Goal: Task Accomplishment & Management: Manage account settings

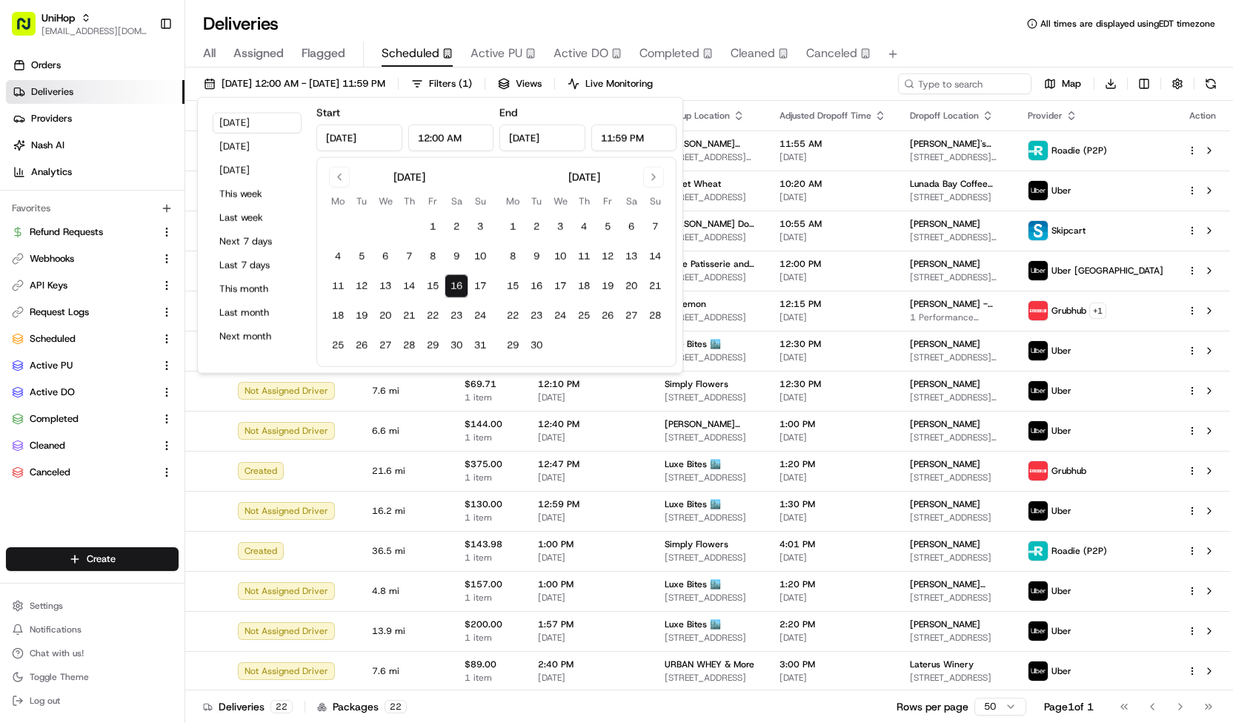
click at [497, 19] on div "Deliveries All times are displayed using EDT timezone" at bounding box center [709, 24] width 1048 height 24
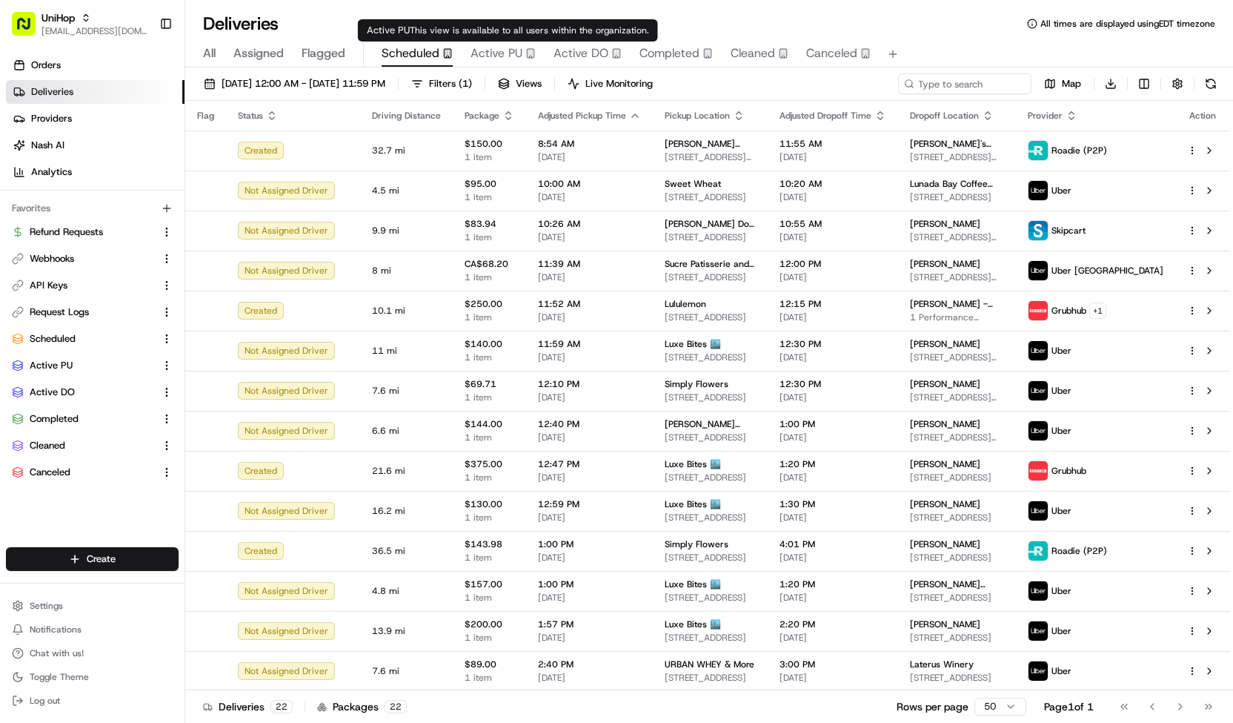
click at [503, 59] on span "Active PU" at bounding box center [497, 53] width 52 height 18
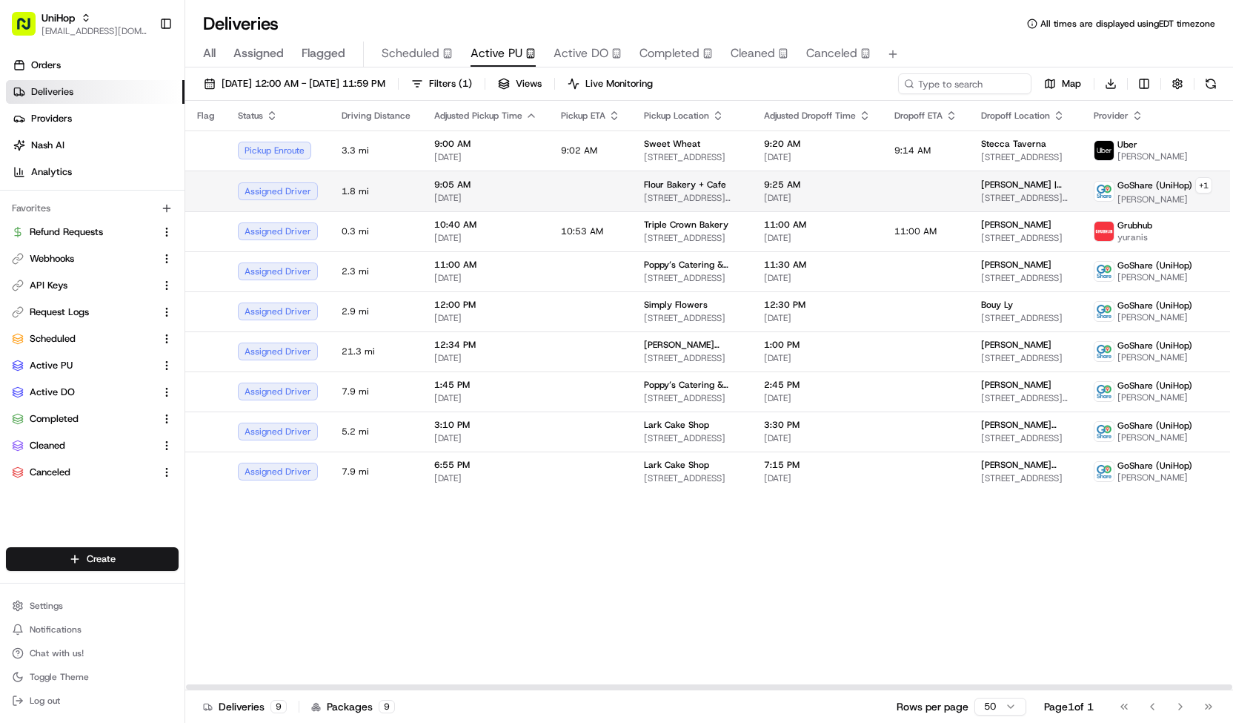
click at [632, 209] on td "Flour Bakery + Cafe [STREET_ADDRESS][US_STATE]" at bounding box center [692, 190] width 120 height 41
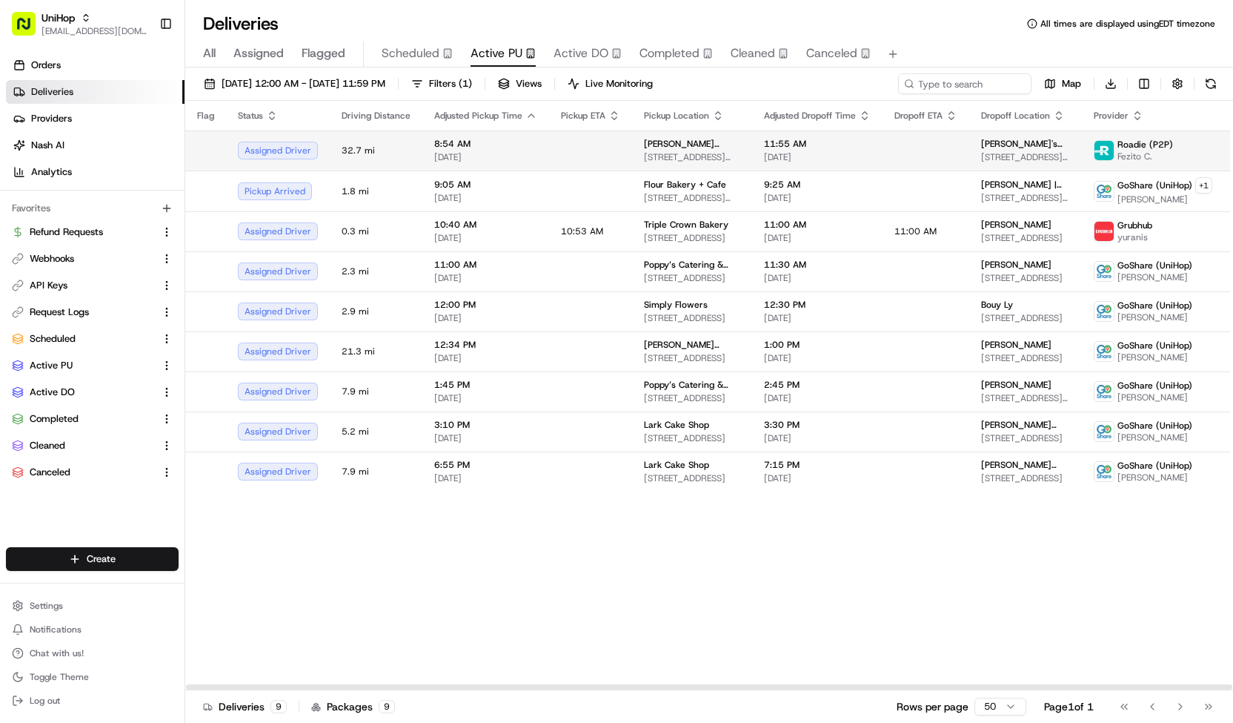
click at [534, 153] on td "8:54 AM [DATE]" at bounding box center [485, 150] width 127 height 40
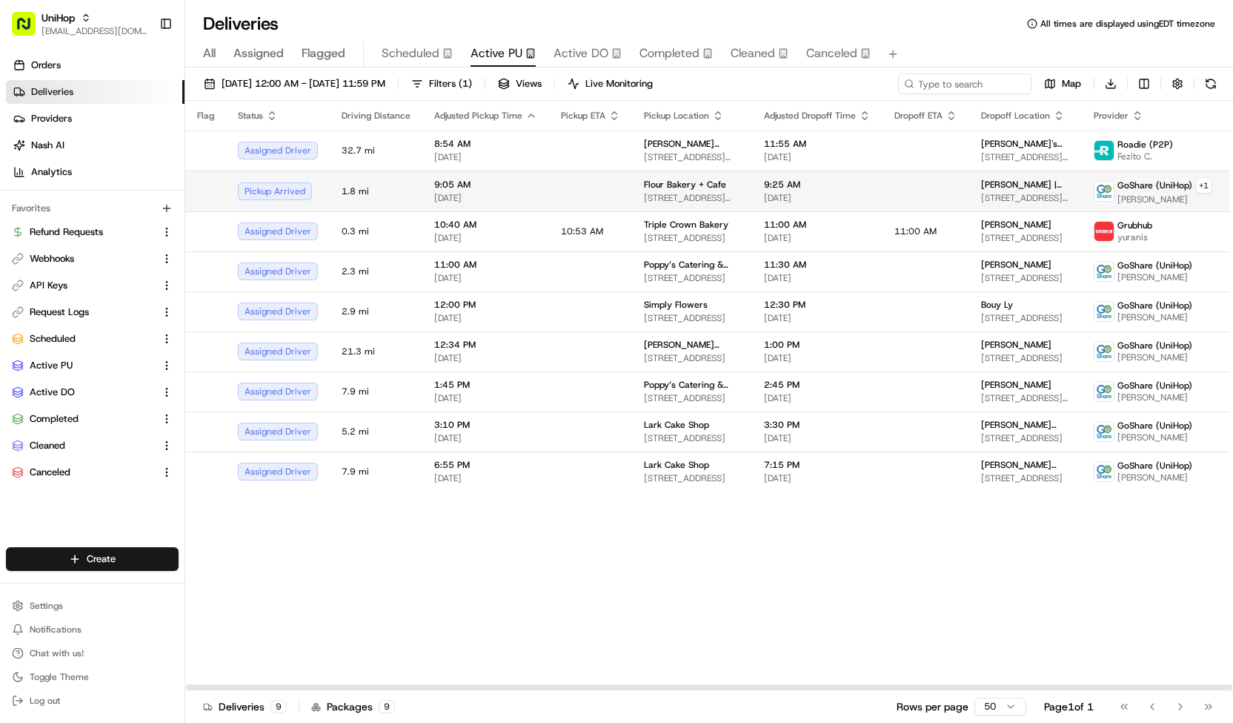
click at [549, 186] on td at bounding box center [590, 190] width 83 height 41
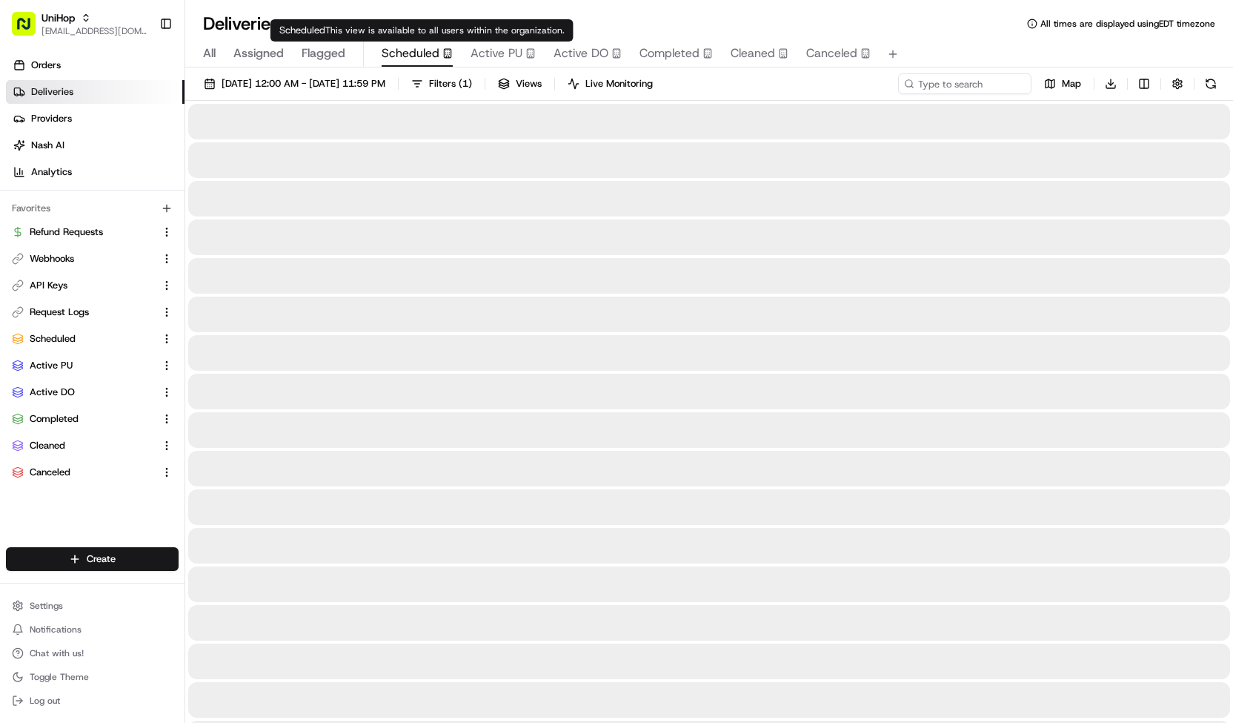
click at [419, 59] on span "Scheduled" at bounding box center [411, 53] width 58 height 18
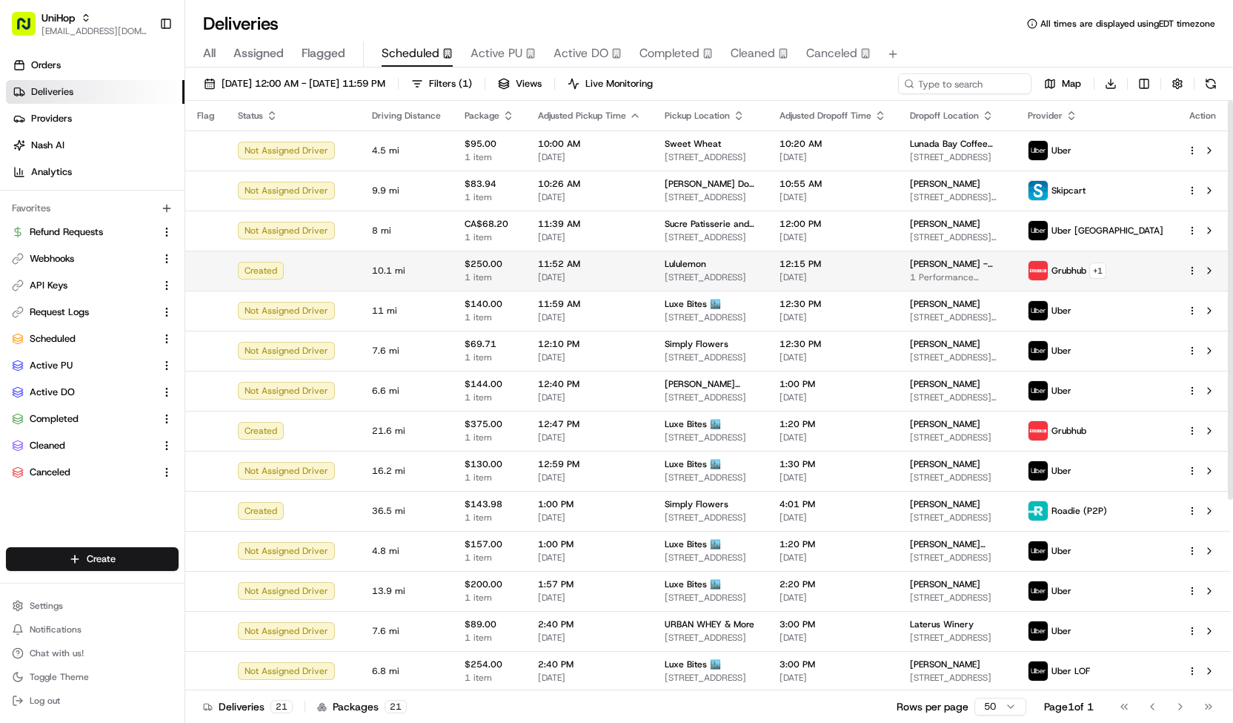
click at [538, 271] on span "[DATE]" at bounding box center [589, 277] width 103 height 12
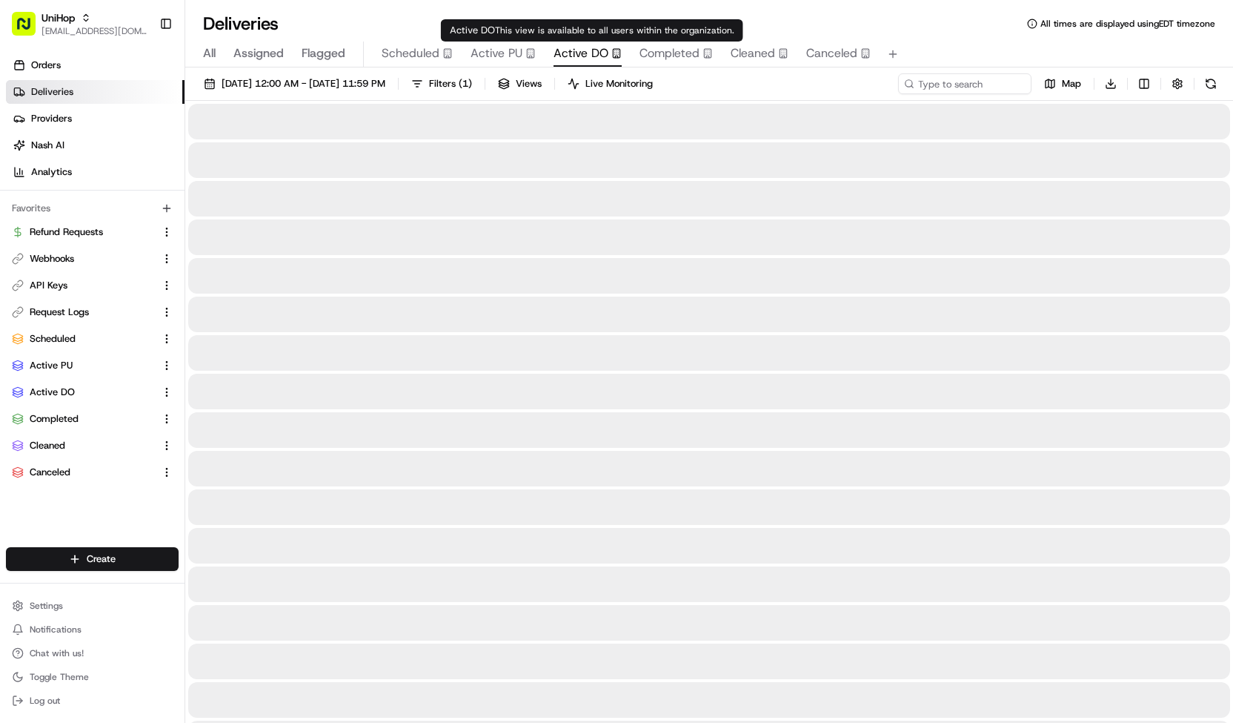
click at [585, 60] on span "Active DO" at bounding box center [581, 53] width 55 height 18
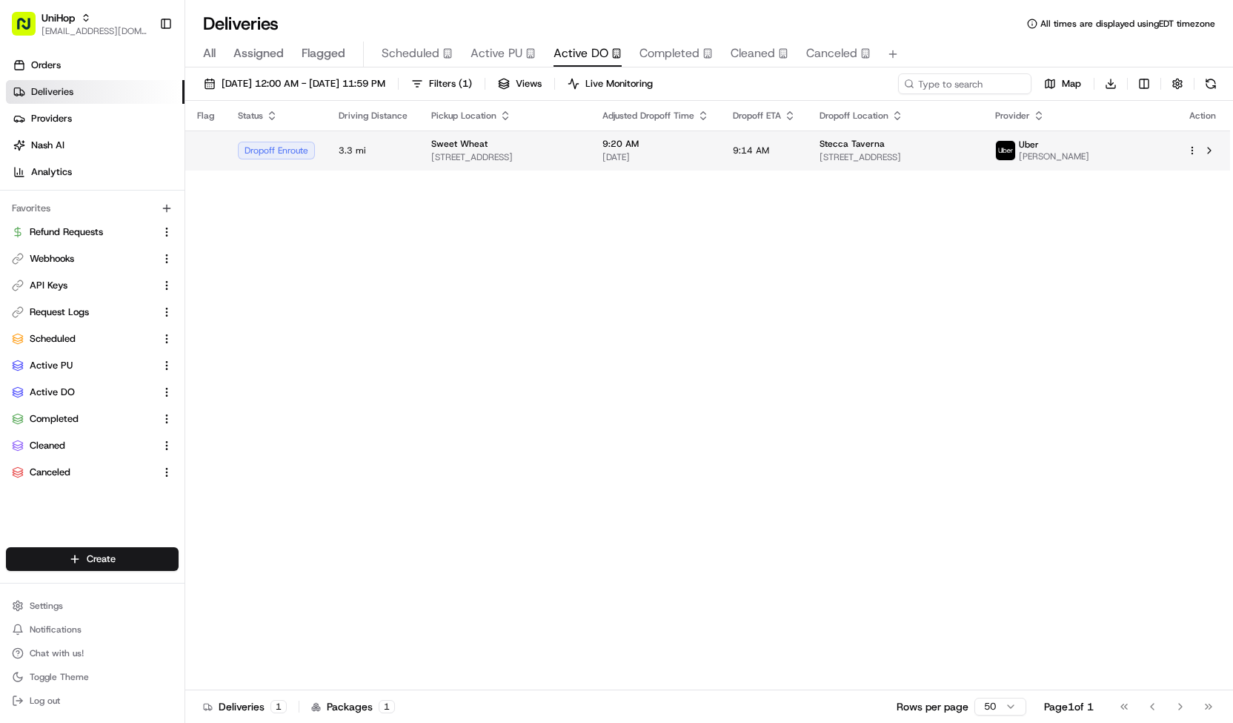
click at [476, 155] on span "[STREET_ADDRESS]" at bounding box center [504, 157] width 147 height 12
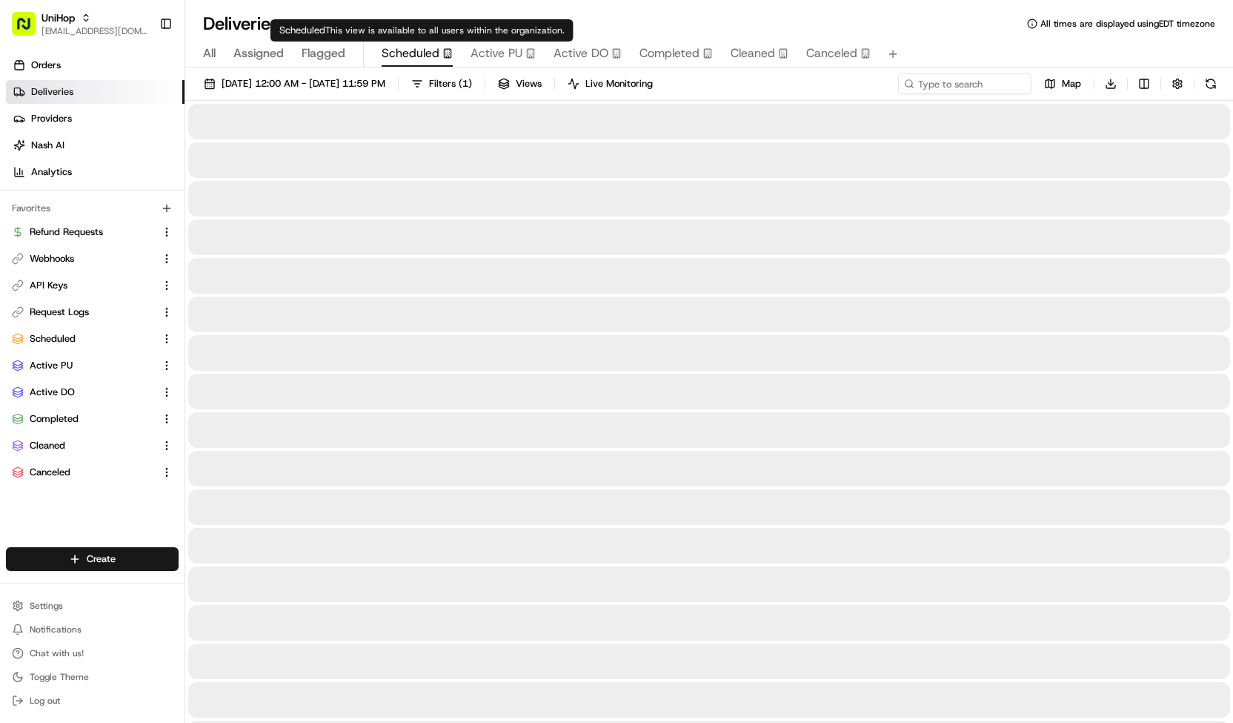
click at [433, 60] on span "Scheduled" at bounding box center [411, 53] width 58 height 18
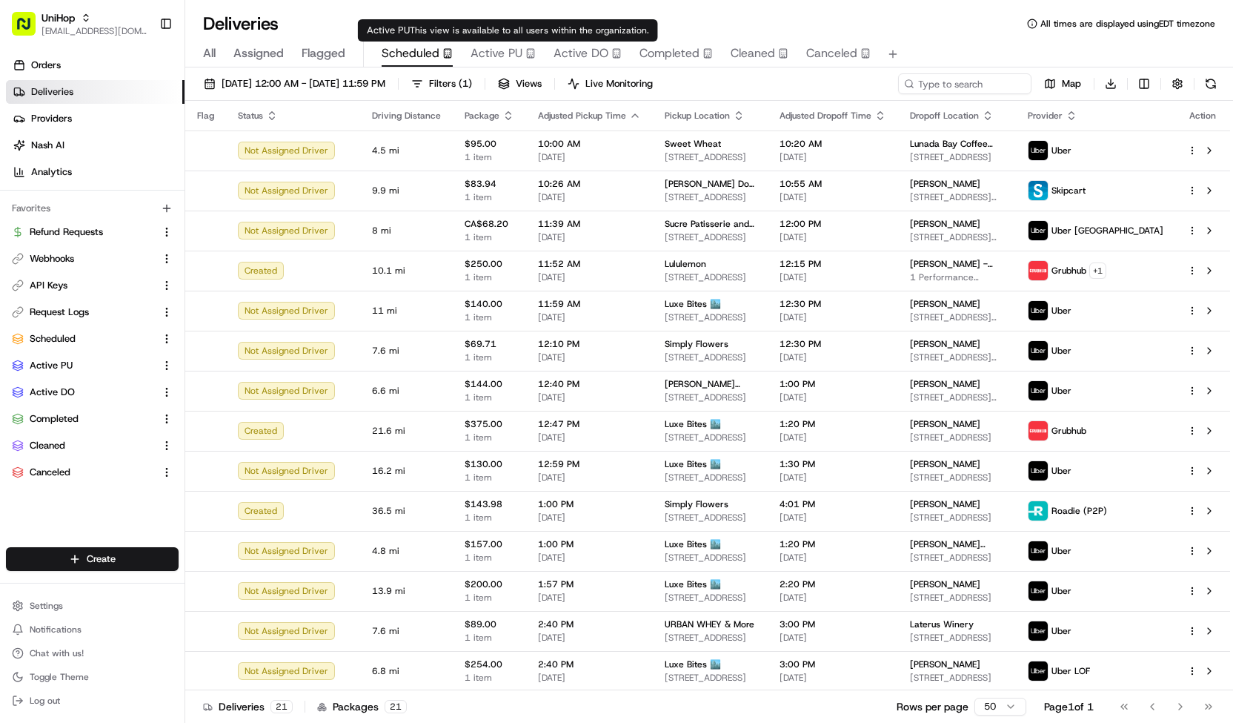
click at [486, 59] on span "Active PU" at bounding box center [497, 53] width 52 height 18
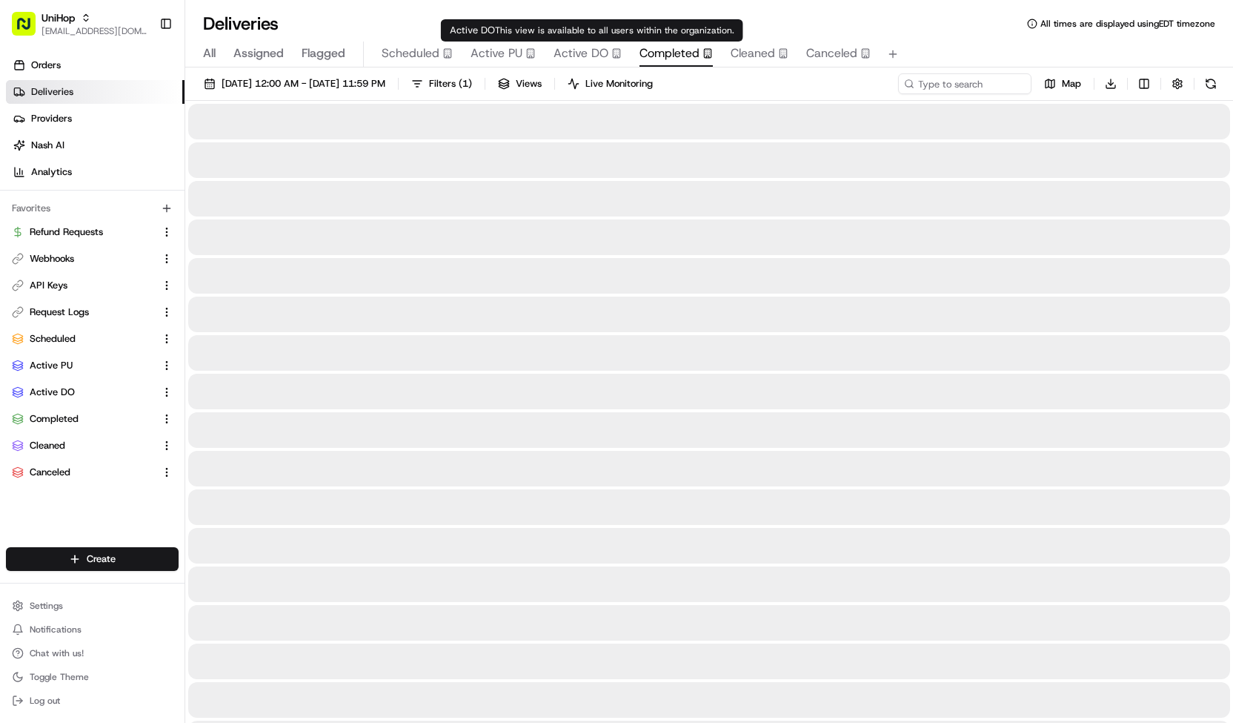
click at [645, 47] on span "Completed" at bounding box center [670, 53] width 60 height 18
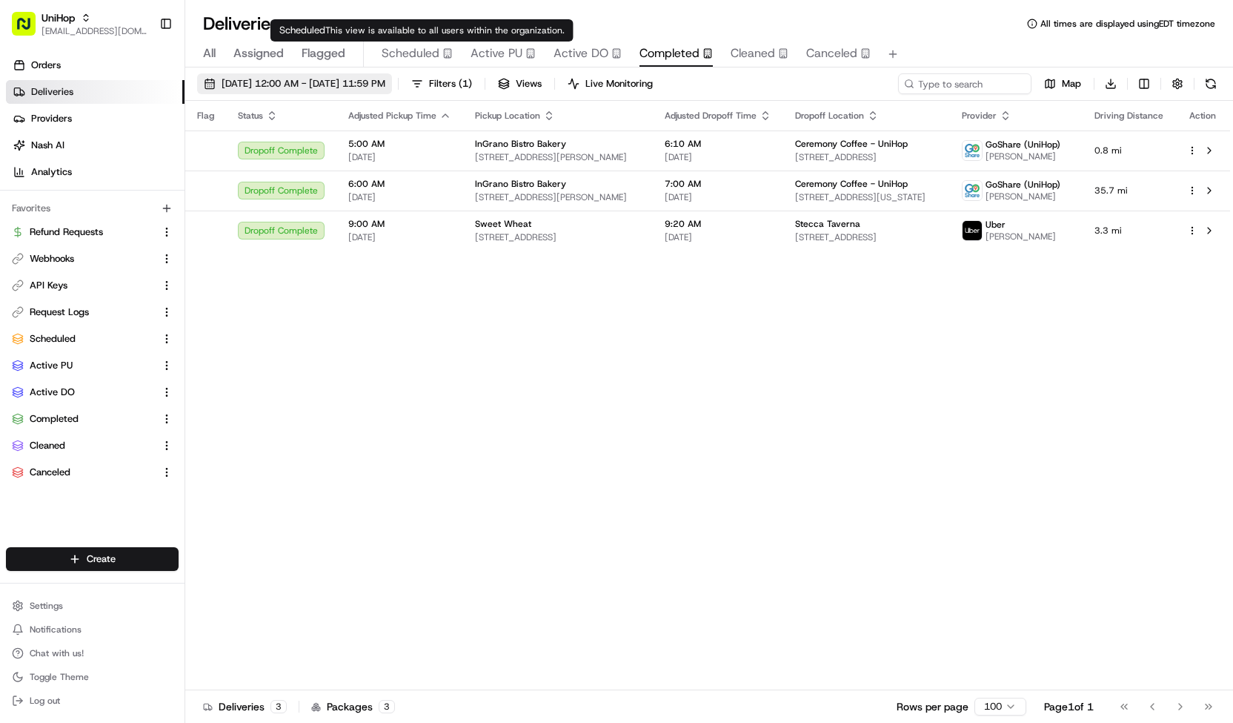
click at [385, 77] on span "[DATE] 12:00 AM - [DATE] 11:59 PM" at bounding box center [304, 83] width 164 height 13
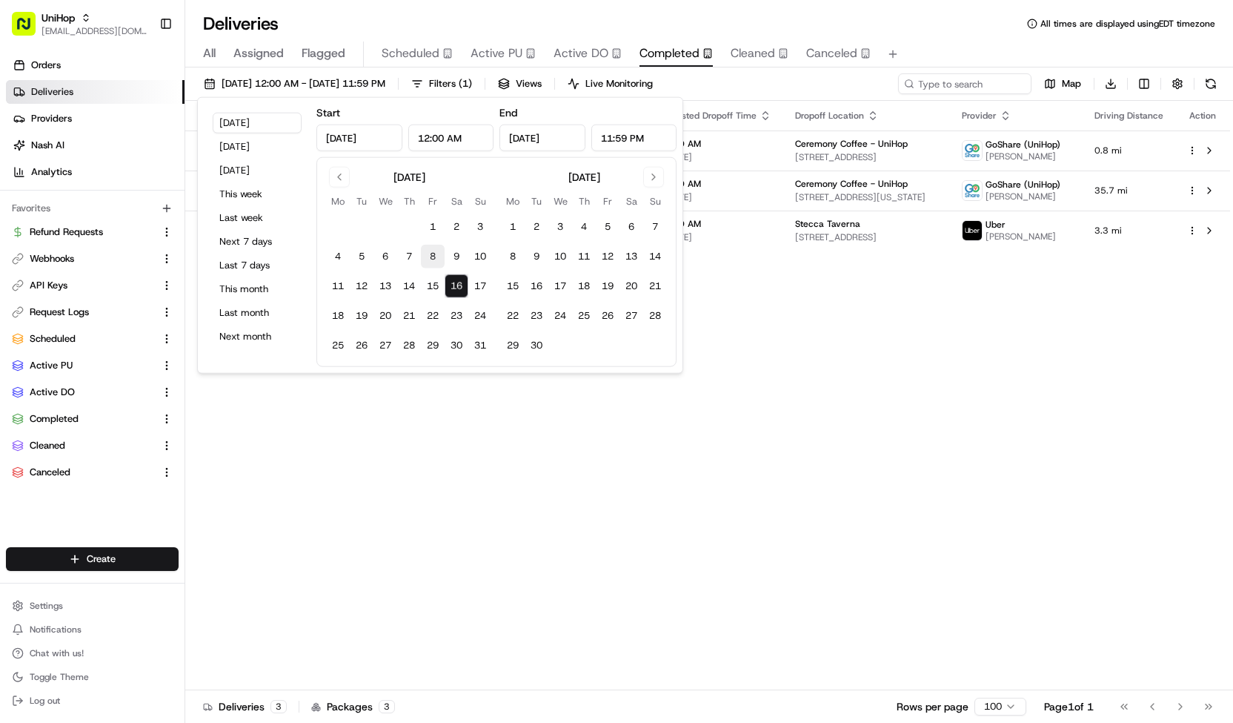
click at [435, 252] on button "8" at bounding box center [433, 257] width 24 height 24
type input "[DATE]"
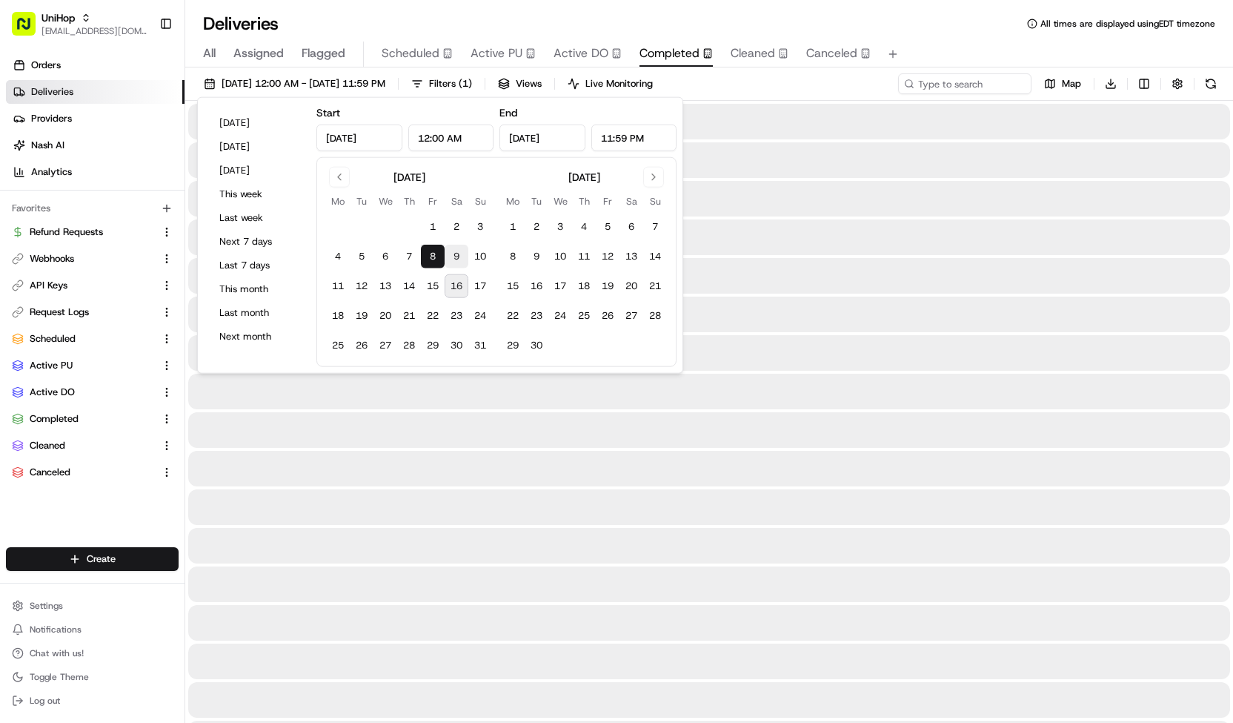
click at [455, 253] on button "9" at bounding box center [457, 257] width 24 height 24
type input "[DATE]"
click at [458, 278] on button "16" at bounding box center [457, 286] width 24 height 24
type input "[DATE]"
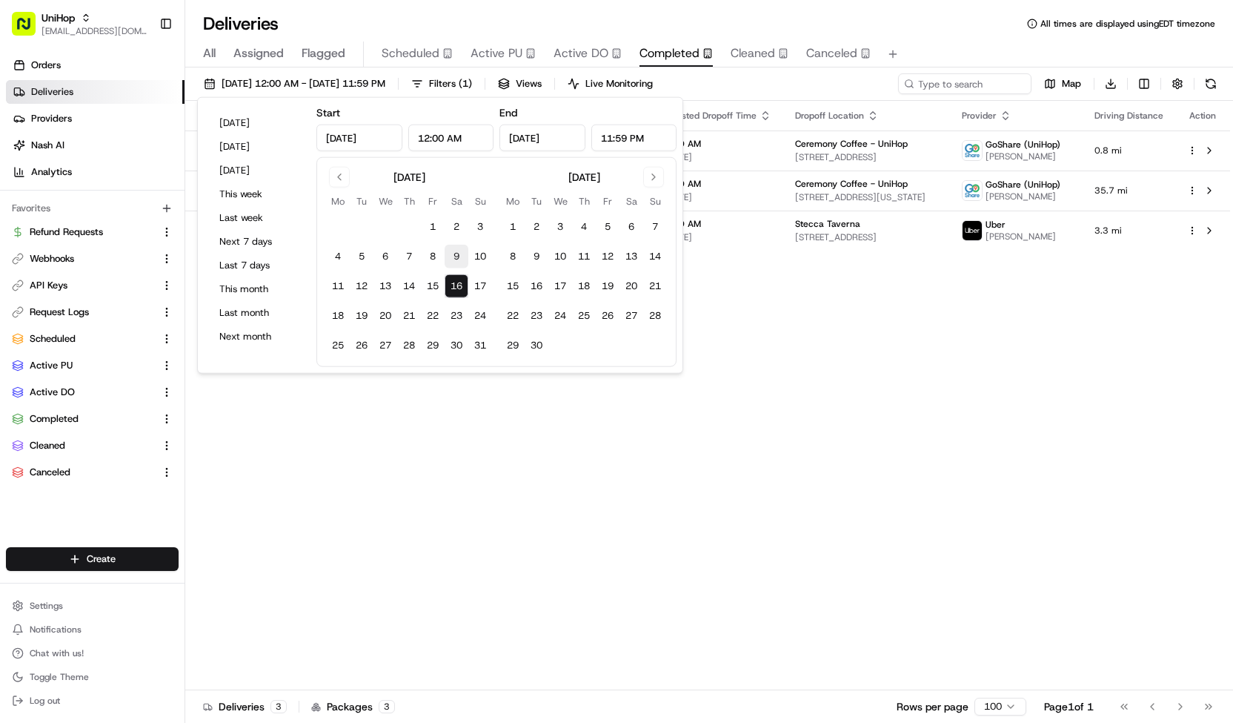
click at [458, 261] on button "9" at bounding box center [457, 257] width 24 height 24
type input "[DATE]"
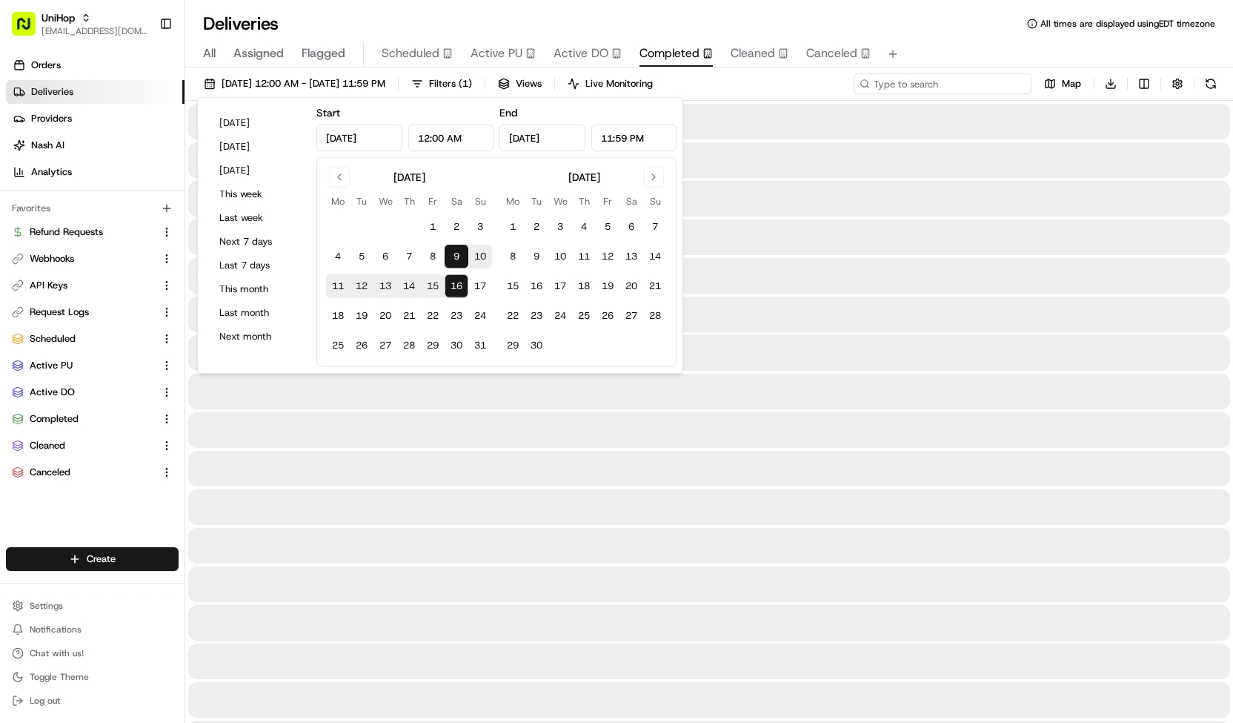
click at [1009, 93] on input at bounding box center [943, 83] width 178 height 21
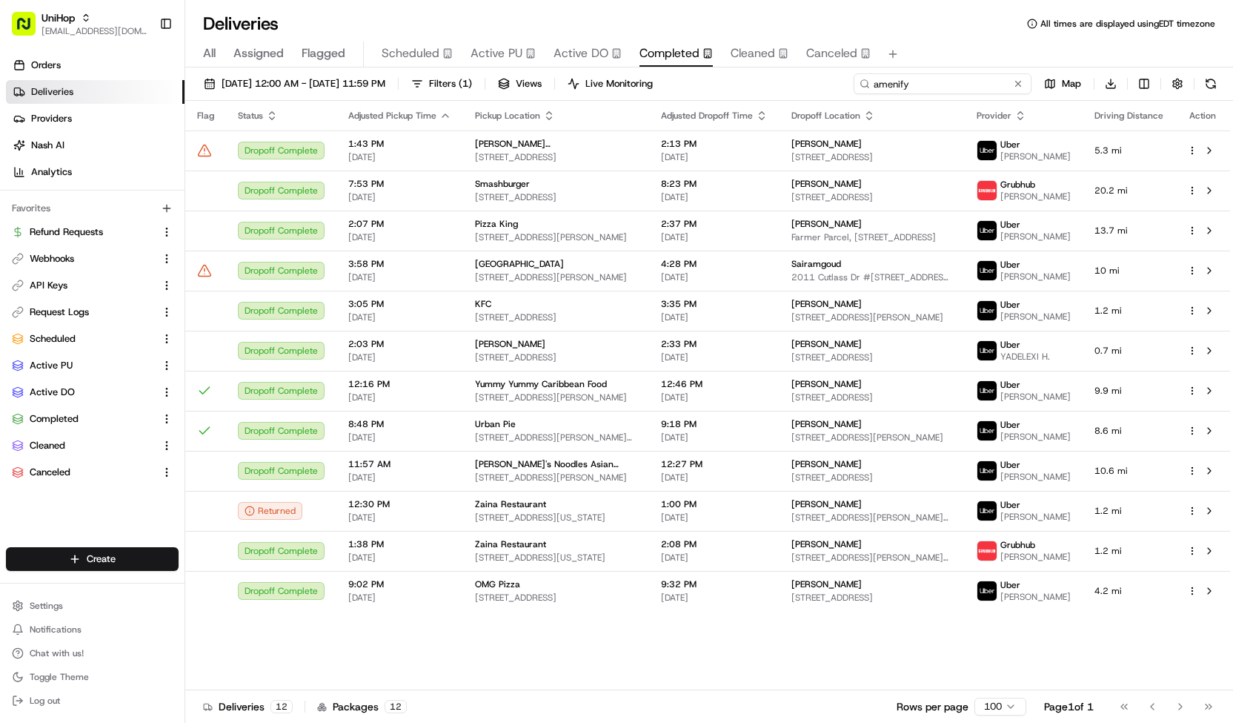
type input "amenify"
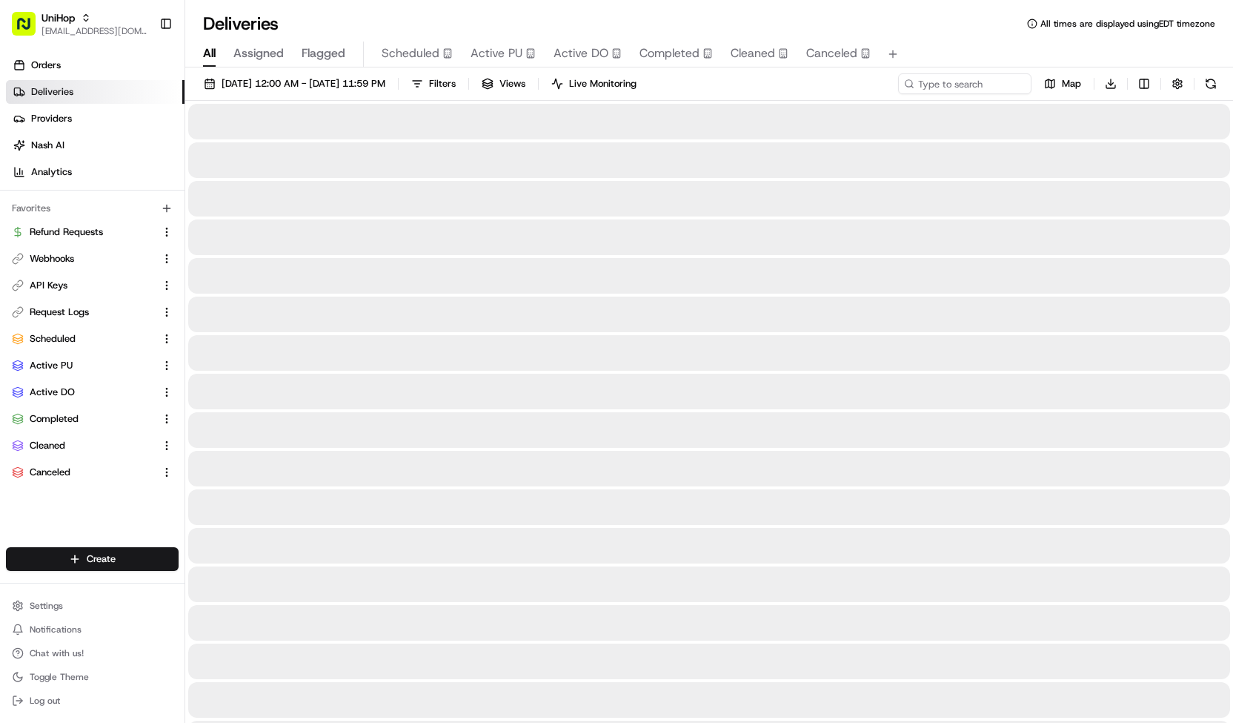
click at [213, 47] on span "All" at bounding box center [209, 53] width 13 height 18
click at [946, 82] on input at bounding box center [943, 83] width 178 height 21
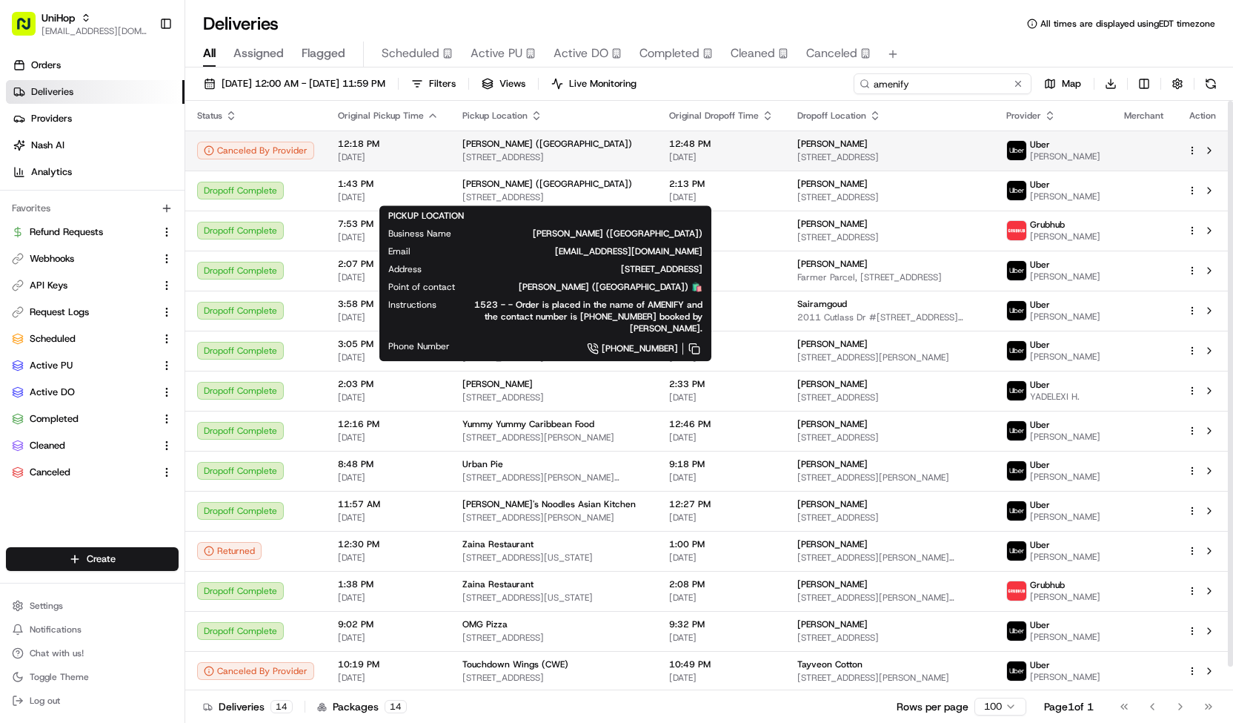
type input "amenify"
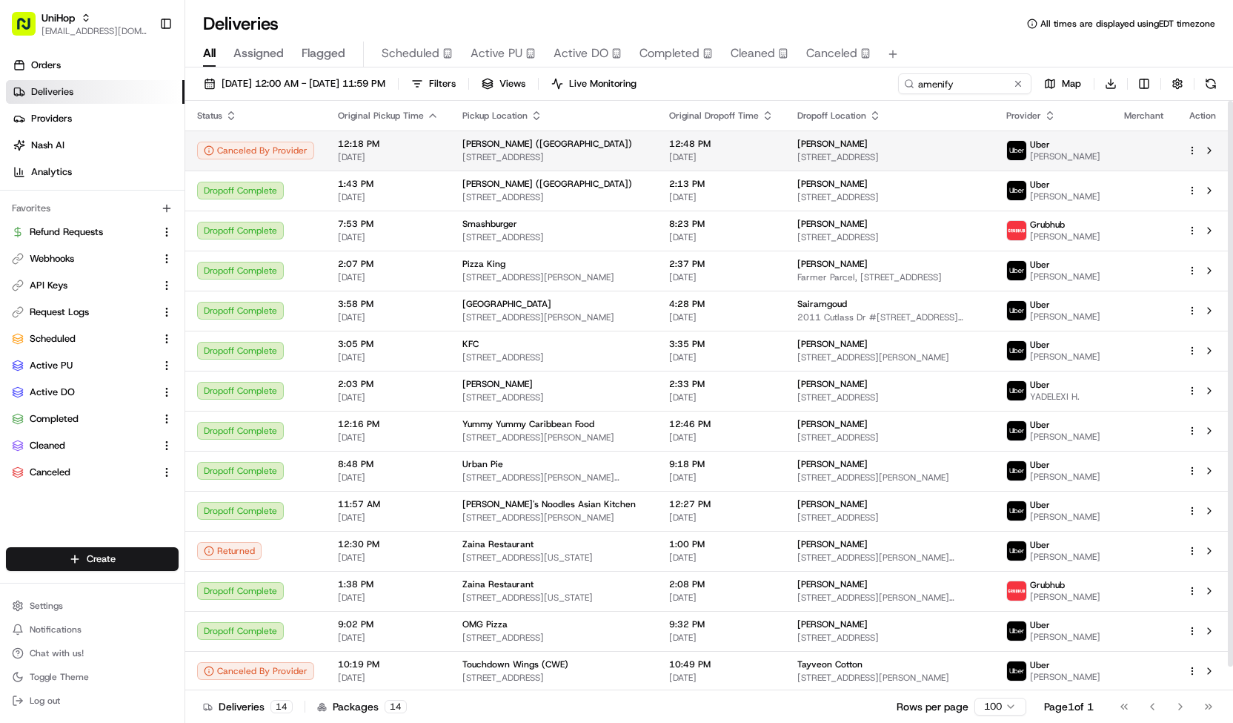
click at [571, 156] on span "[STREET_ADDRESS]" at bounding box center [553, 157] width 183 height 12
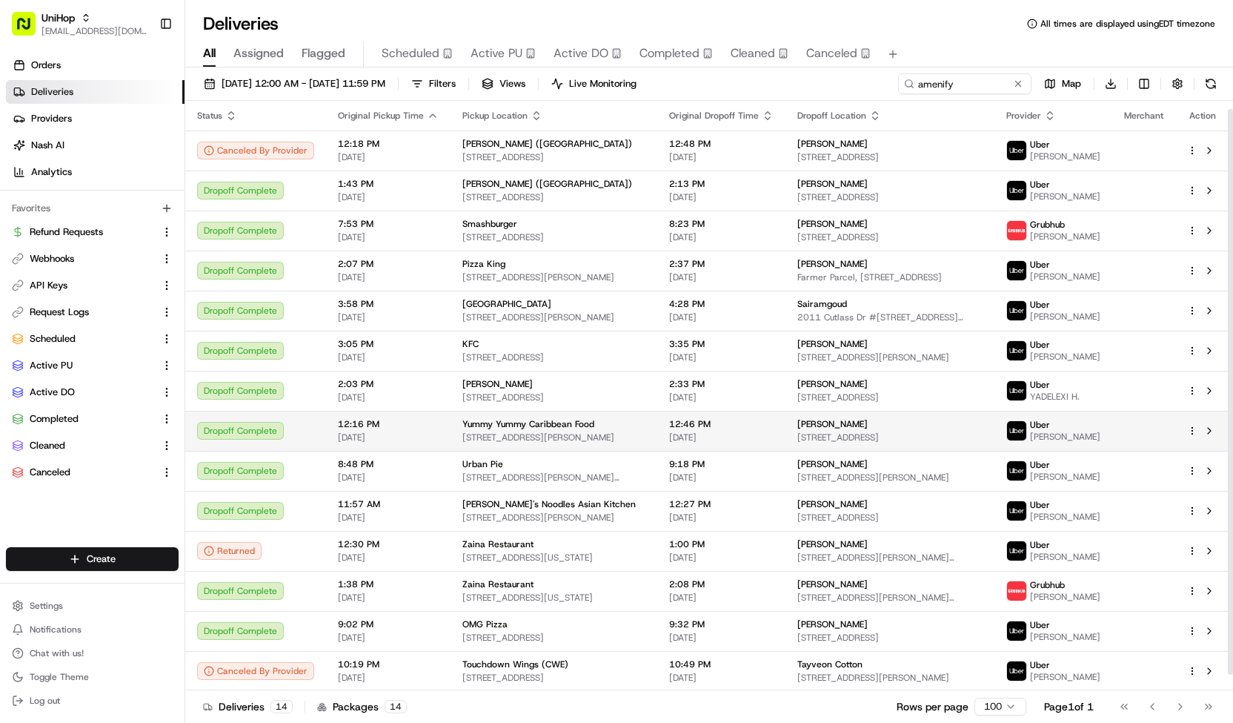
scroll to position [24, 0]
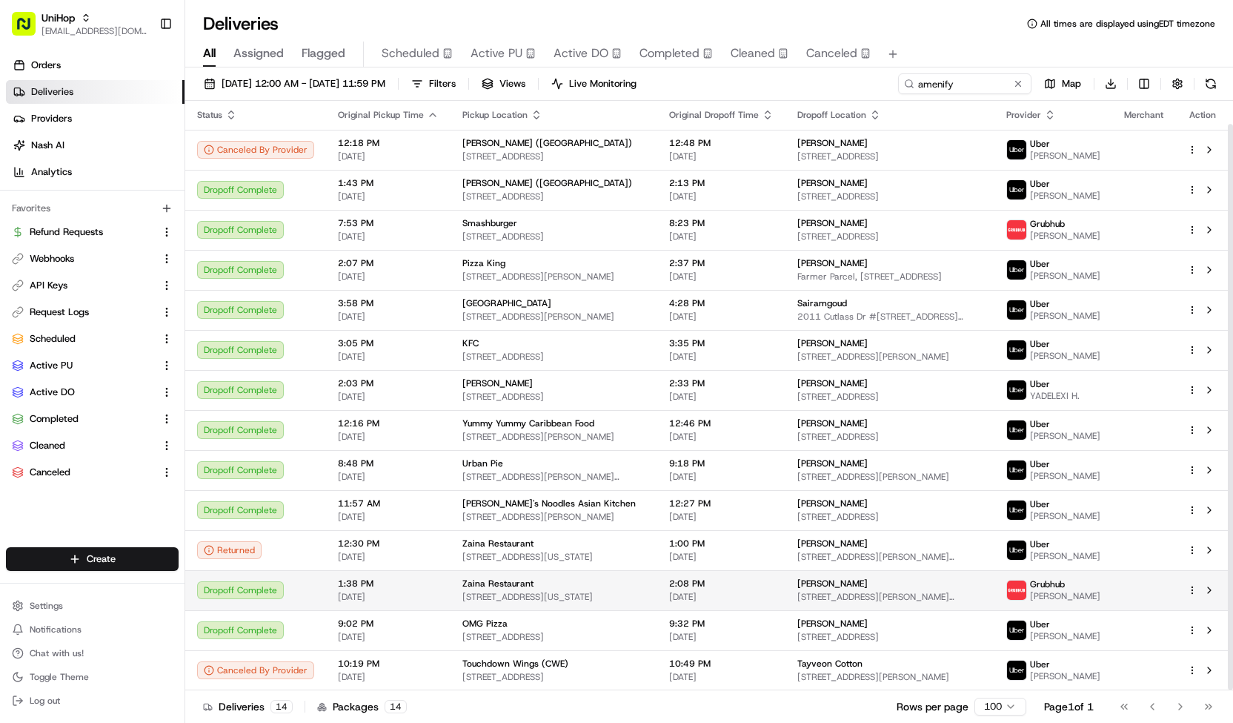
click at [560, 570] on td "Zaina Restaurant [STREET_ADDRESS][US_STATE]" at bounding box center [554, 590] width 207 height 40
click at [548, 577] on div "Zaina Restaurant" at bounding box center [553, 583] width 183 height 12
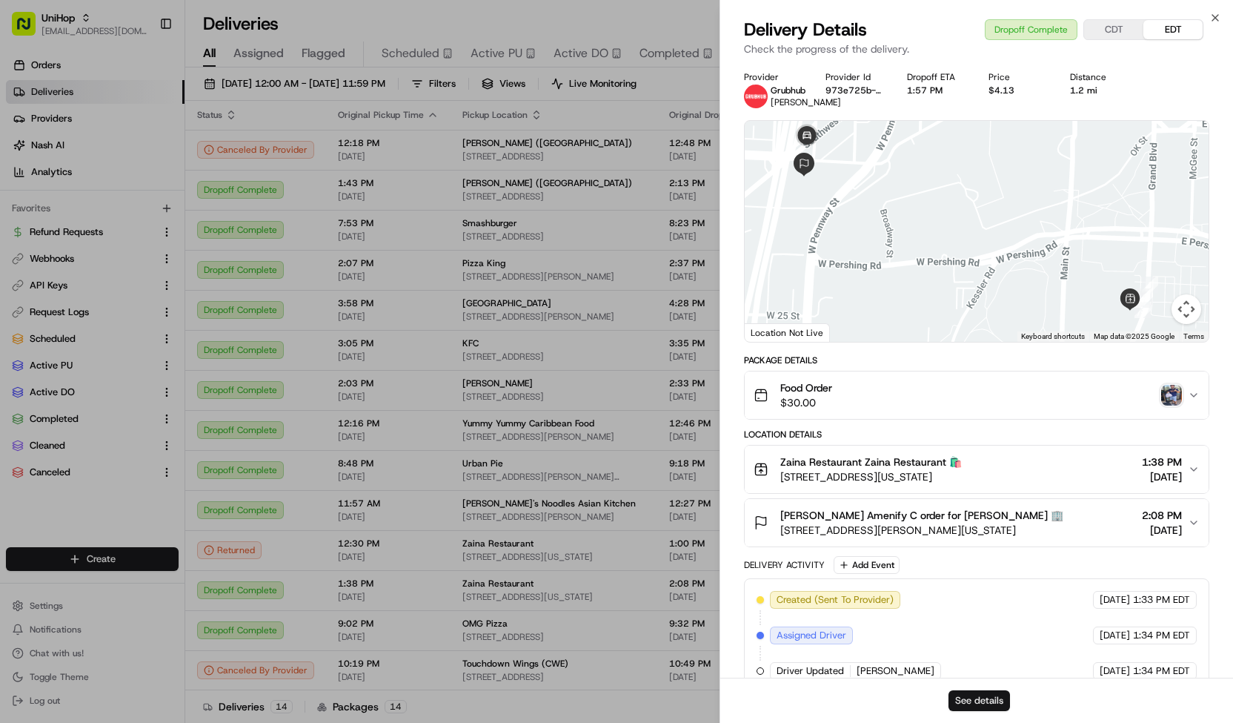
click at [967, 700] on button "See details" at bounding box center [980, 700] width 62 height 21
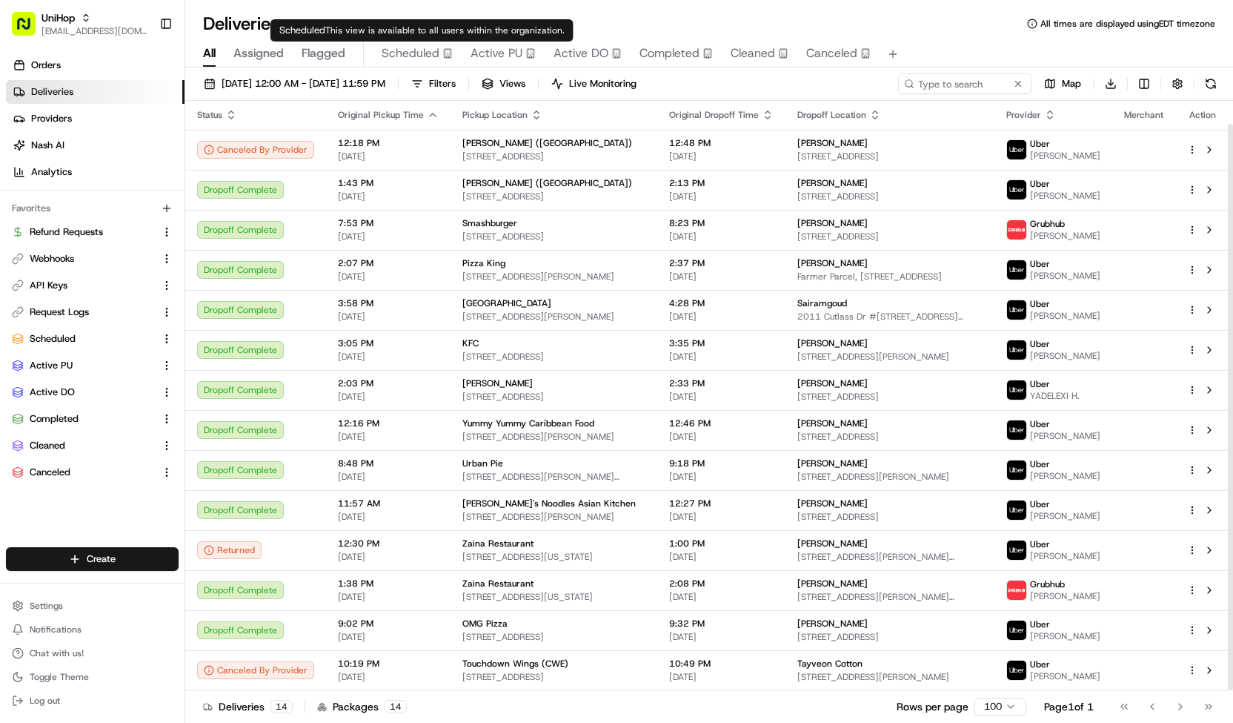
click at [431, 38] on div "Scheduled This view is available to all users within the organization. Schedule…" at bounding box center [422, 30] width 303 height 22
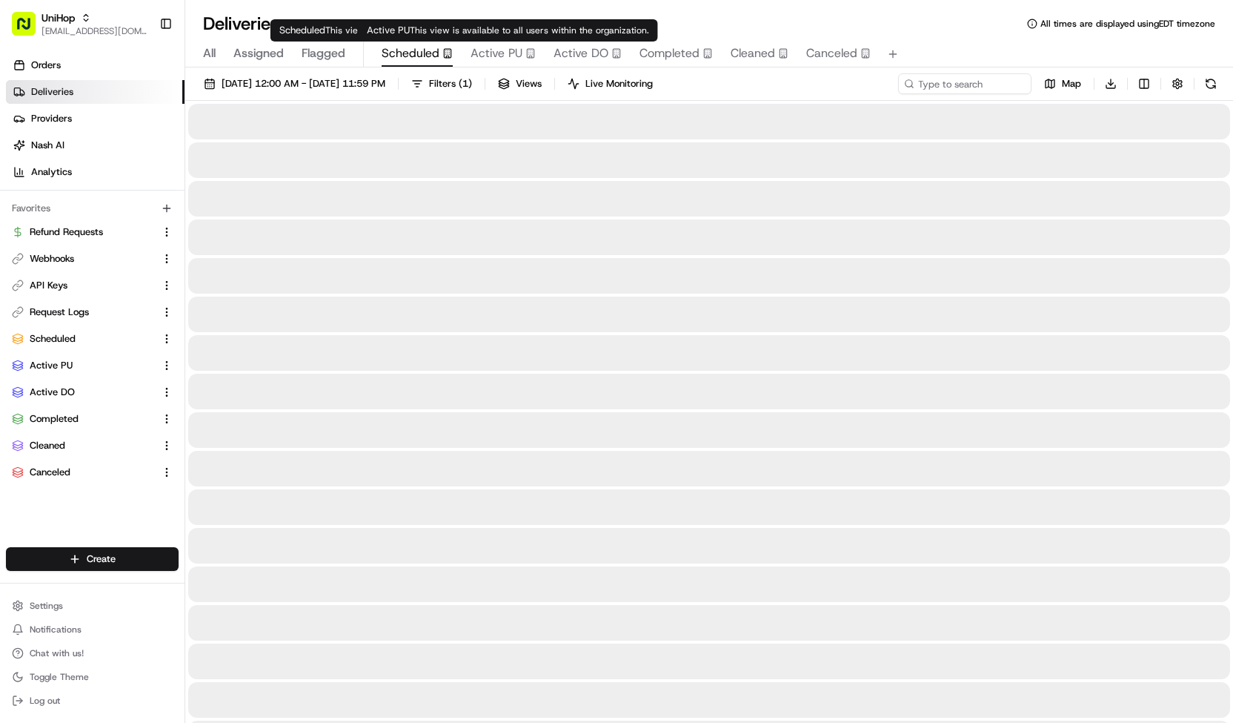
click at [495, 47] on span "Active PU" at bounding box center [497, 53] width 52 height 18
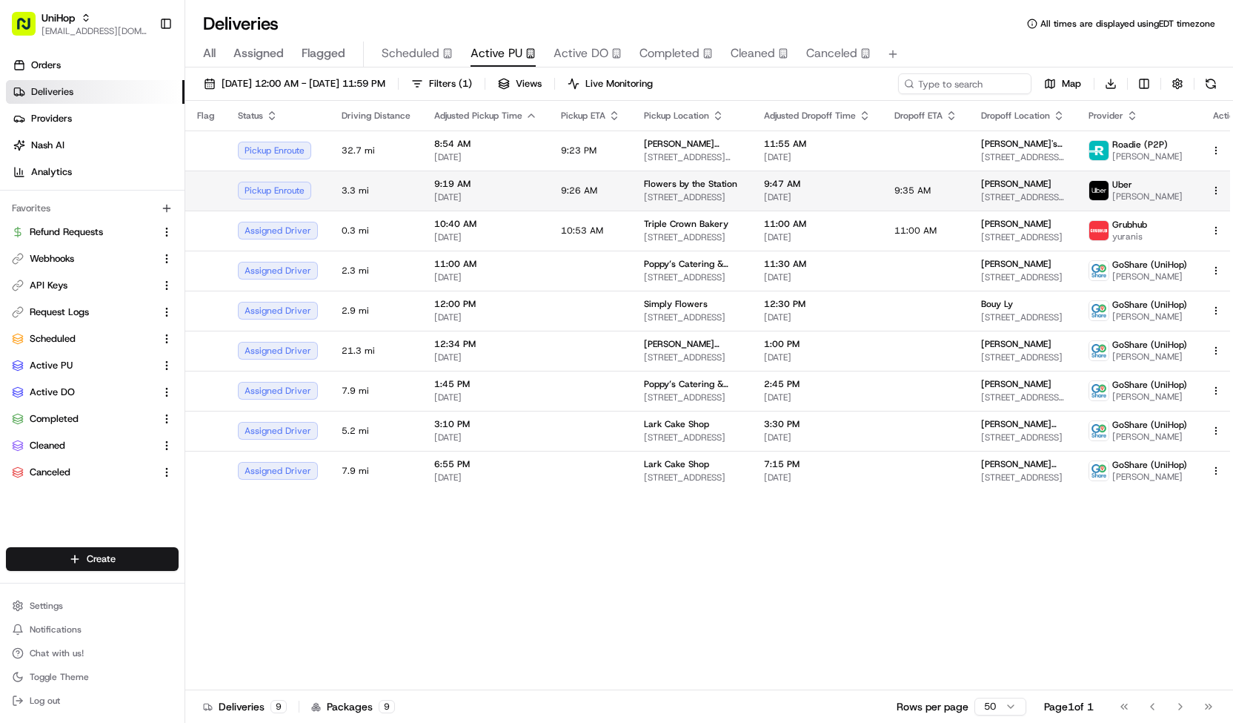
click at [595, 199] on td "9:26 AM" at bounding box center [590, 190] width 83 height 40
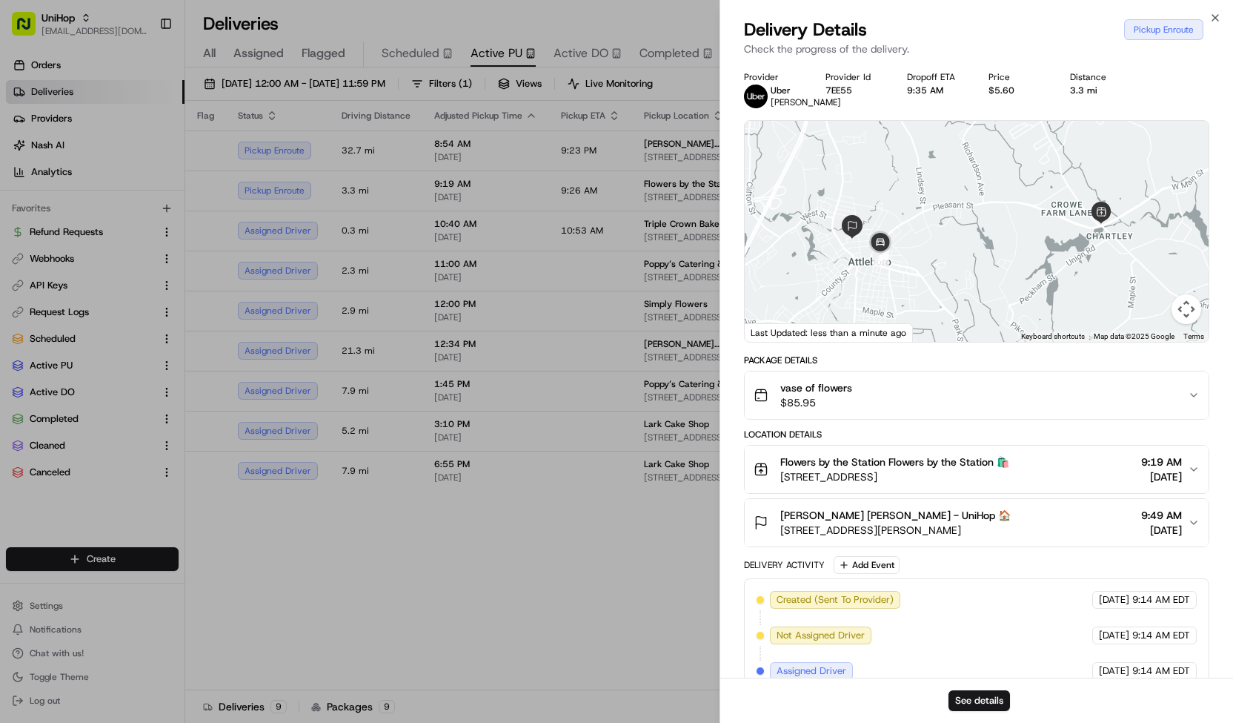
click at [864, 402] on div "vase of flowers $85.95" at bounding box center [971, 395] width 434 height 30
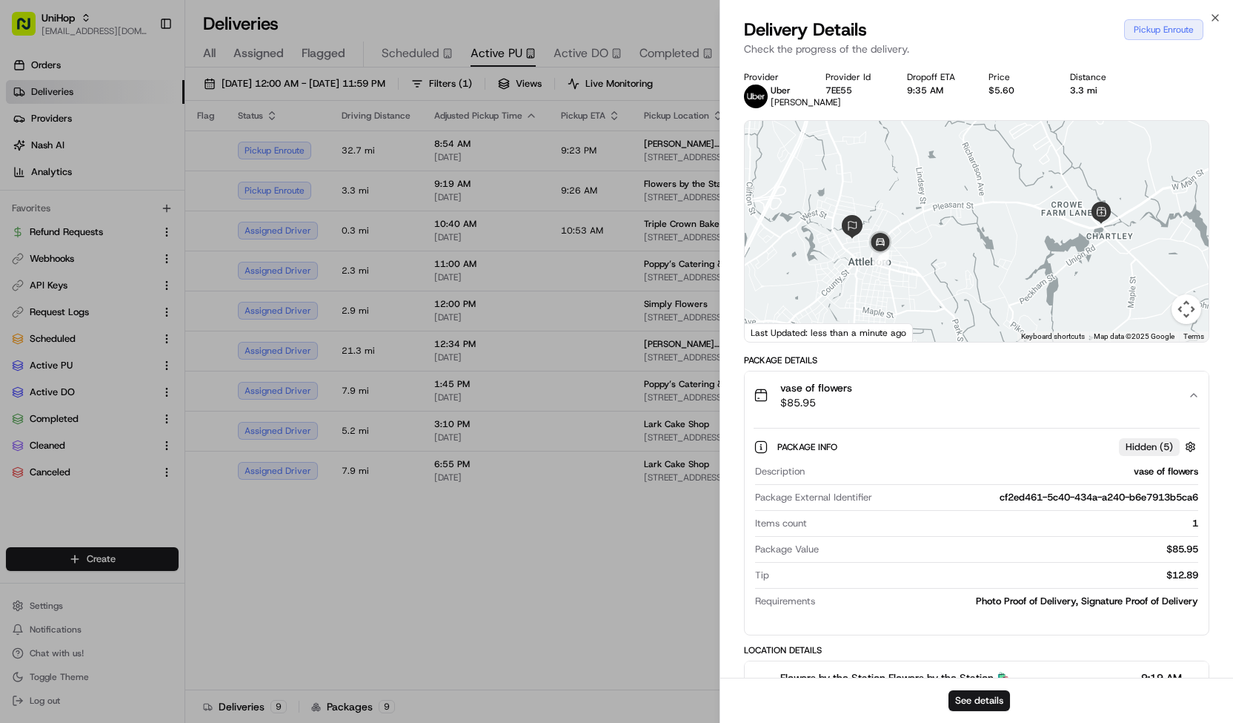
click at [864, 402] on div "vase of flowers $85.95" at bounding box center [971, 395] width 434 height 30
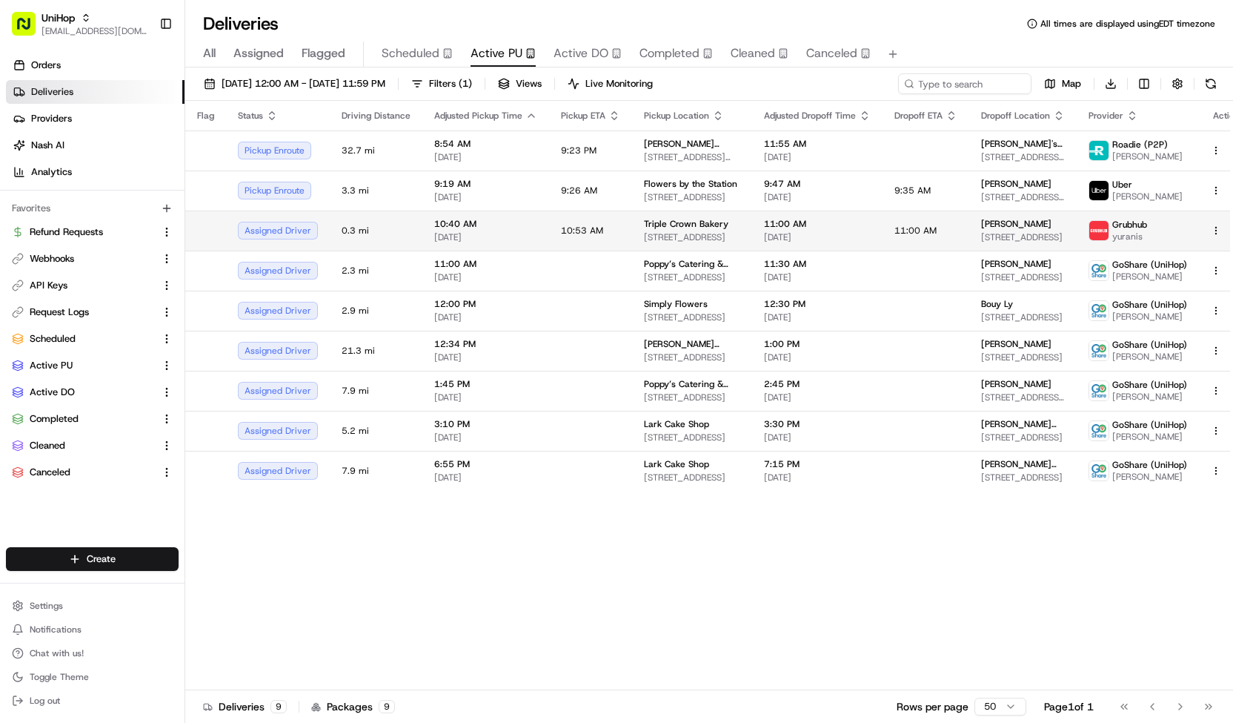
click at [658, 233] on span "[STREET_ADDRESS]" at bounding box center [692, 237] width 96 height 12
click at [752, 232] on td "11:00 AM [DATE]" at bounding box center [817, 230] width 130 height 40
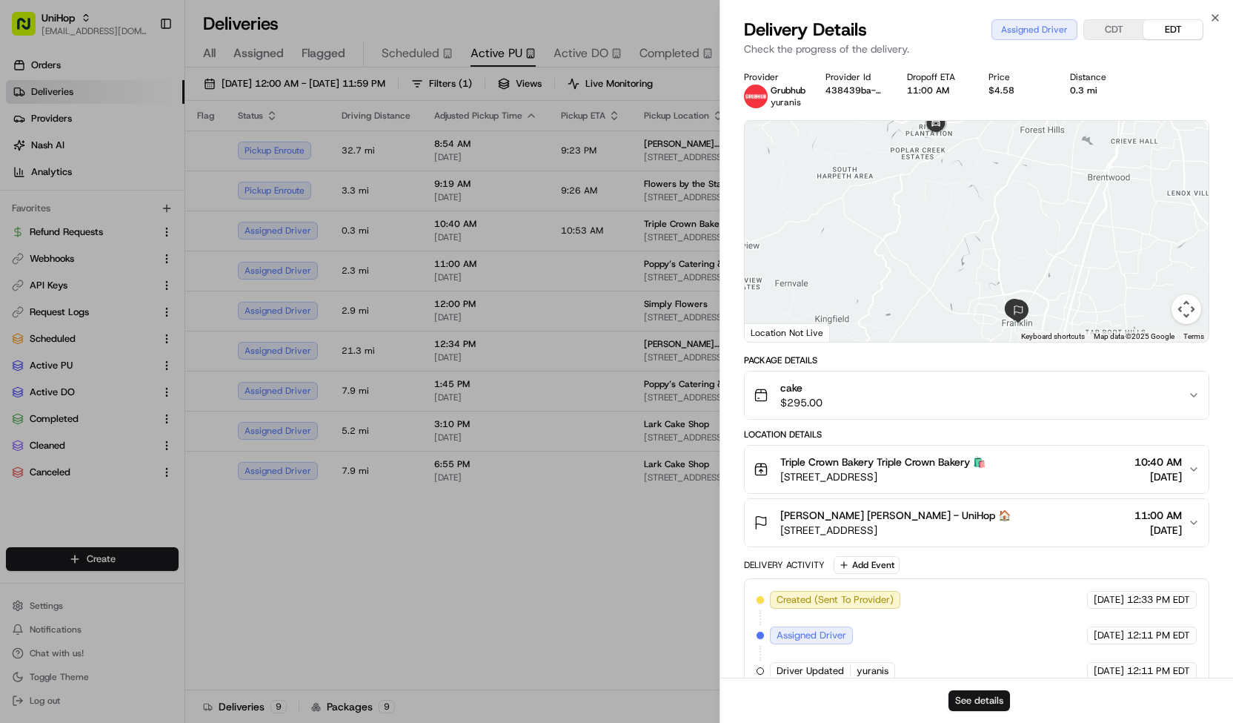
click at [972, 699] on button "See details" at bounding box center [980, 700] width 62 height 21
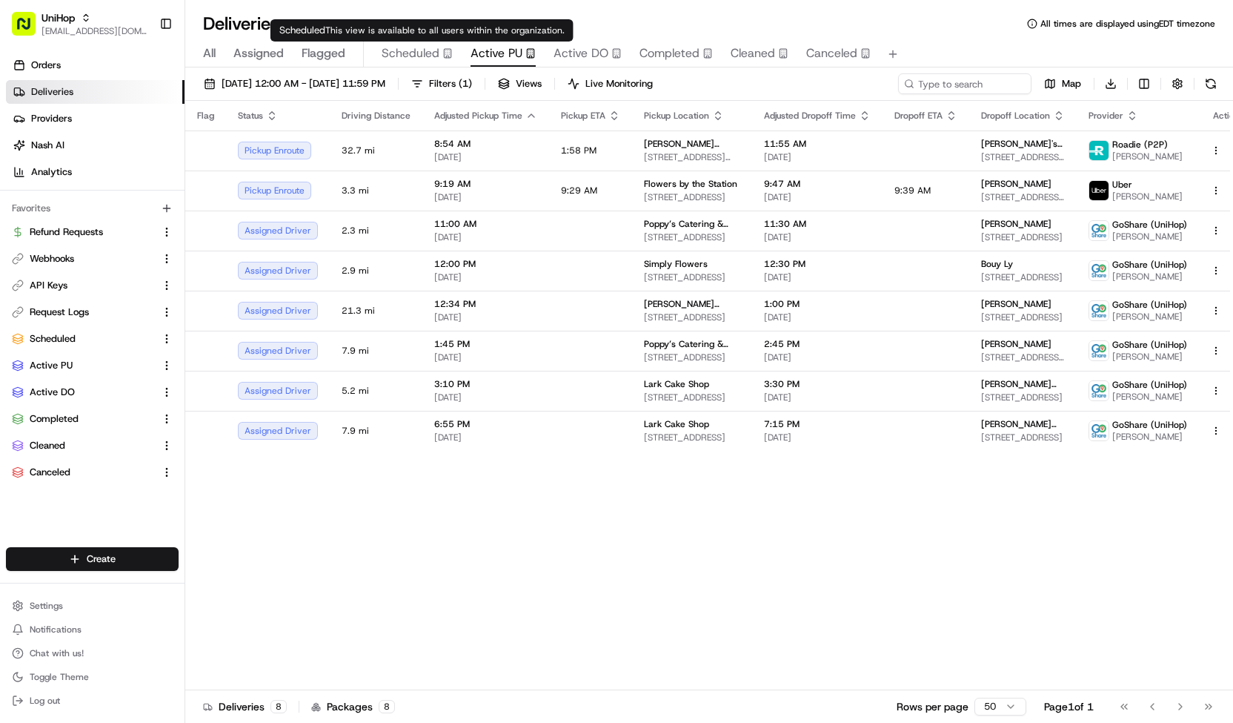
click at [418, 57] on span "Scheduled" at bounding box center [411, 53] width 58 height 18
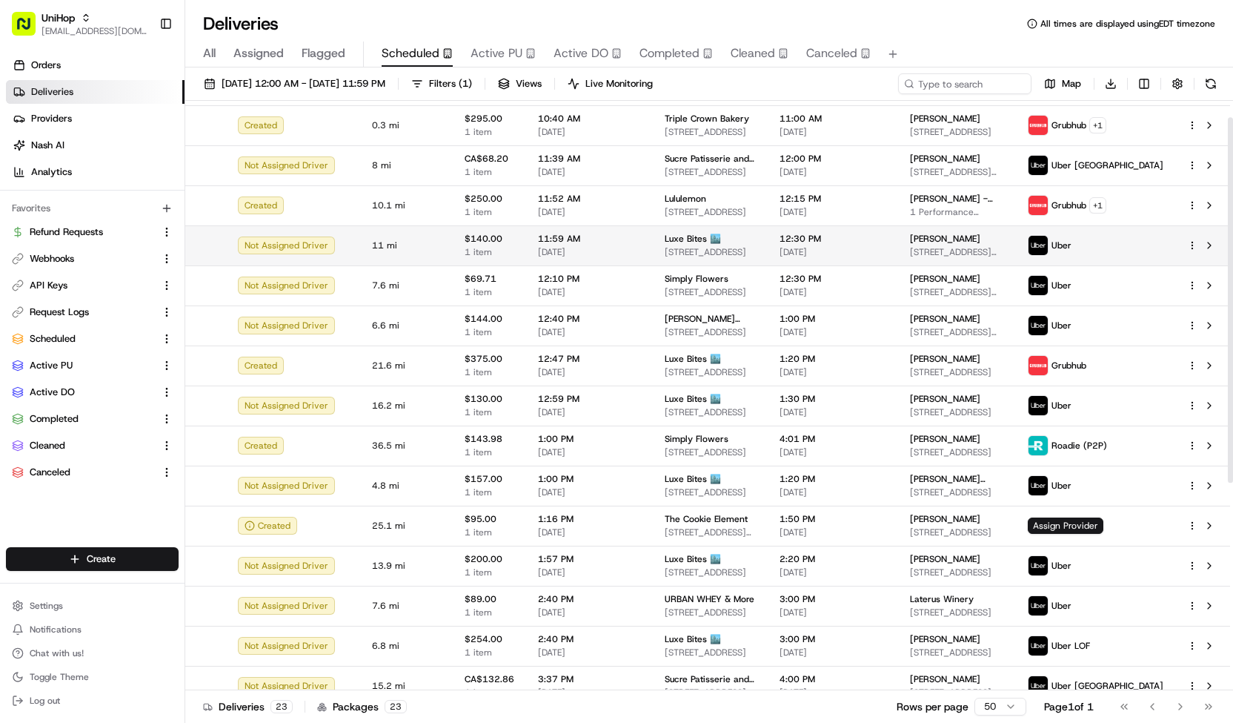
scroll to position [136, 0]
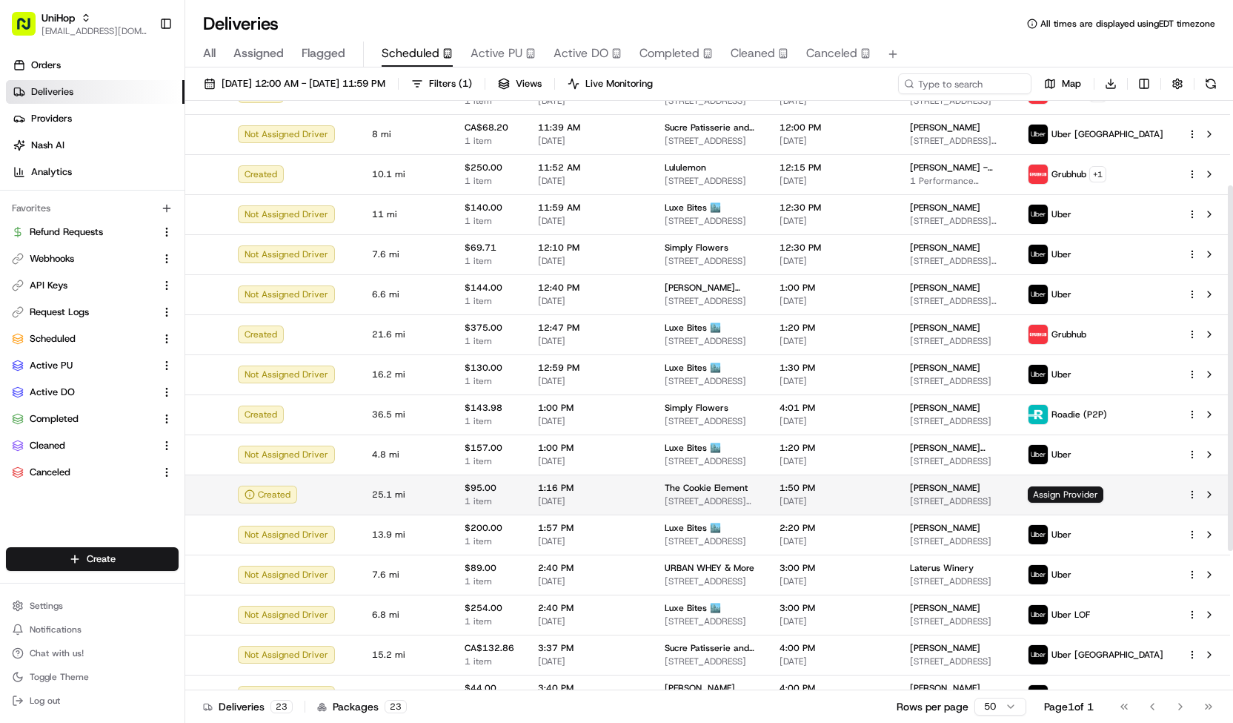
click at [639, 486] on td "1:16 PM [DATE]" at bounding box center [589, 494] width 127 height 40
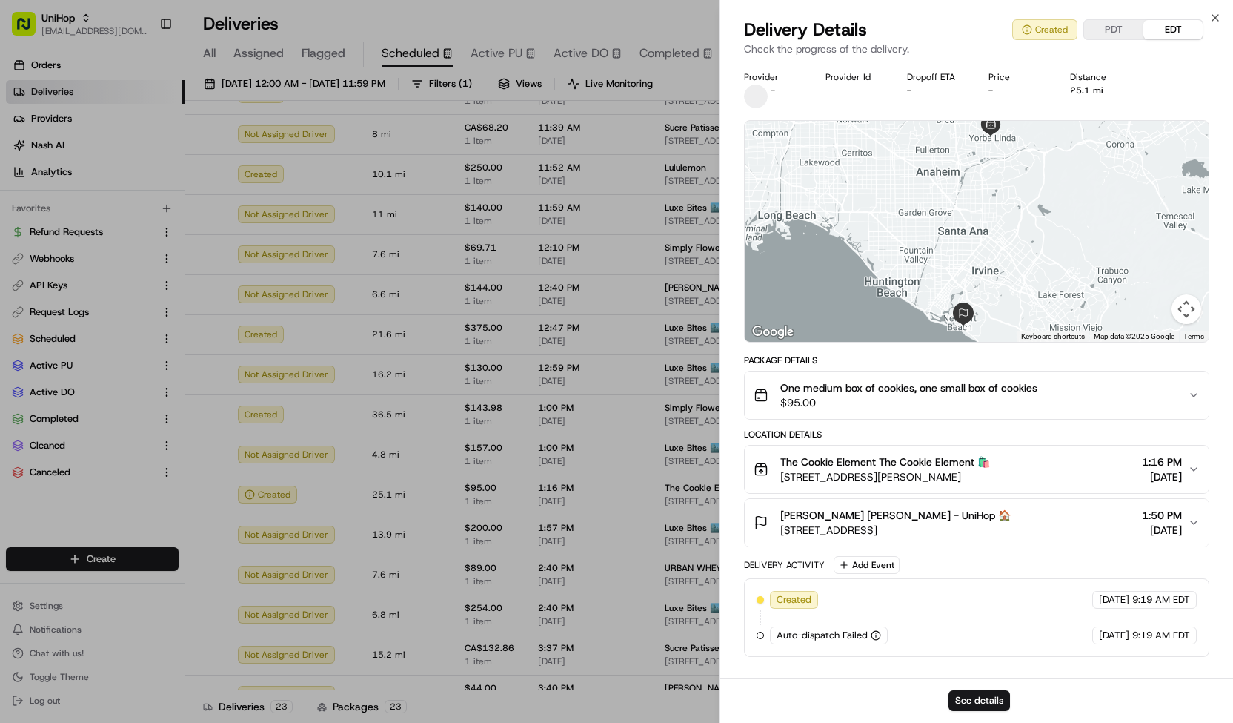
click at [867, 404] on span "$95.00" at bounding box center [908, 402] width 257 height 15
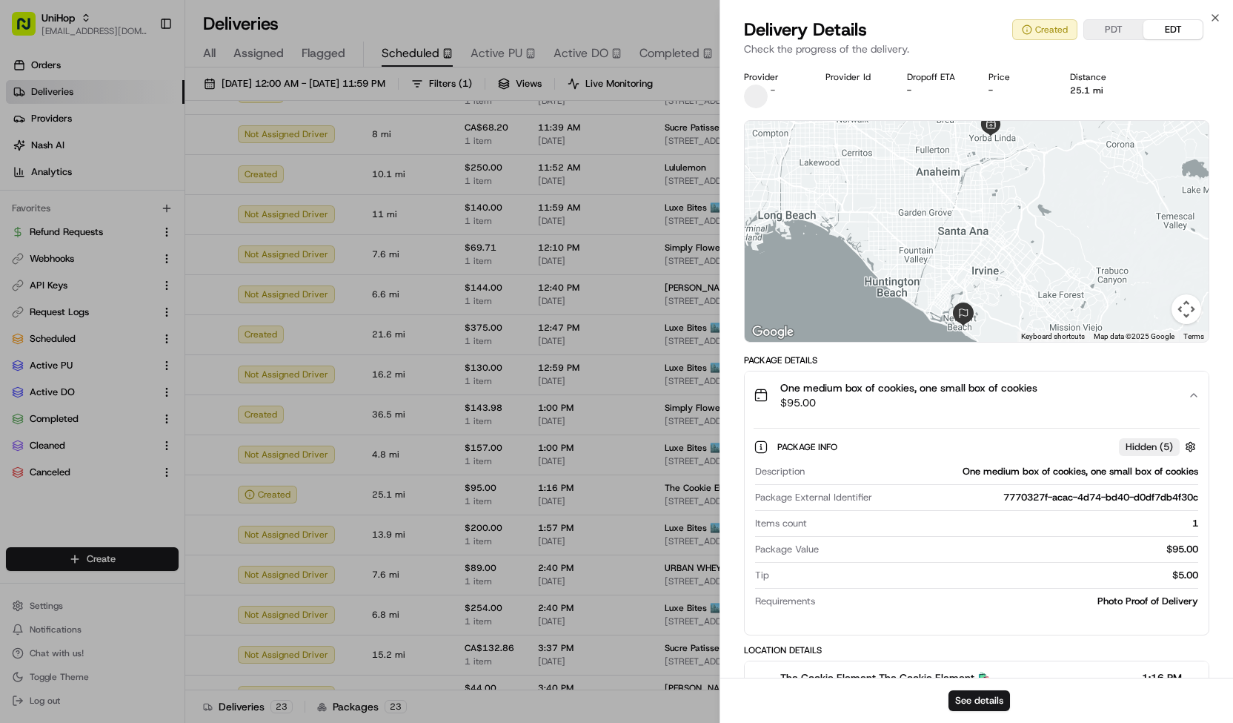
click at [867, 404] on span "$95.00" at bounding box center [908, 402] width 257 height 15
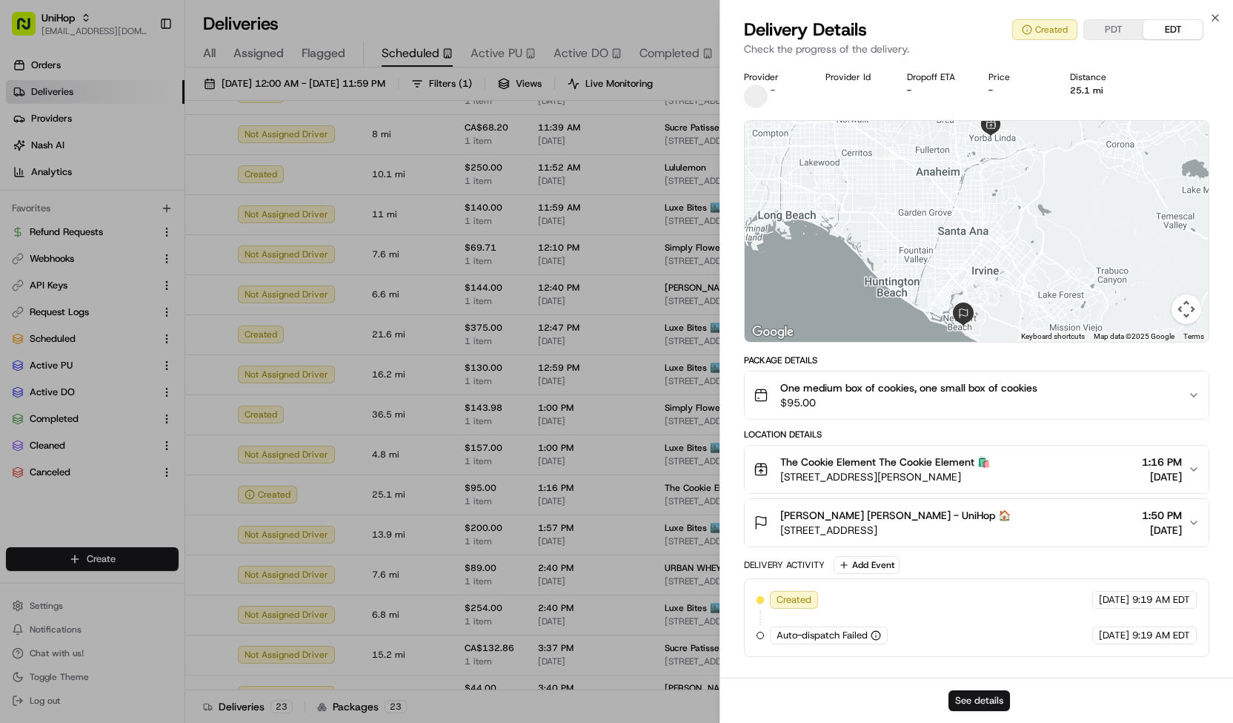
click at [963, 697] on button "See details" at bounding box center [980, 700] width 62 height 21
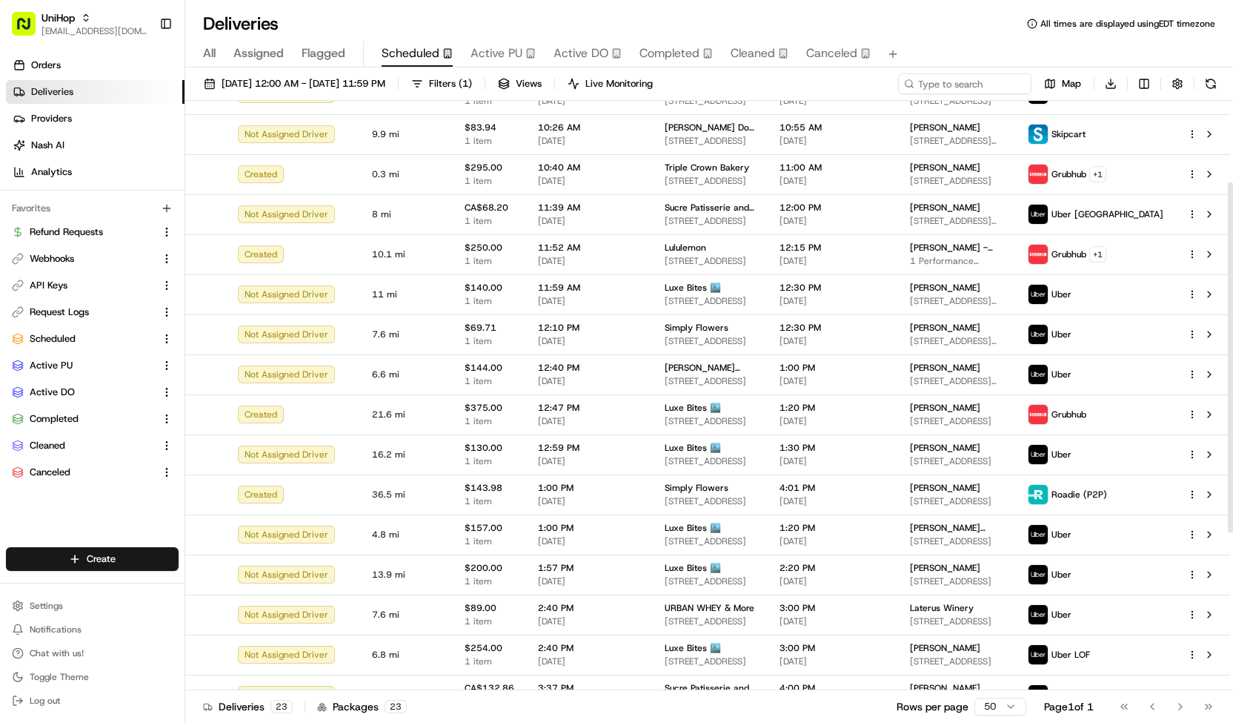
scroll to position [0, 0]
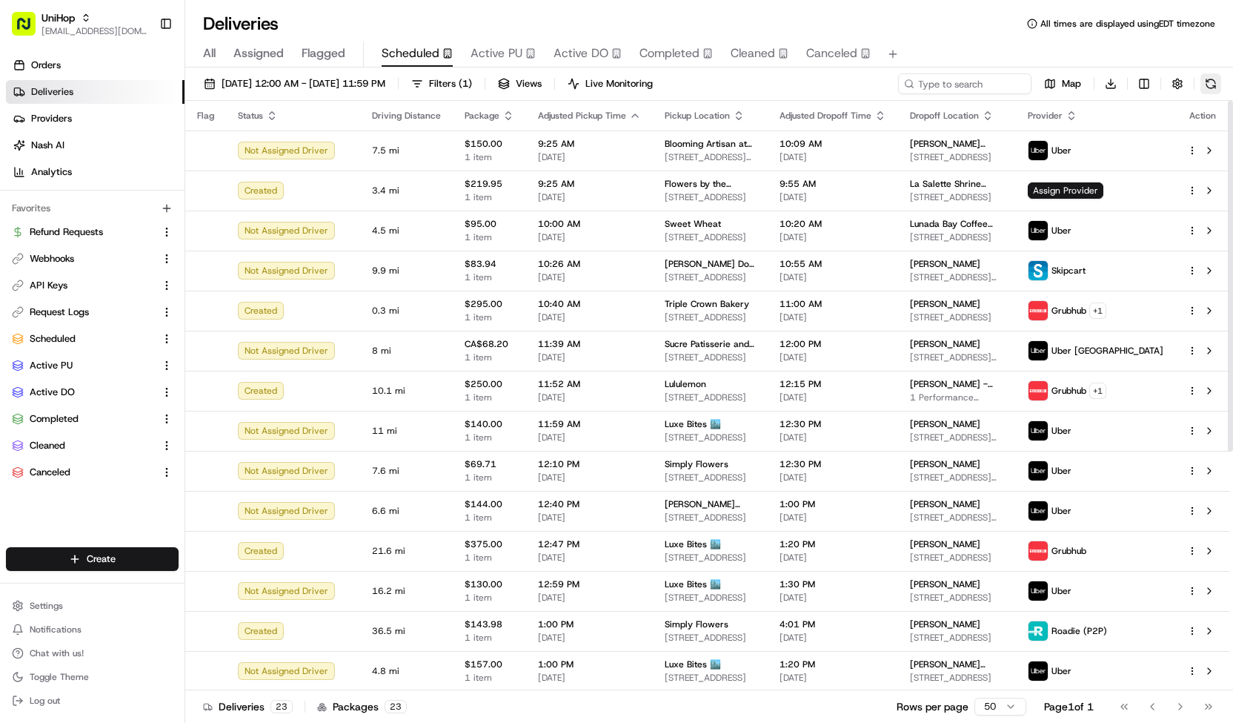
click at [1207, 78] on button at bounding box center [1211, 83] width 21 height 21
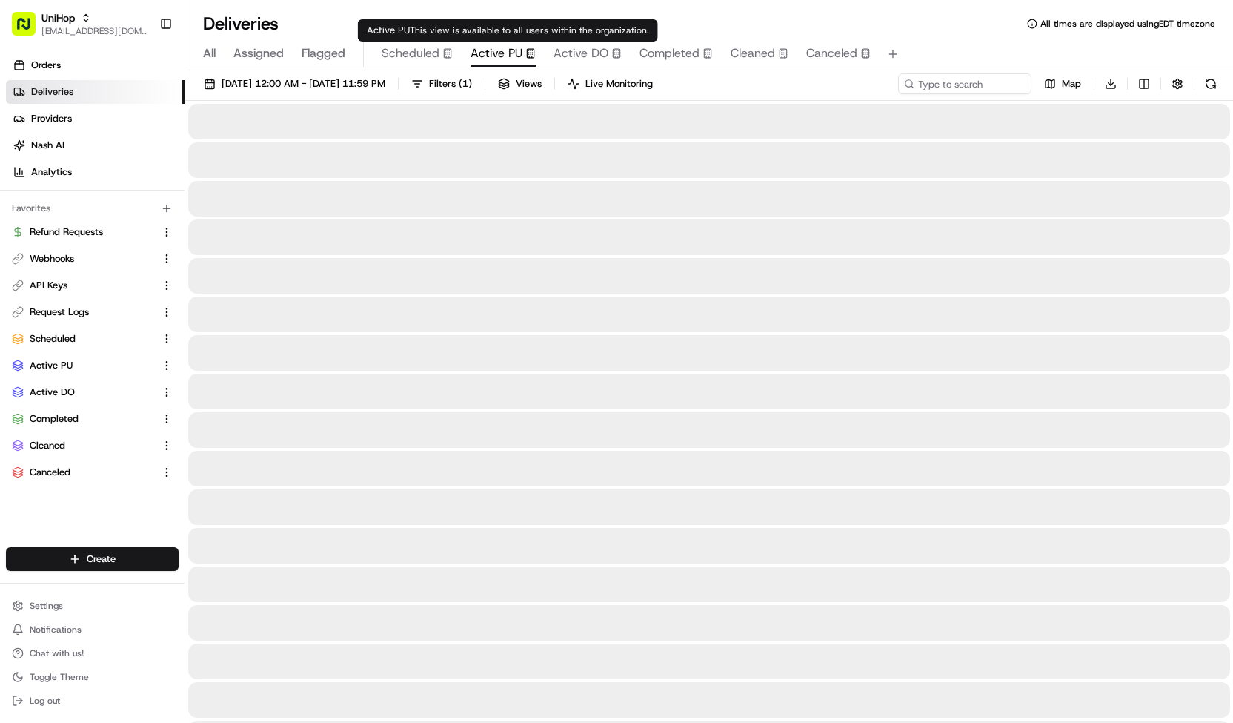
click at [510, 44] on span "Active PU" at bounding box center [497, 53] width 52 height 18
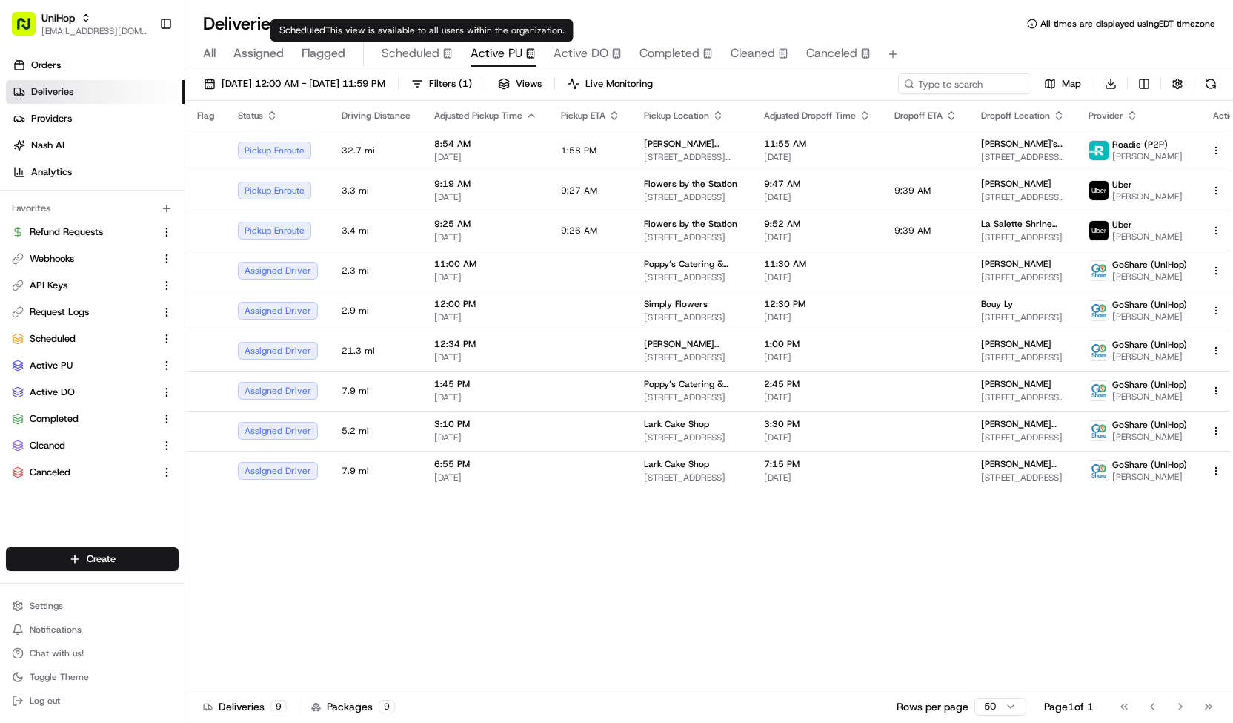
click at [417, 42] on button "Scheduled" at bounding box center [417, 54] width 71 height 25
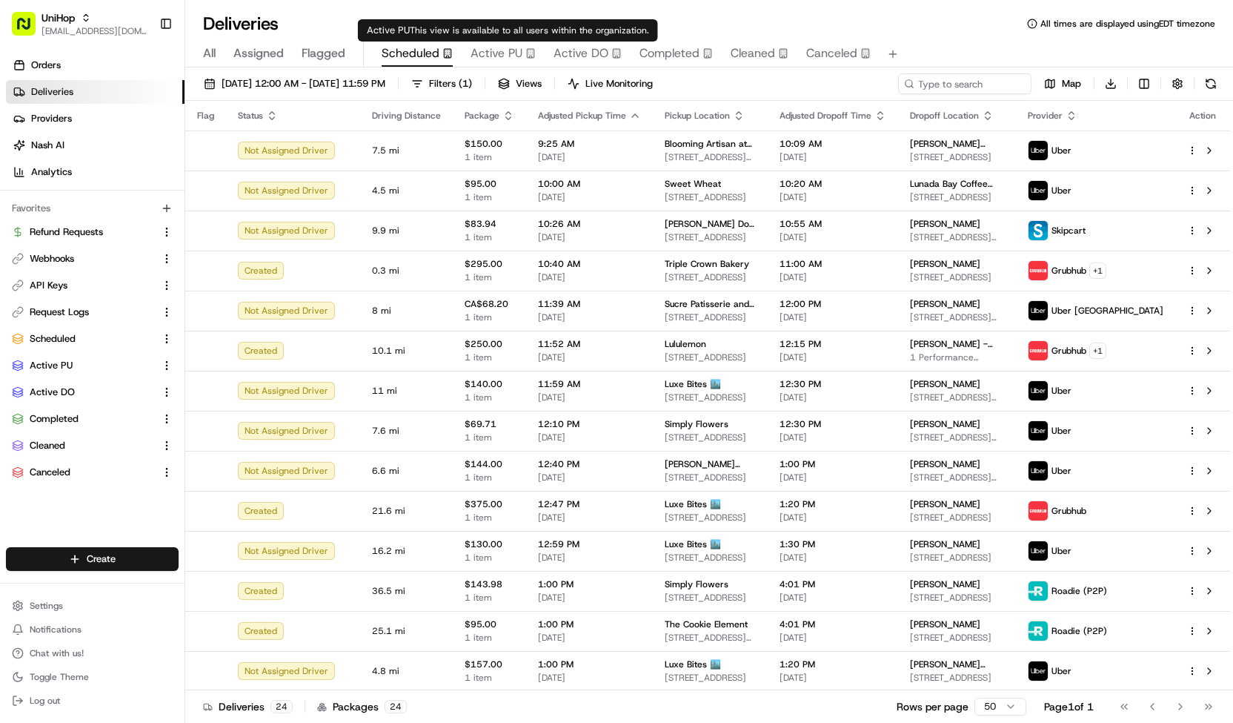
click at [479, 47] on span "Active PU" at bounding box center [497, 53] width 52 height 18
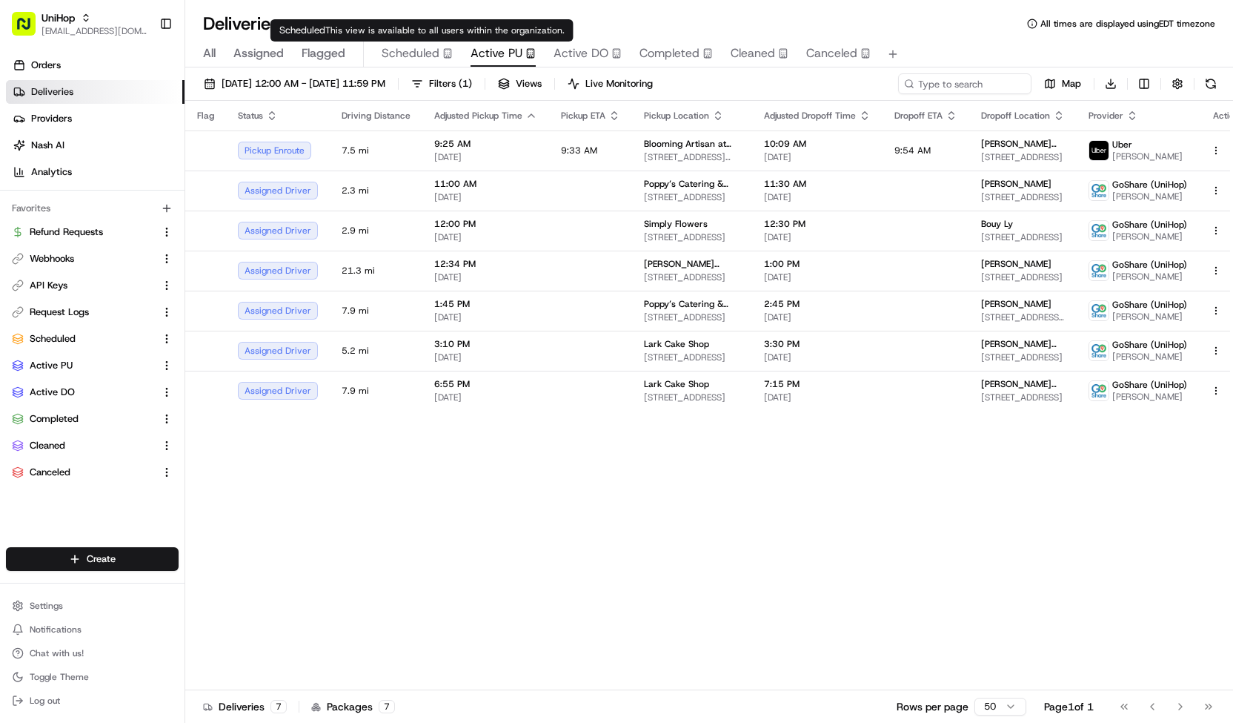
click at [404, 51] on span "Scheduled" at bounding box center [411, 53] width 58 height 18
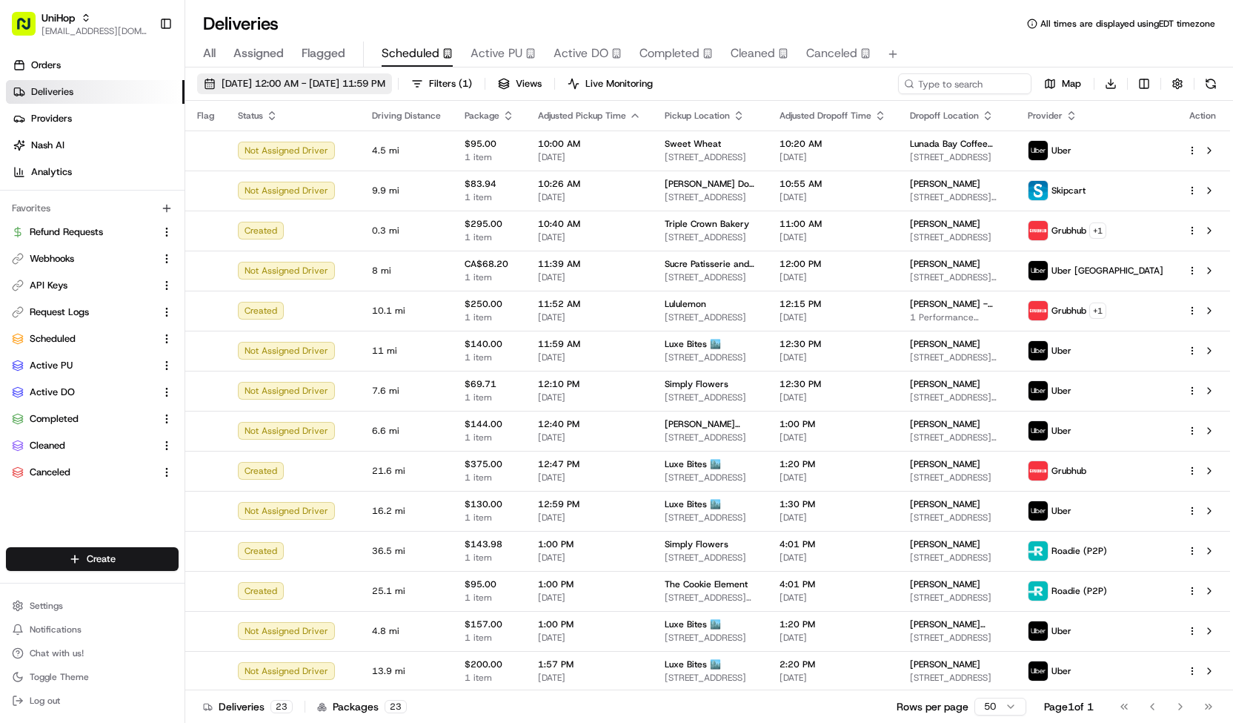
click at [385, 78] on span "[DATE] 12:00 AM - [DATE] 11:59 PM" at bounding box center [304, 83] width 164 height 13
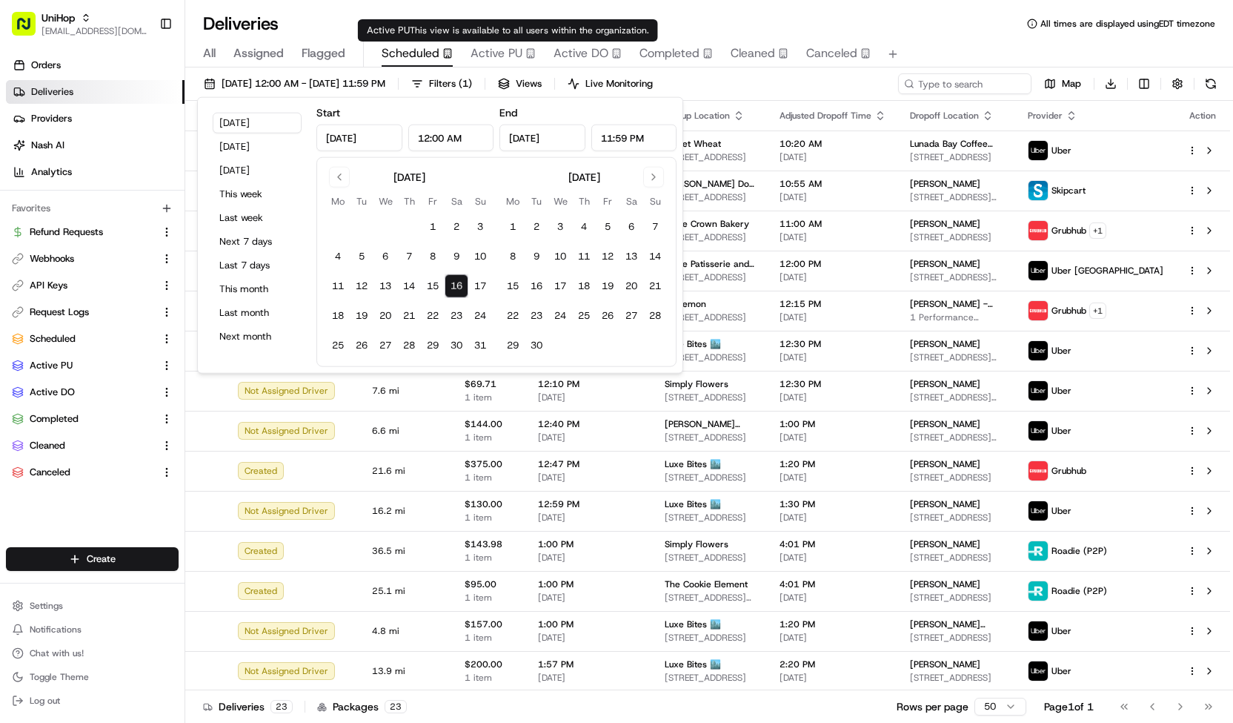
click at [486, 47] on span "Active PU" at bounding box center [497, 53] width 52 height 18
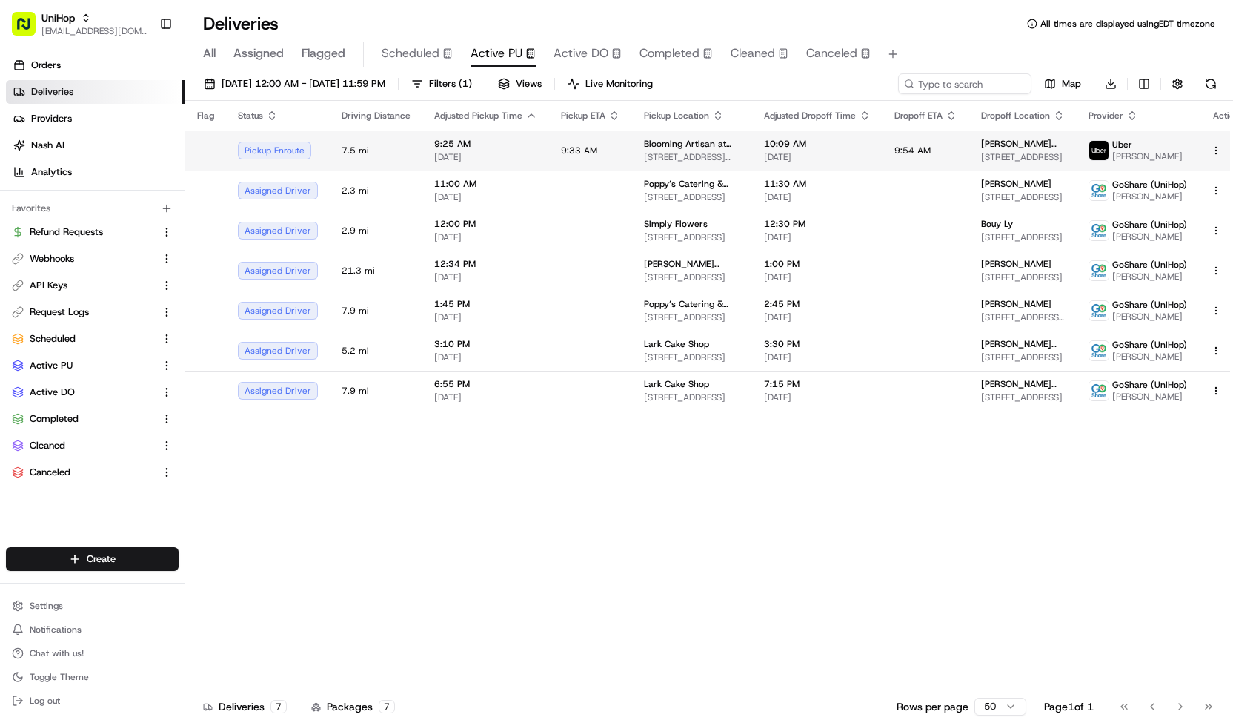
click at [590, 139] on td "9:33 AM" at bounding box center [590, 150] width 83 height 40
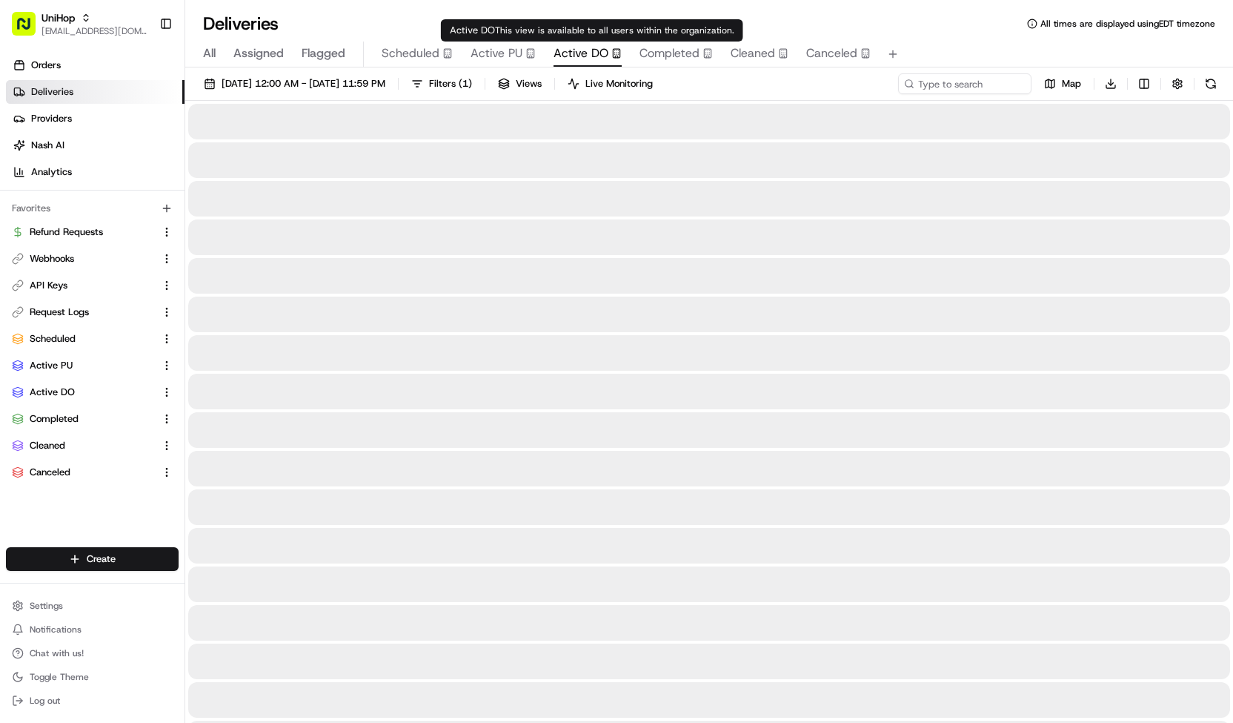
click at [575, 51] on span "Active DO" at bounding box center [581, 53] width 55 height 18
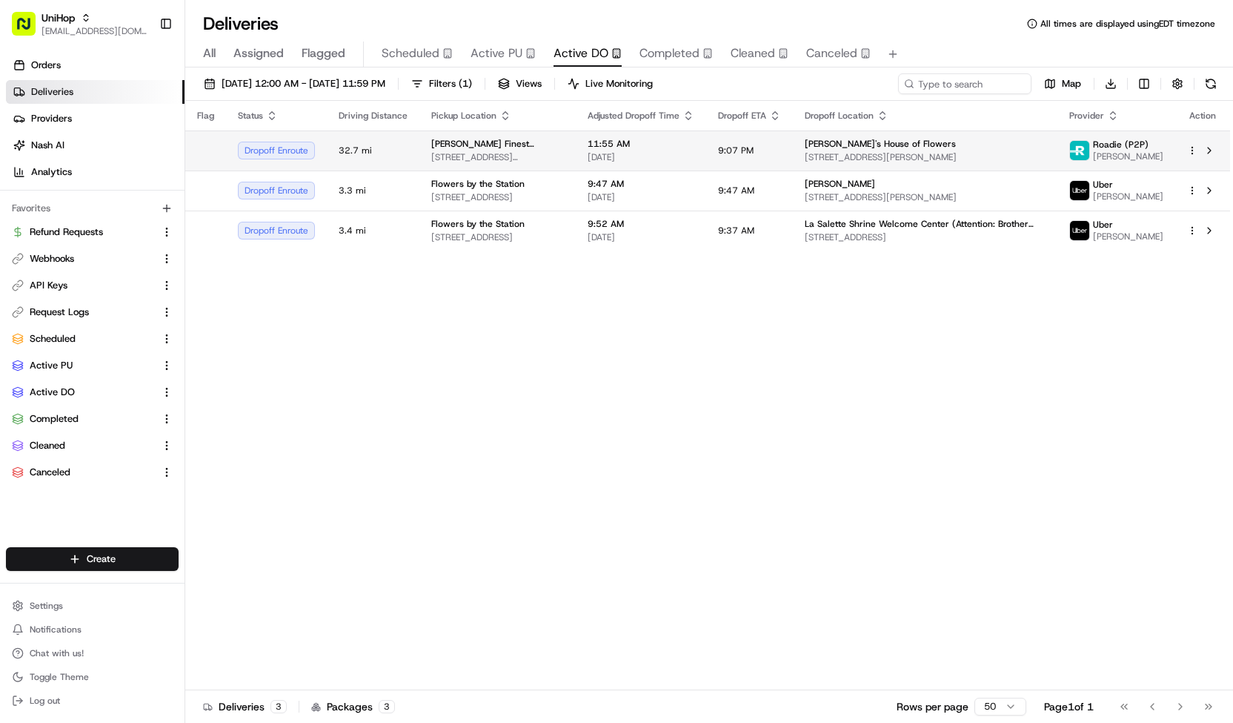
click at [564, 145] on div "[PERSON_NAME] Finest Wholesale" at bounding box center [497, 144] width 133 height 12
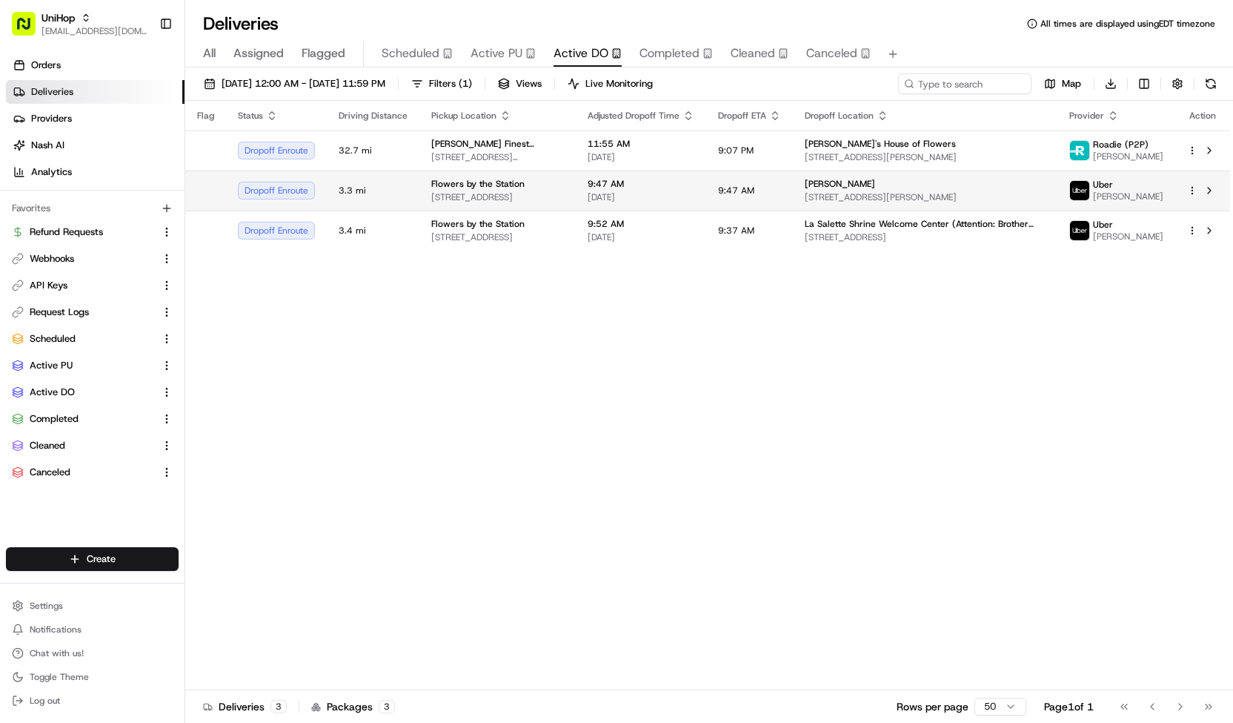
click at [502, 196] on span "[STREET_ADDRESS]" at bounding box center [497, 197] width 133 height 12
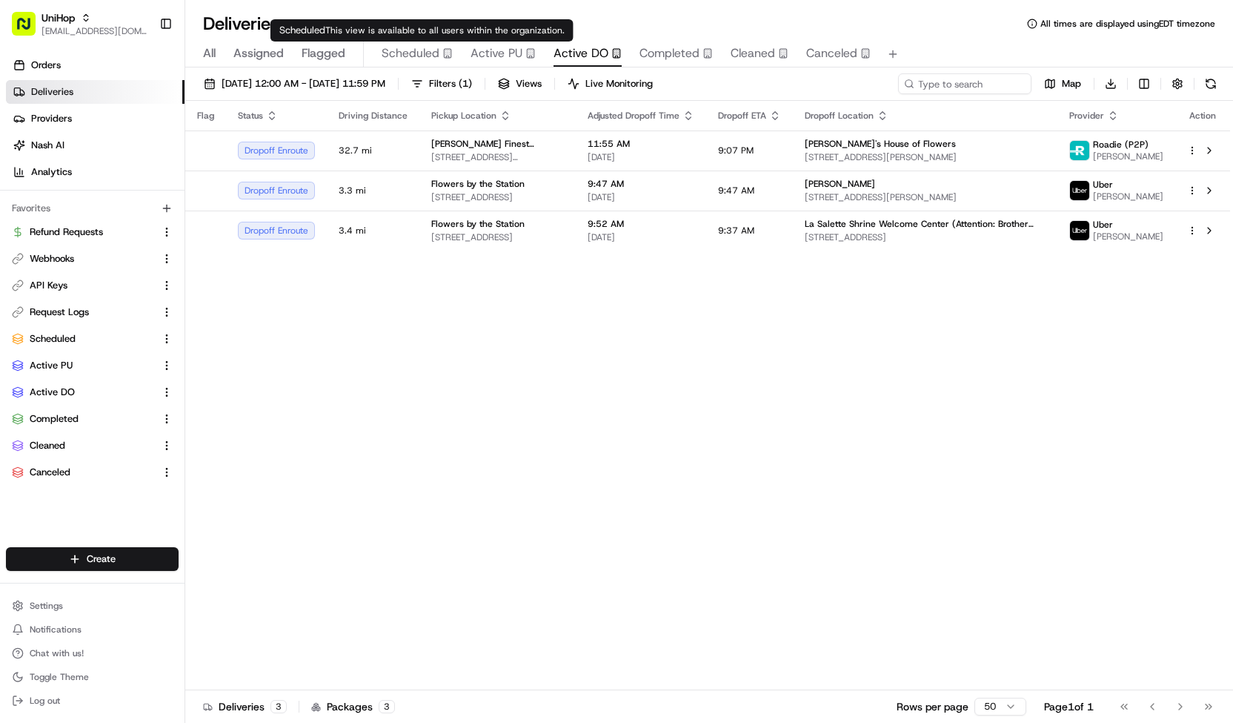
click at [398, 53] on span "Scheduled" at bounding box center [411, 53] width 58 height 18
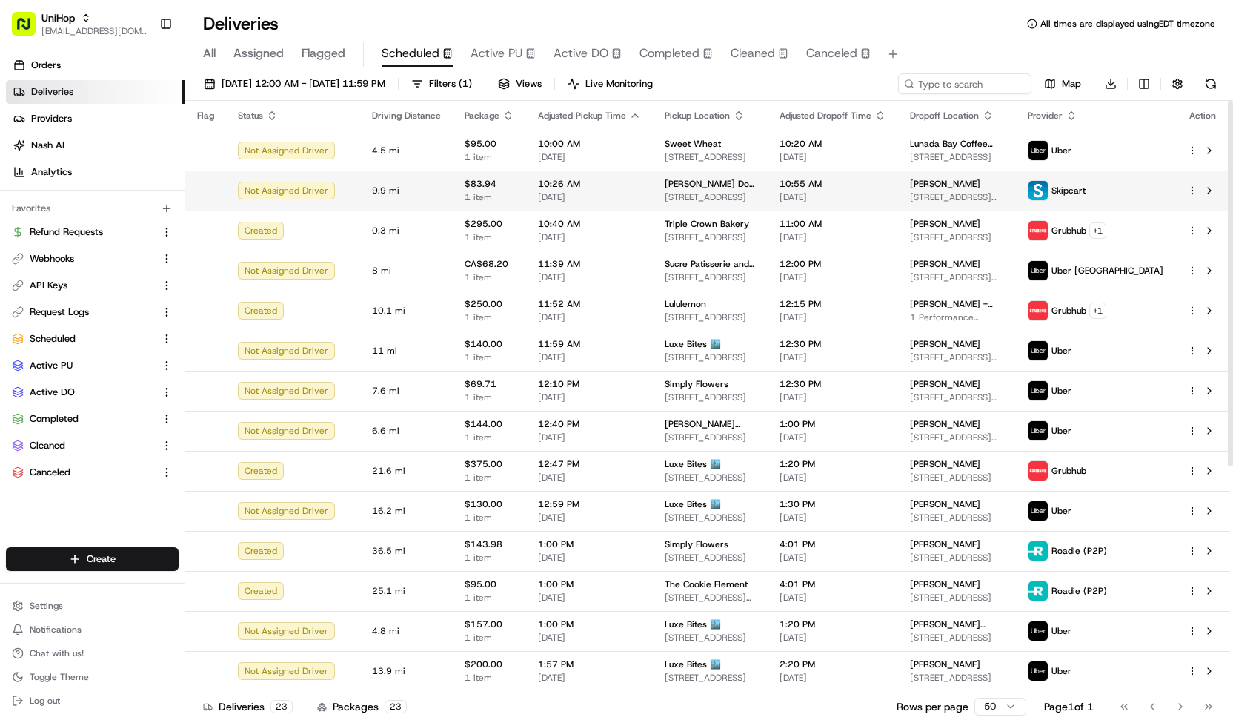
click at [834, 199] on span "[DATE]" at bounding box center [833, 197] width 107 height 12
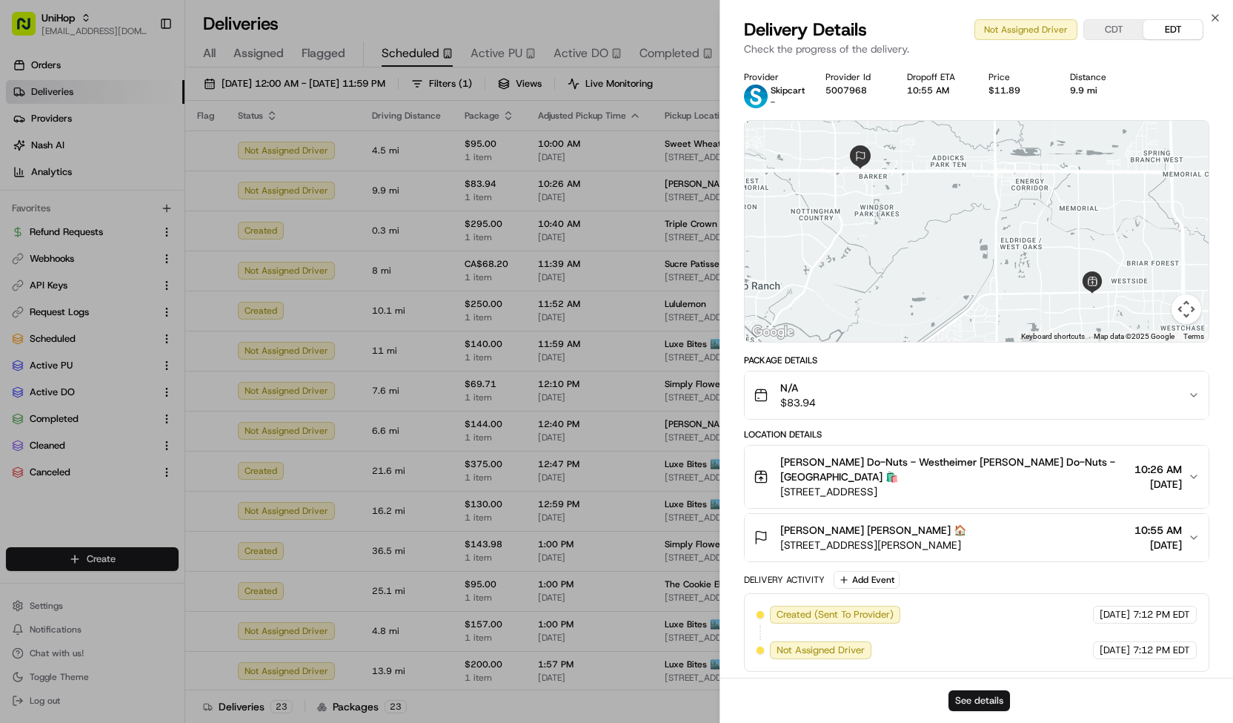
click at [968, 701] on button "See details" at bounding box center [980, 700] width 62 height 21
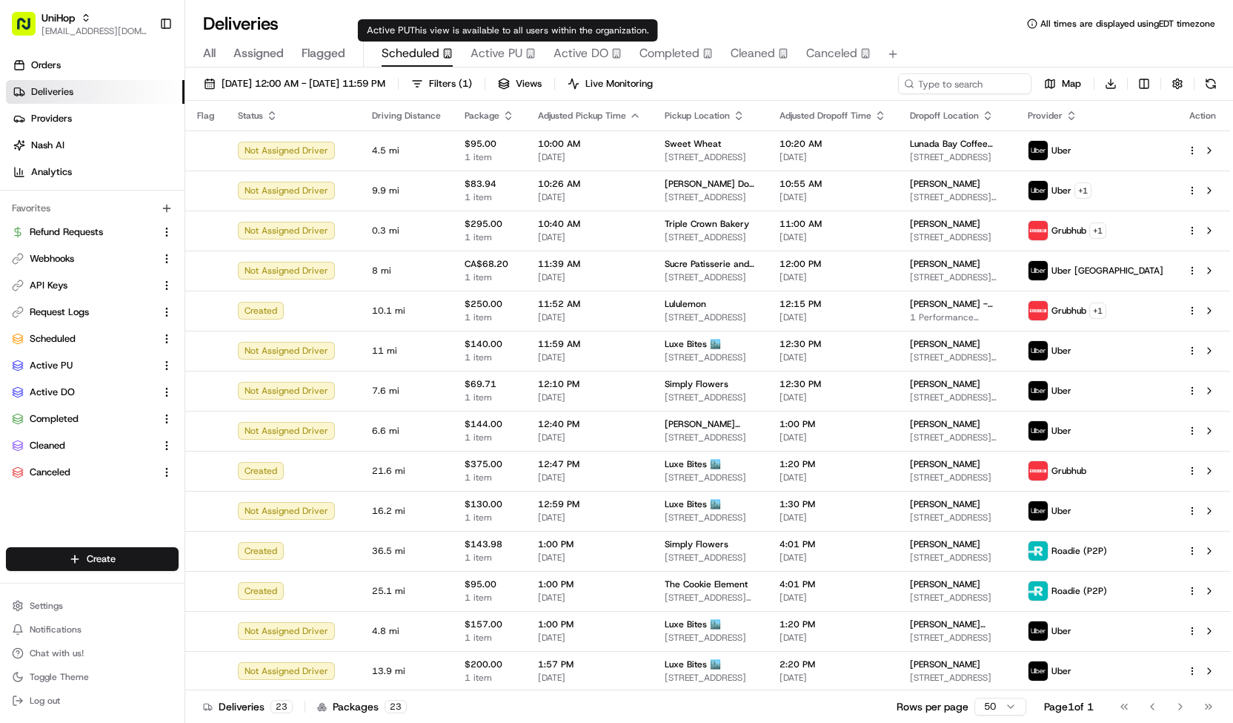
click at [486, 56] on span "Active PU" at bounding box center [497, 53] width 52 height 18
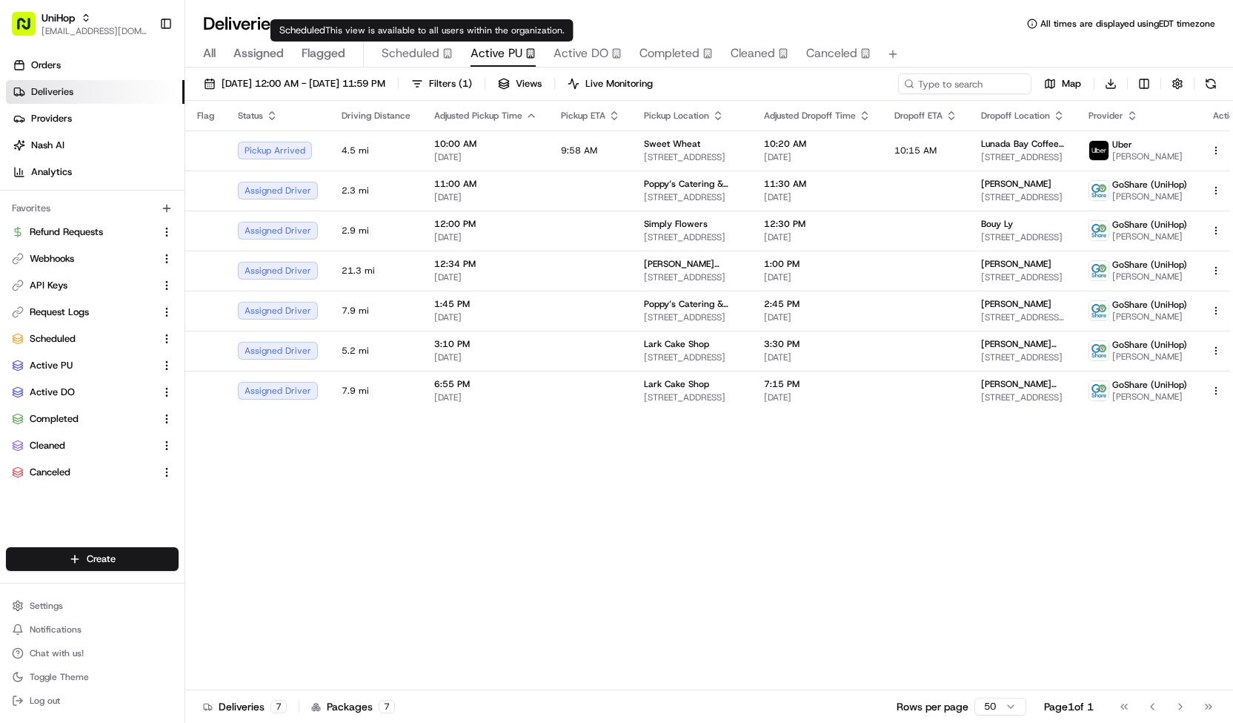
click at [403, 54] on span "Scheduled" at bounding box center [411, 53] width 58 height 18
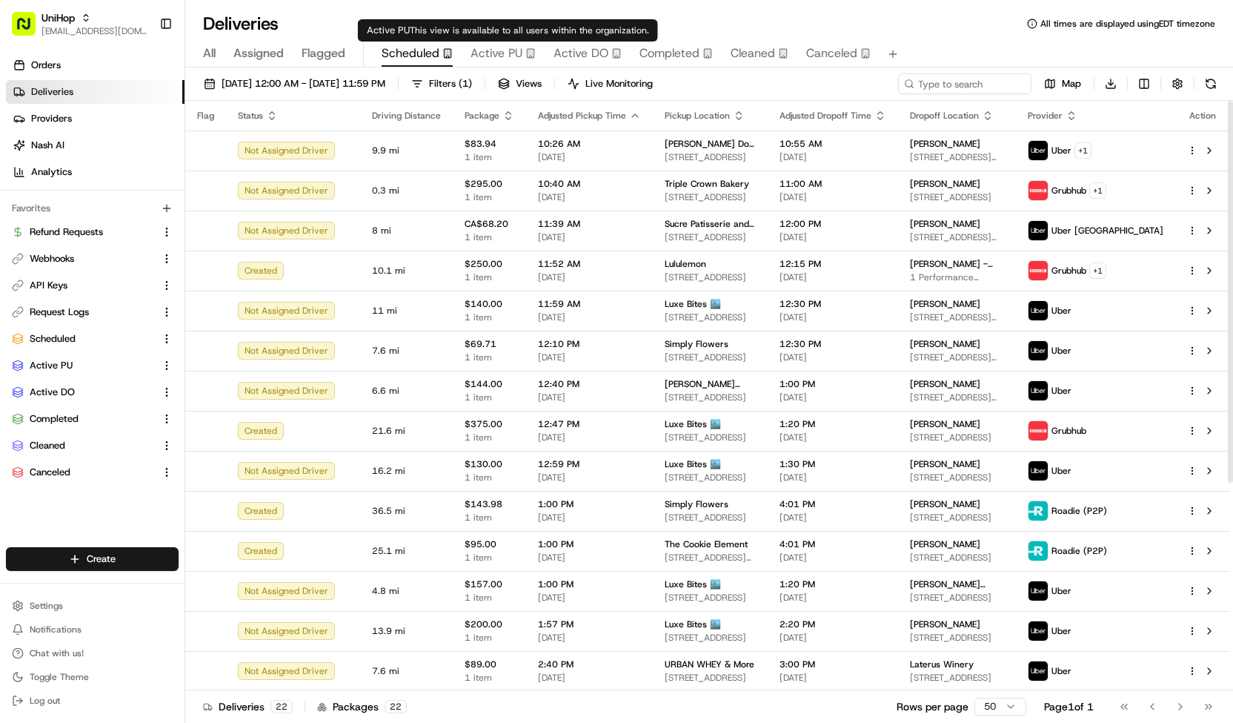
click at [516, 57] on span "Active PU" at bounding box center [497, 53] width 52 height 18
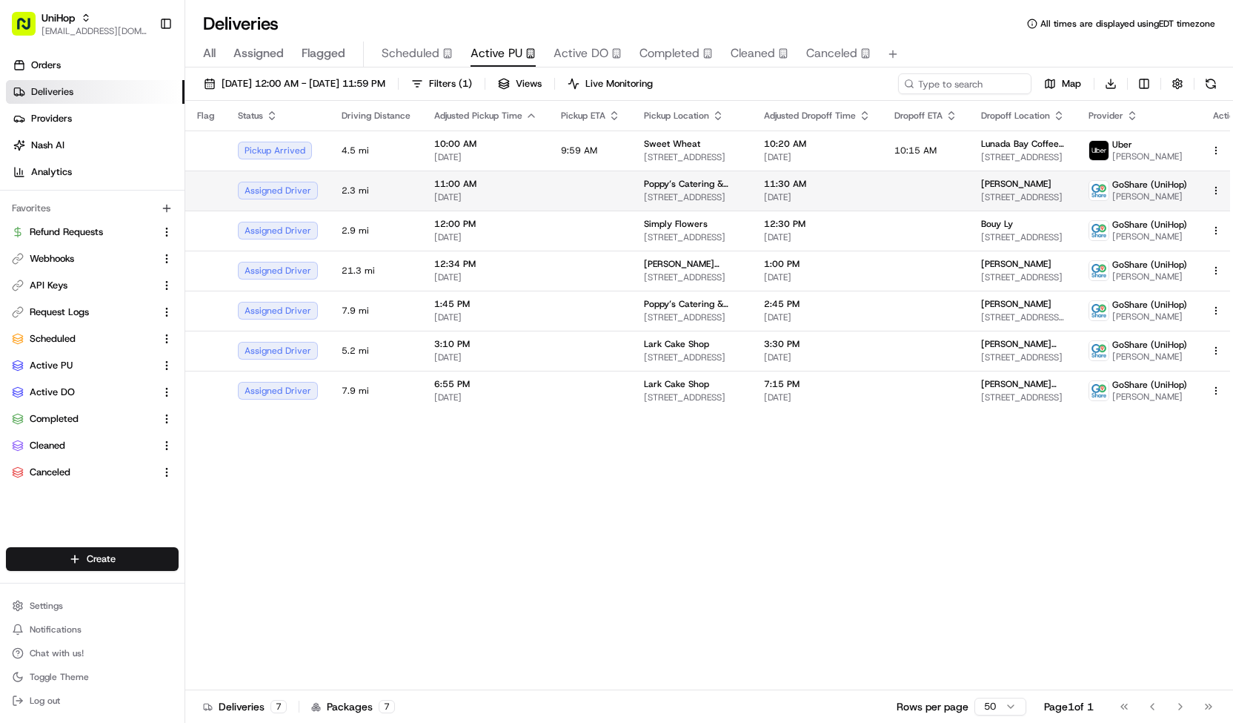
click at [651, 183] on span "Poppy’s Catering & Events ([GEOGRAPHIC_DATA])" at bounding box center [692, 184] width 96 height 12
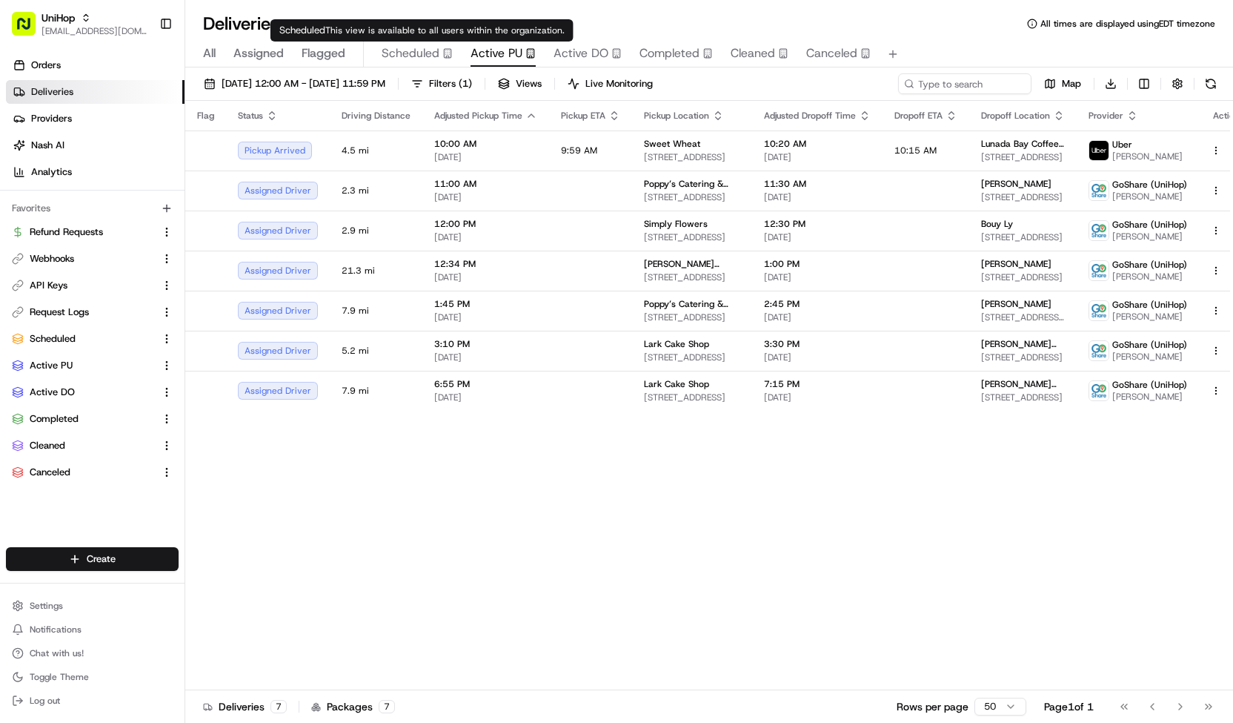
click at [397, 58] on span "Scheduled" at bounding box center [411, 53] width 58 height 18
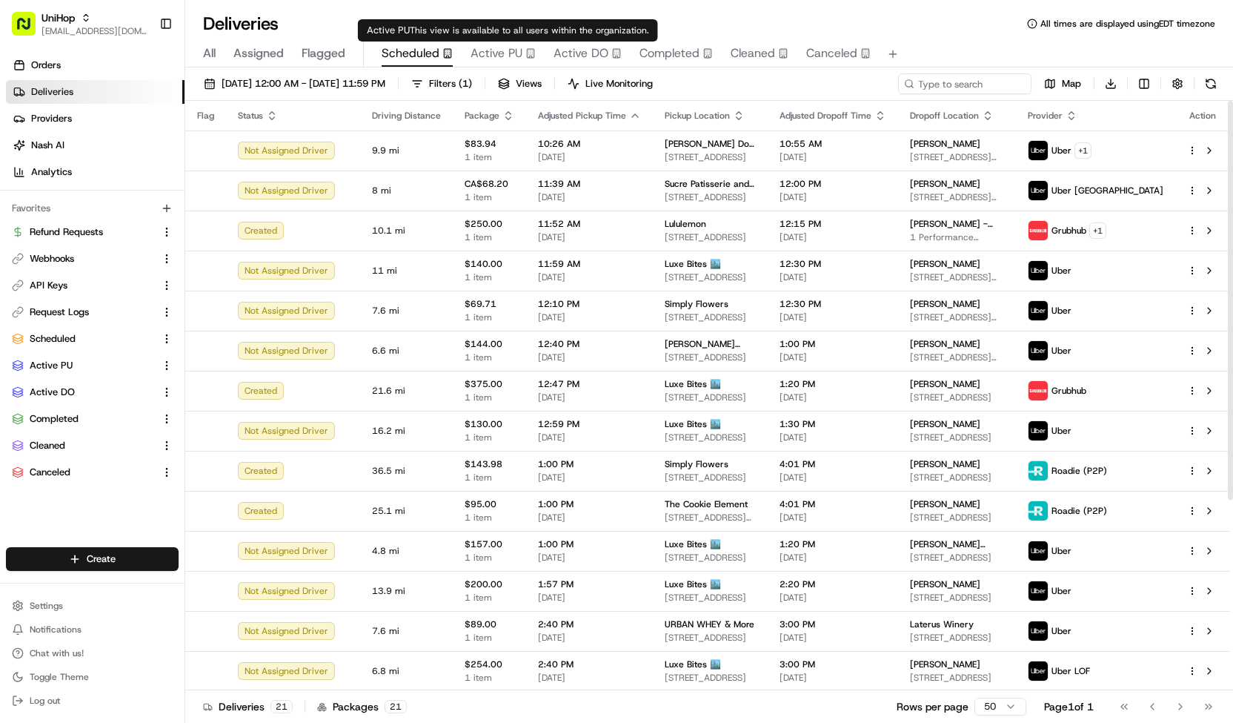
click at [488, 51] on span "Active PU" at bounding box center [497, 53] width 52 height 18
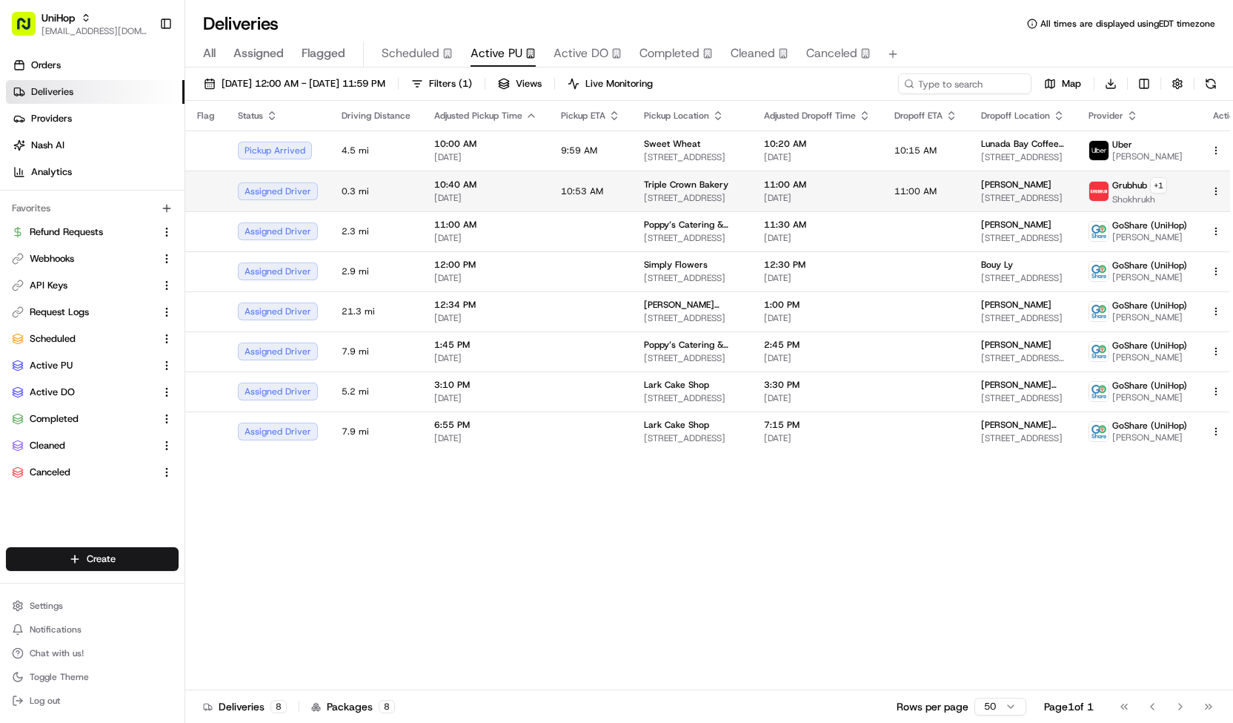
click at [578, 195] on span "10:53 AM" at bounding box center [582, 191] width 42 height 12
click at [679, 186] on span "Triple Crown Bakery" at bounding box center [686, 185] width 84 height 12
click at [585, 194] on span "10:05 AM" at bounding box center [582, 191] width 42 height 12
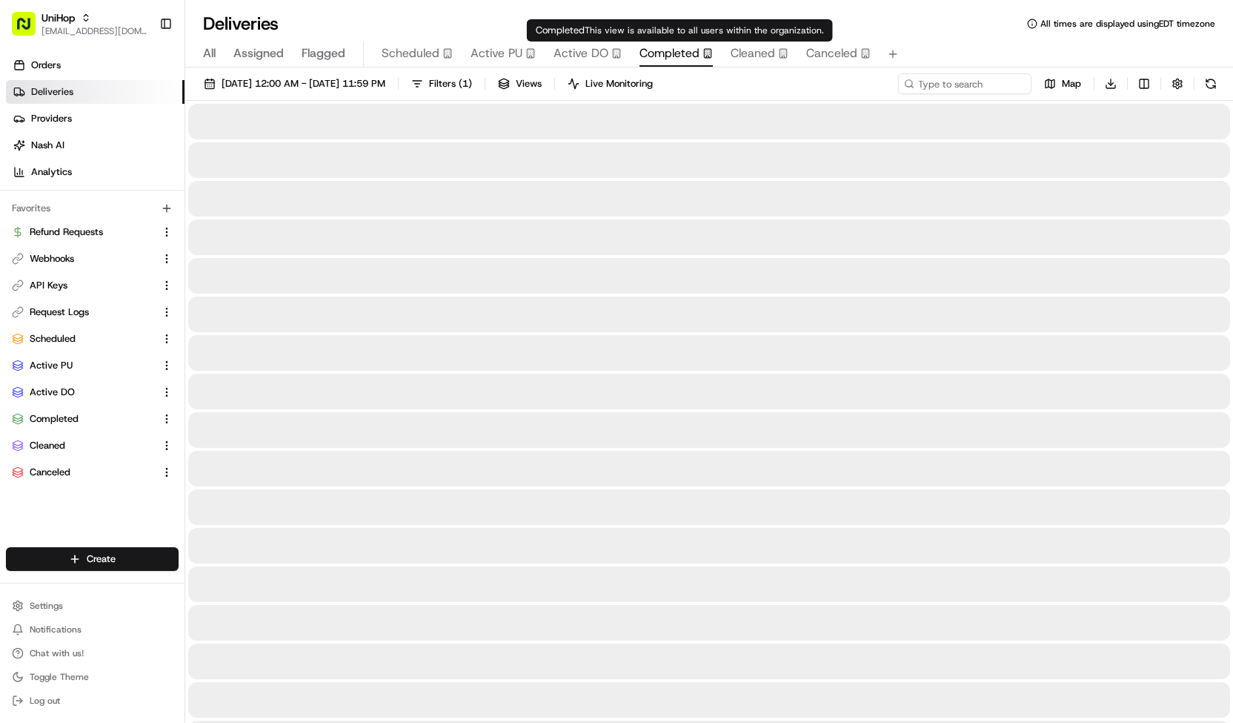
click at [662, 53] on span "Completed" at bounding box center [670, 53] width 60 height 18
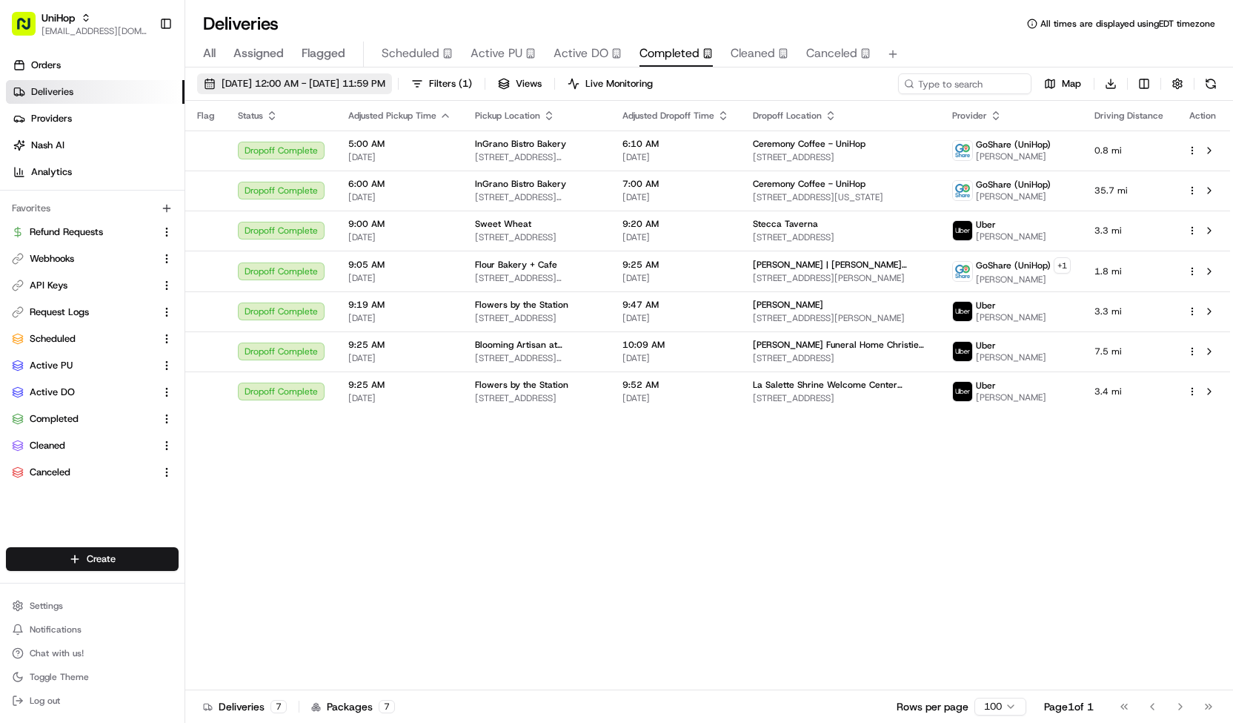
click at [316, 87] on span "[DATE] 12:00 AM - [DATE] 11:59 PM" at bounding box center [304, 83] width 164 height 13
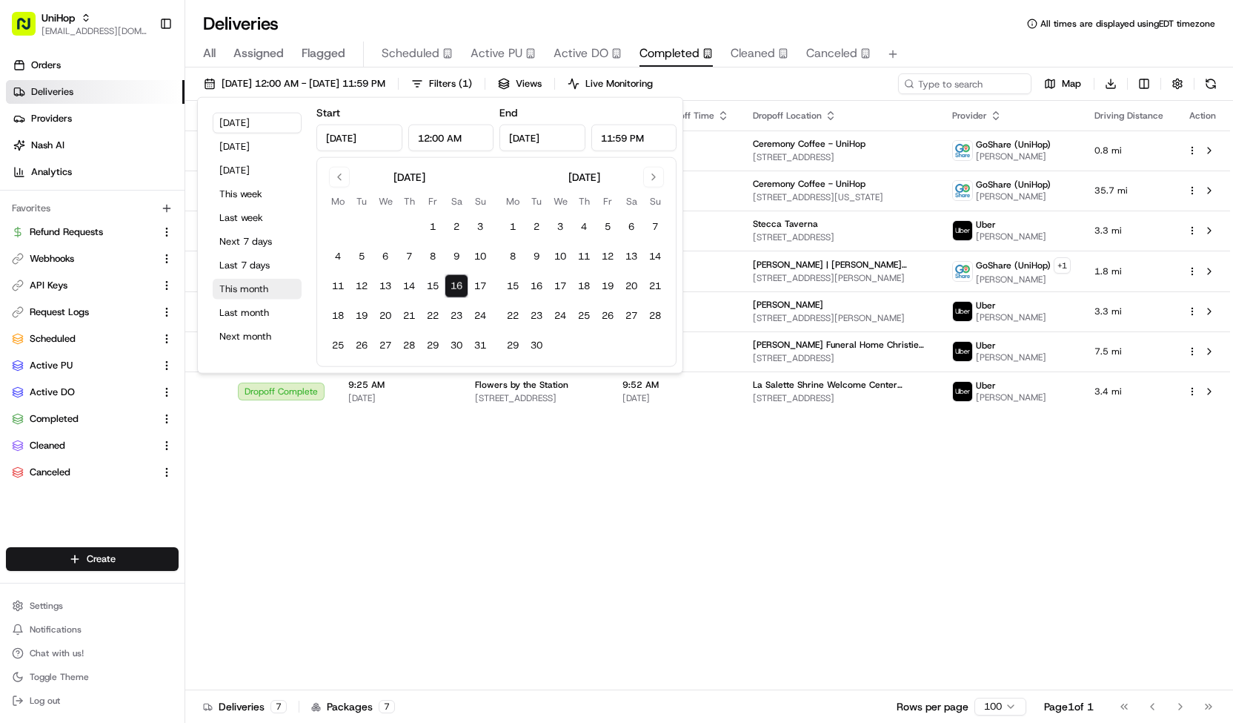
click at [268, 281] on button "This month" at bounding box center [257, 289] width 89 height 21
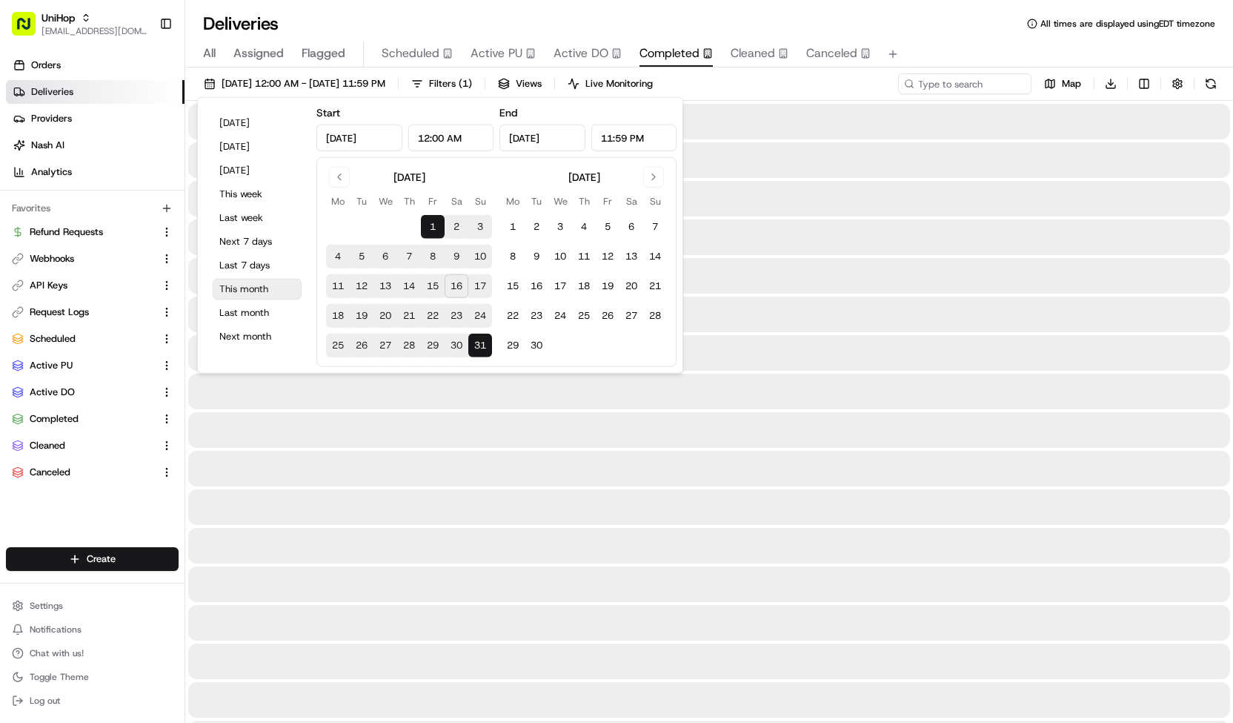
type input "[DATE]"
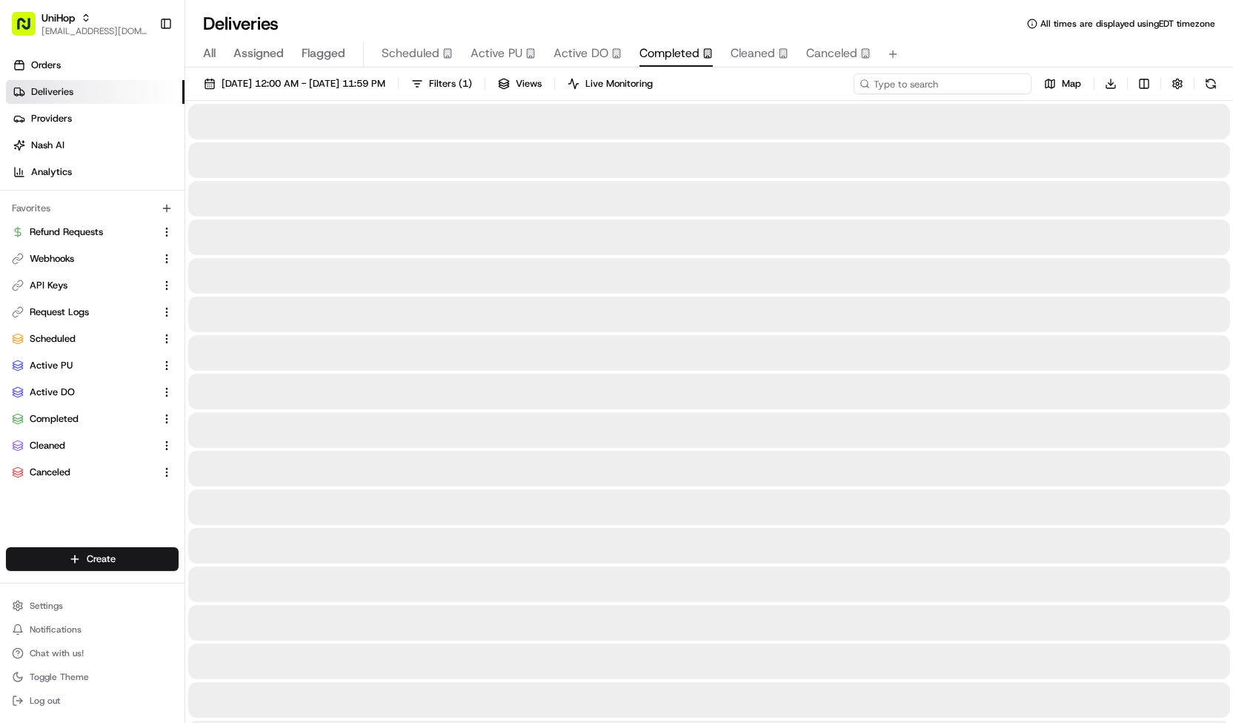
click at [942, 79] on input at bounding box center [943, 83] width 178 height 21
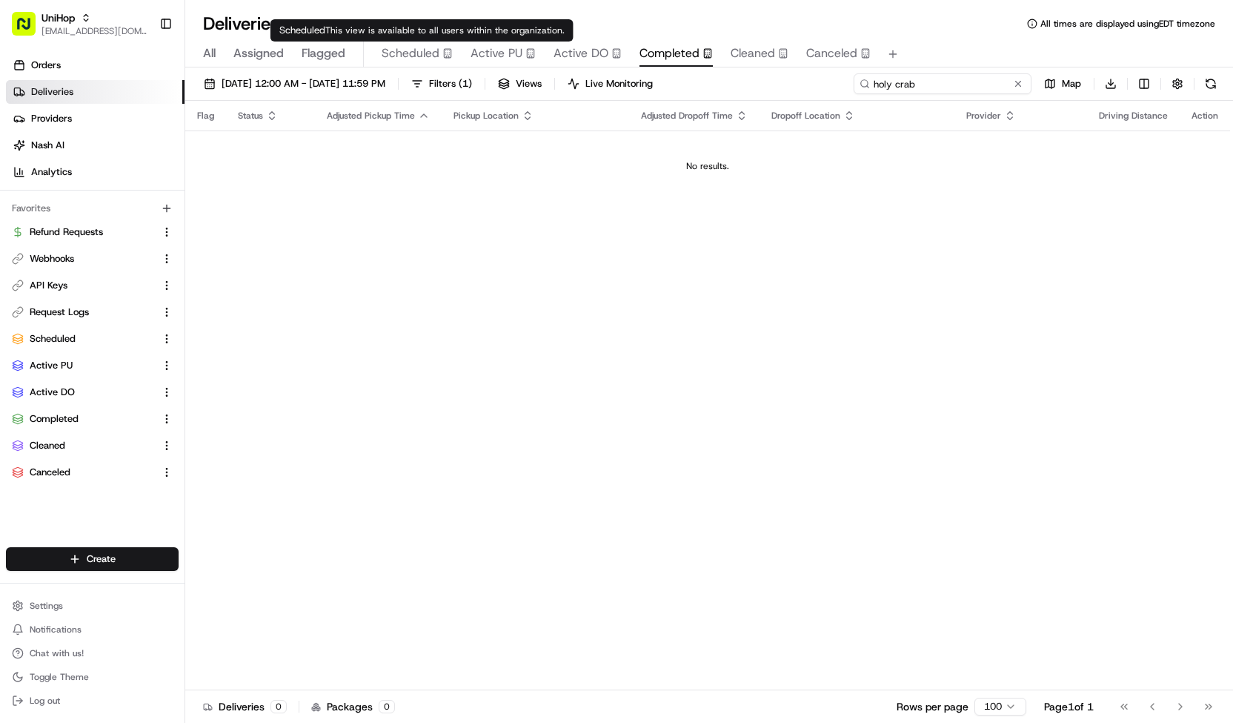
type input "holy crab"
click at [428, 56] on span "Scheduled" at bounding box center [411, 53] width 58 height 18
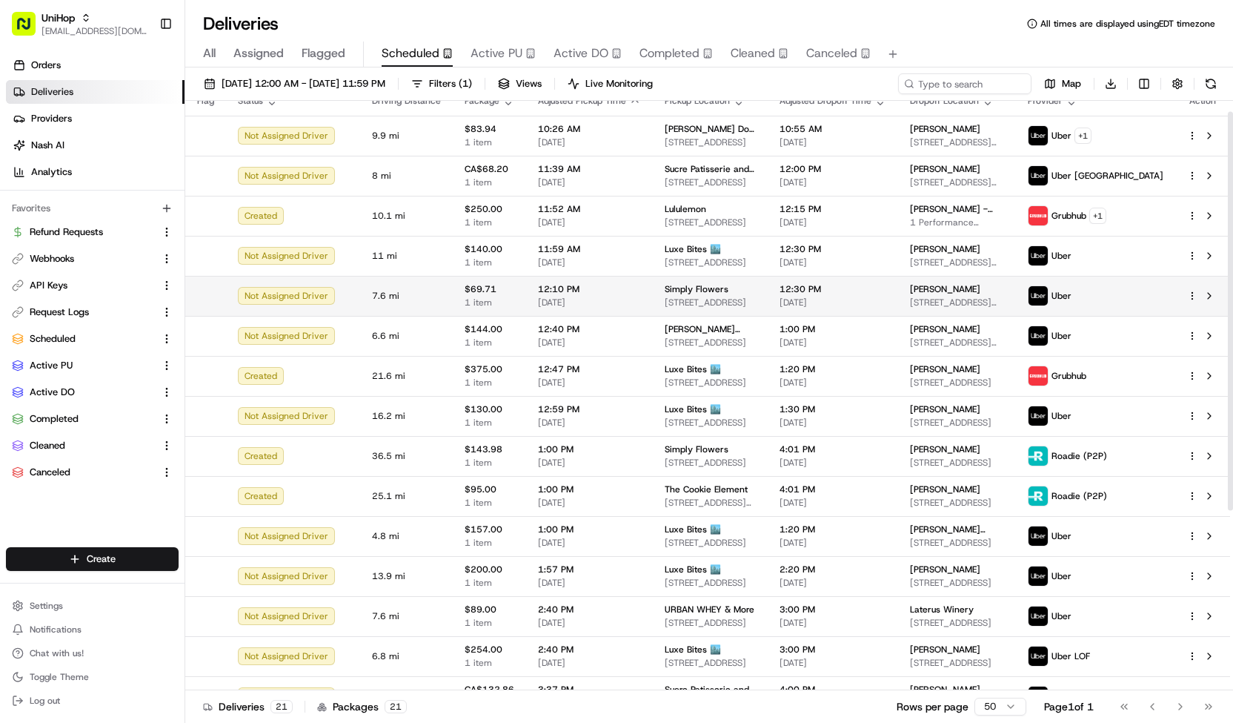
scroll to position [16, 0]
click at [573, 294] on div "12:10 PM [DATE]" at bounding box center [589, 294] width 103 height 25
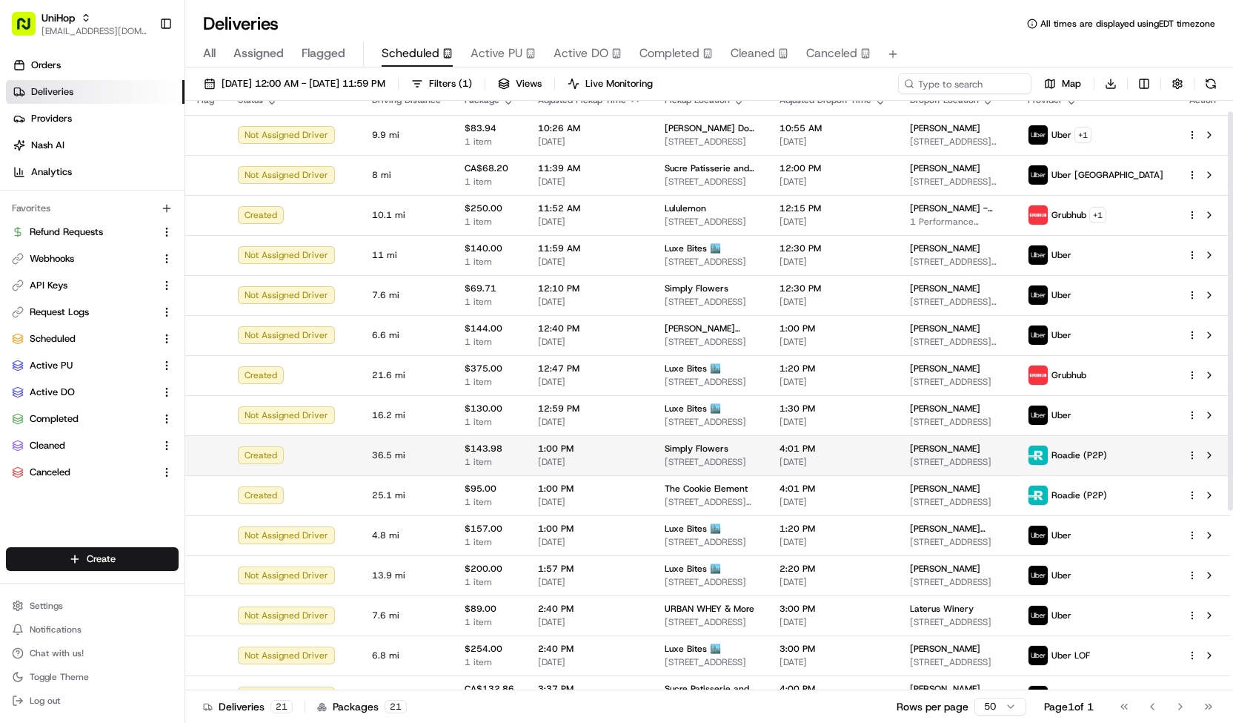
click at [653, 467] on td "Simply Flowers [STREET_ADDRESS]" at bounding box center [710, 455] width 115 height 40
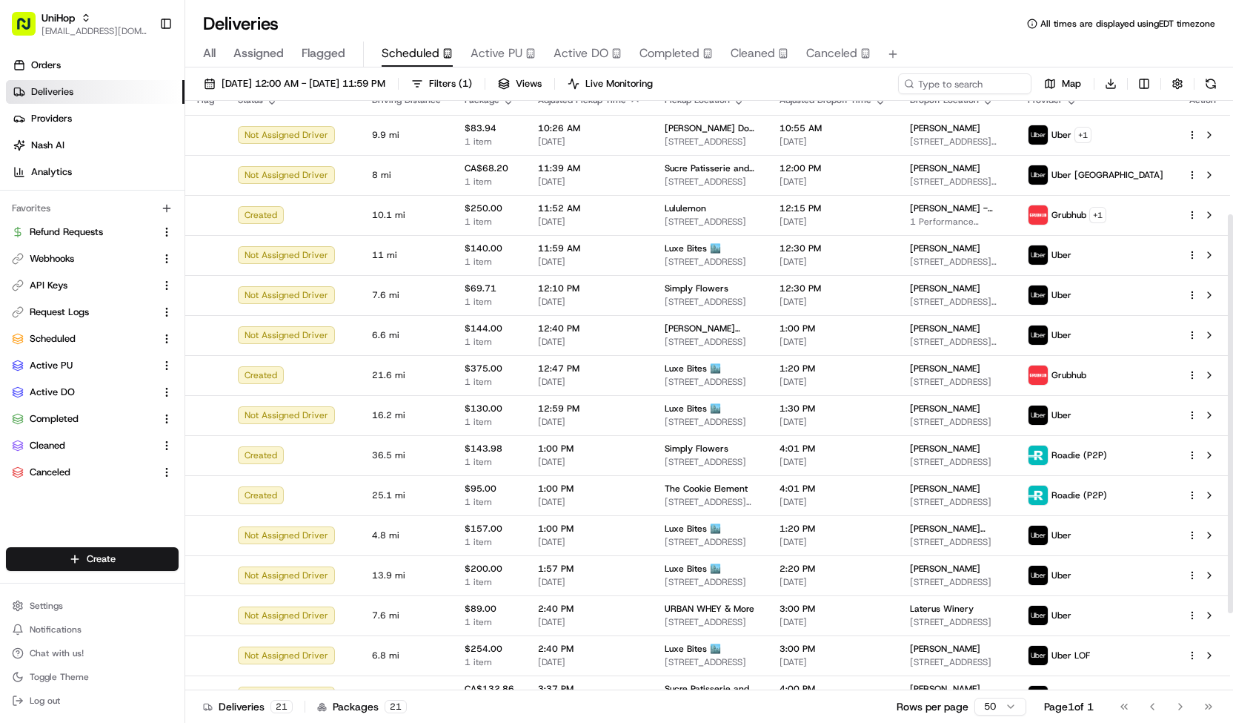
scroll to position [280, 0]
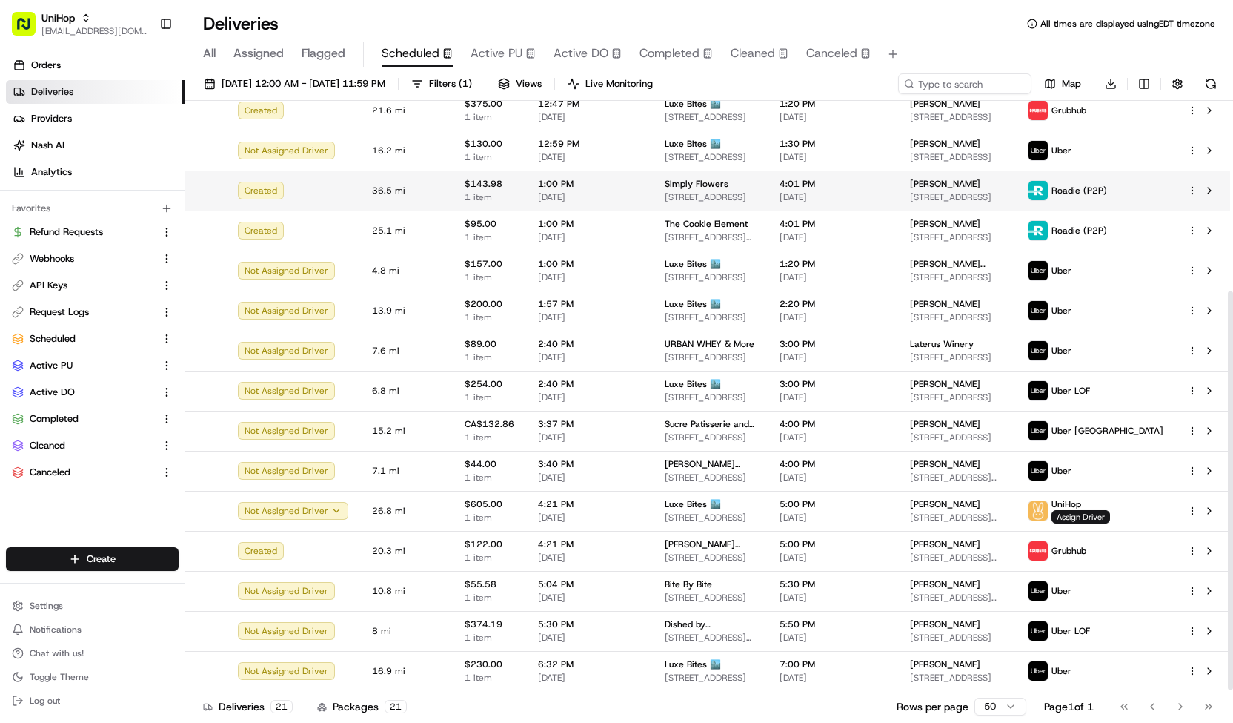
click at [551, 188] on span "1:00 PM" at bounding box center [589, 184] width 103 height 12
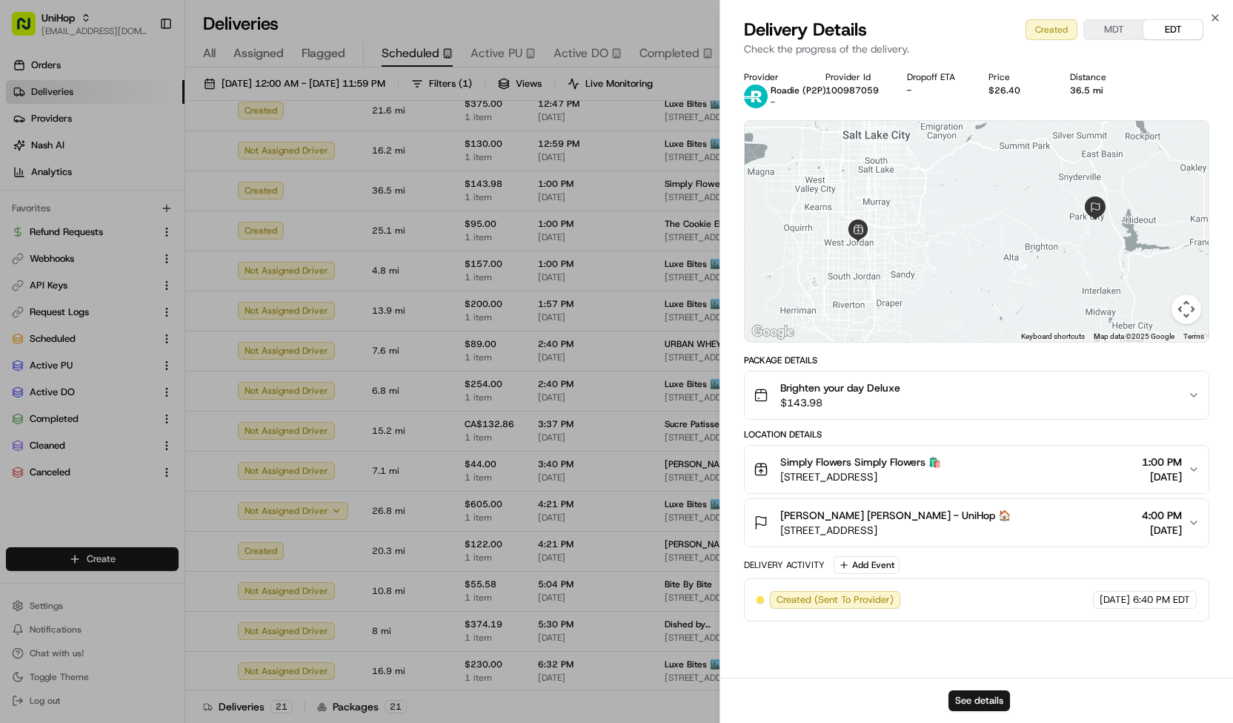
click at [824, 402] on span "$143.98" at bounding box center [840, 402] width 120 height 15
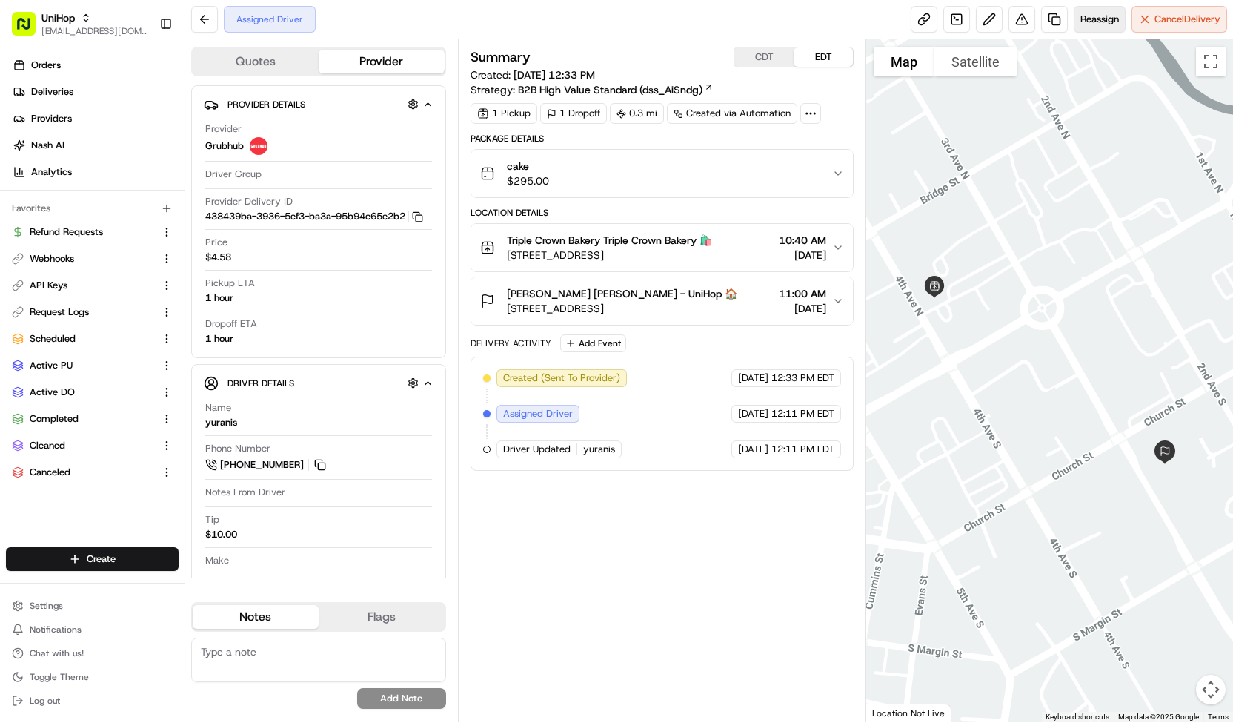
click at [1094, 16] on span "Reassign" at bounding box center [1100, 19] width 39 height 13
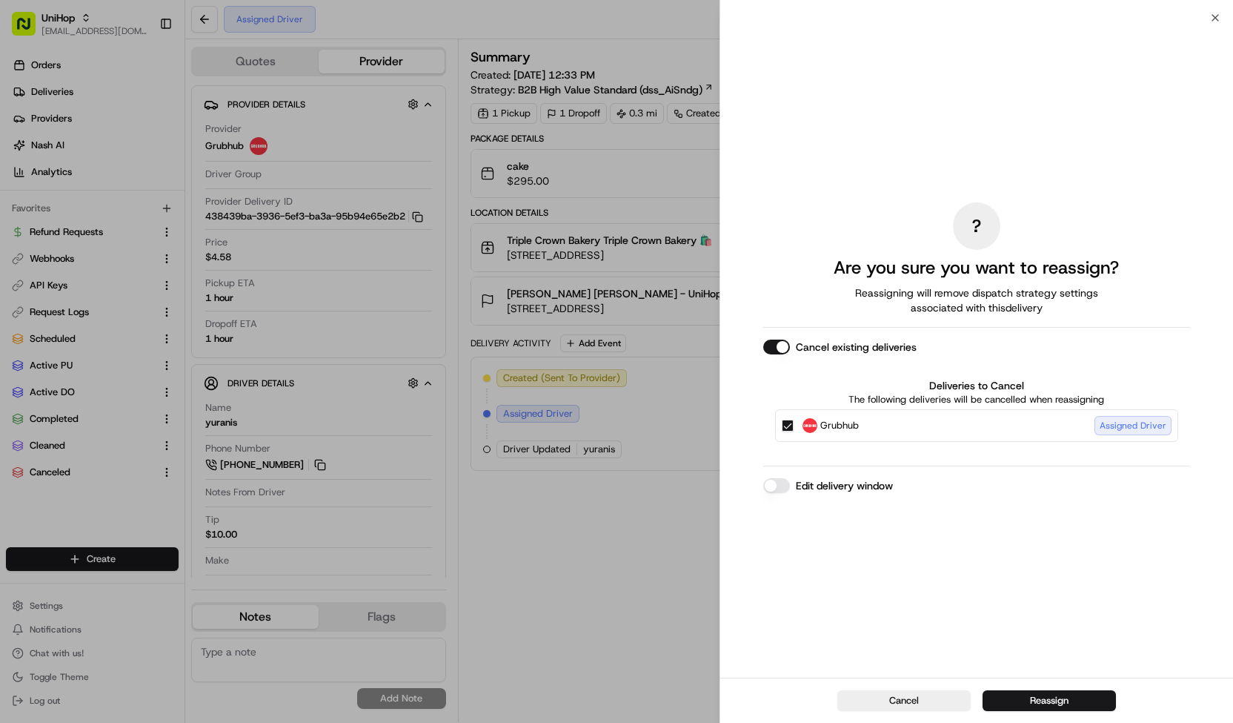
click at [851, 427] on span "Grubhub" at bounding box center [839, 425] width 39 height 15
click at [794, 427] on button "Grubhub Assigned Driver" at bounding box center [788, 425] width 12 height 12
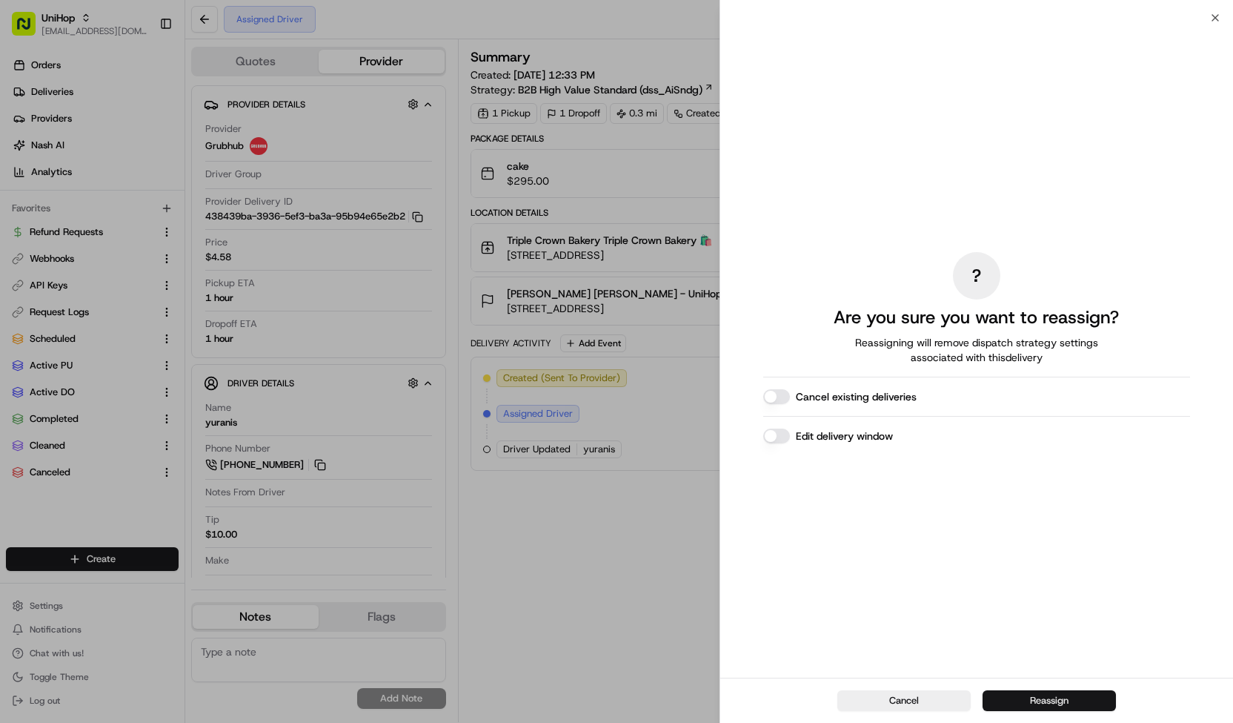
click at [1020, 697] on button "Reassign" at bounding box center [1049, 700] width 133 height 21
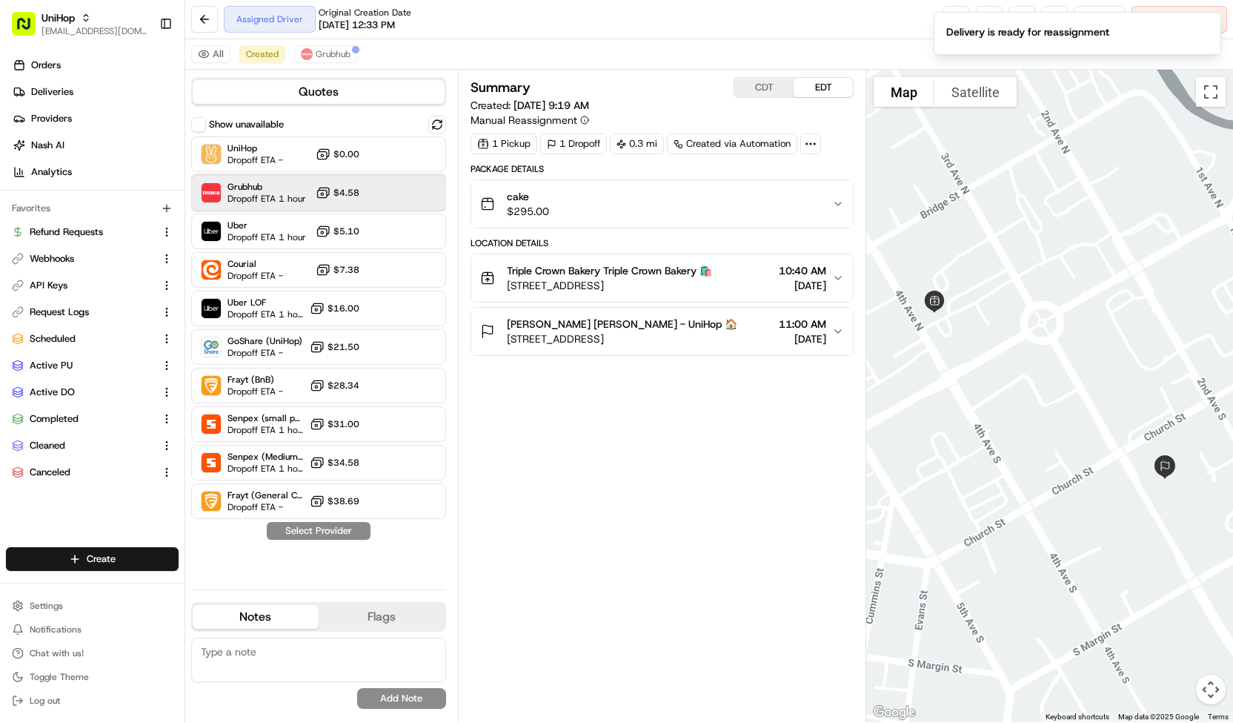
click at [356, 201] on div "Grubhub Dropoff ETA 1 hour $4.58" at bounding box center [318, 193] width 255 height 36
click at [333, 528] on button "Assign Provider" at bounding box center [318, 531] width 105 height 18
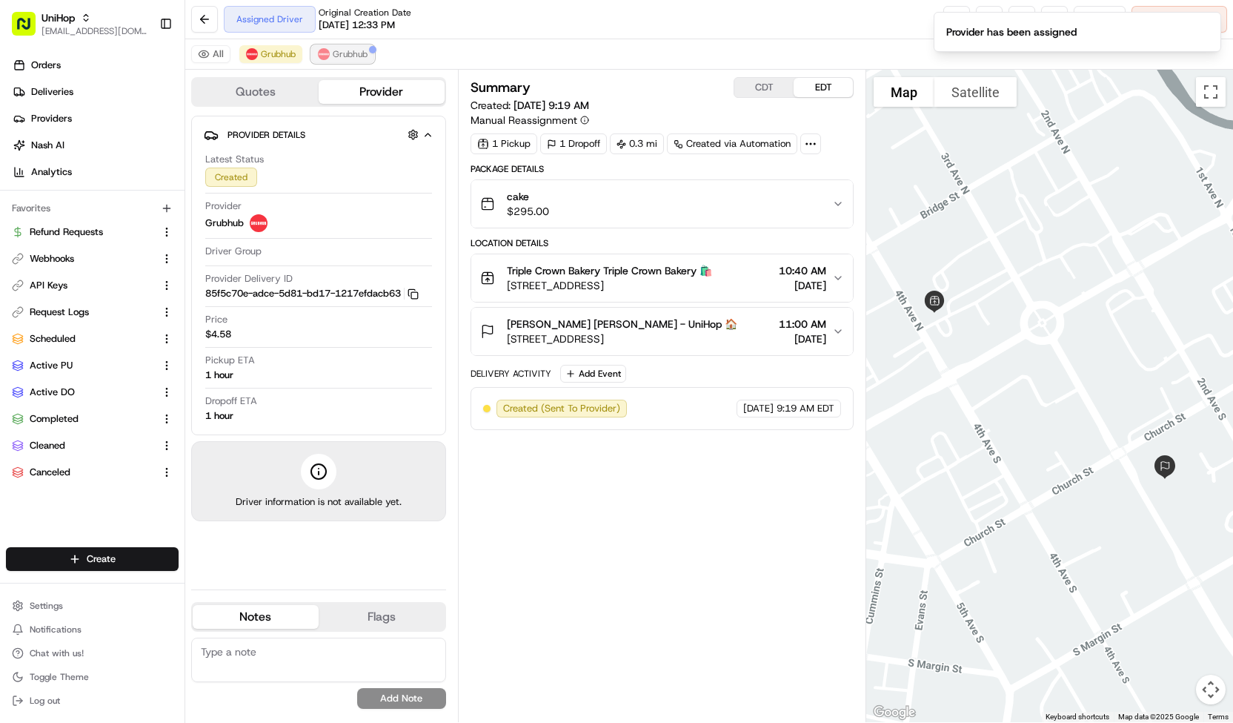
click at [325, 47] on button "Grubhub" at bounding box center [342, 54] width 63 height 18
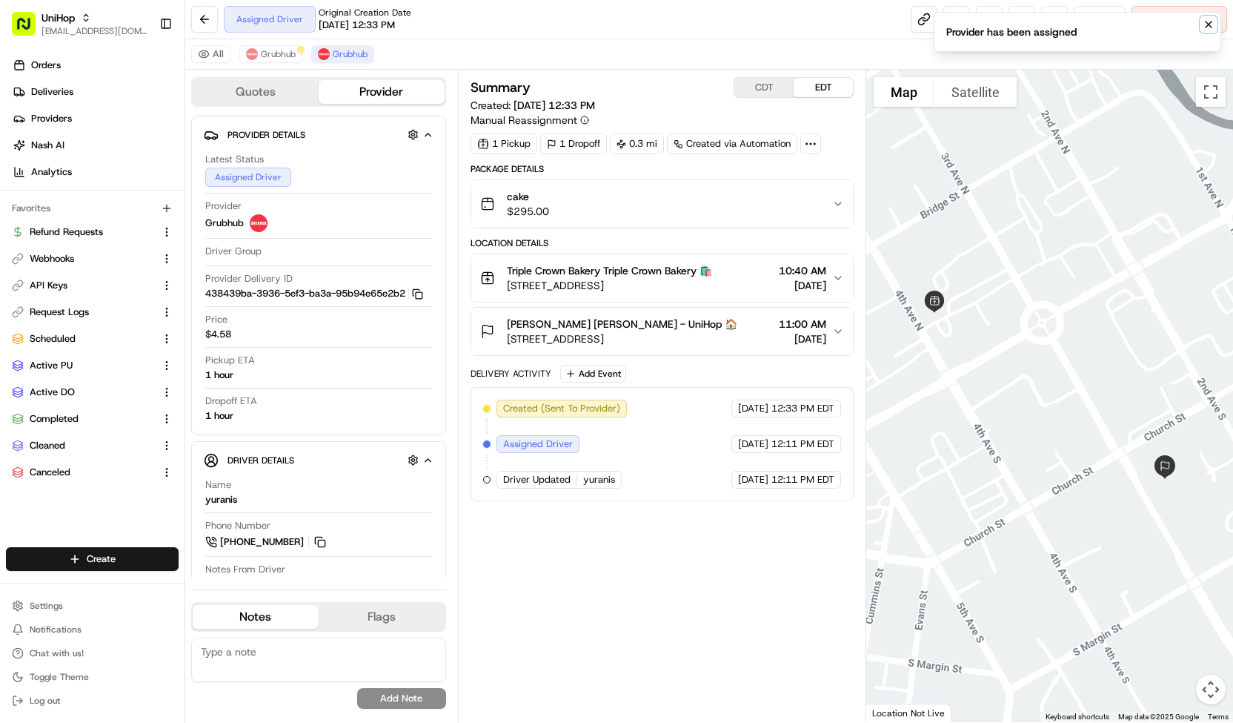
click at [1202, 19] on button "Notifications (F8)" at bounding box center [1209, 25] width 18 height 18
click at [1202, 19] on span "Cancel Delivery" at bounding box center [1188, 19] width 66 height 13
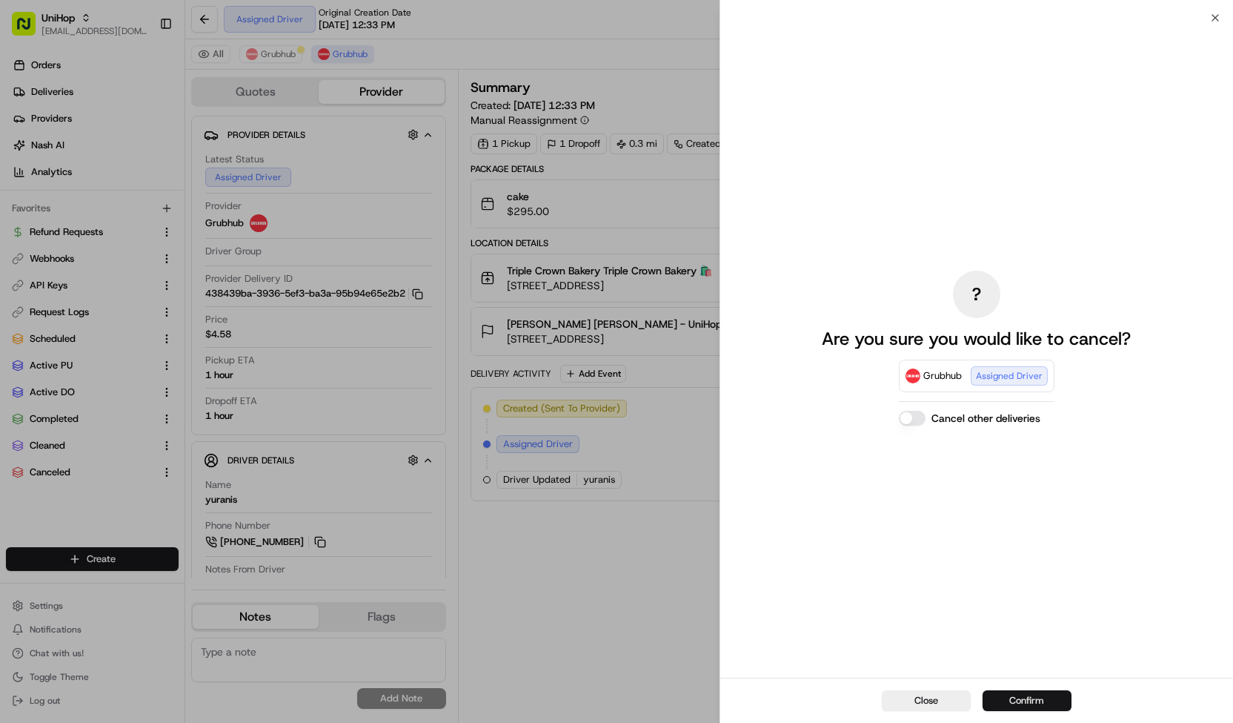
click at [1033, 692] on button "Confirm" at bounding box center [1027, 700] width 89 height 21
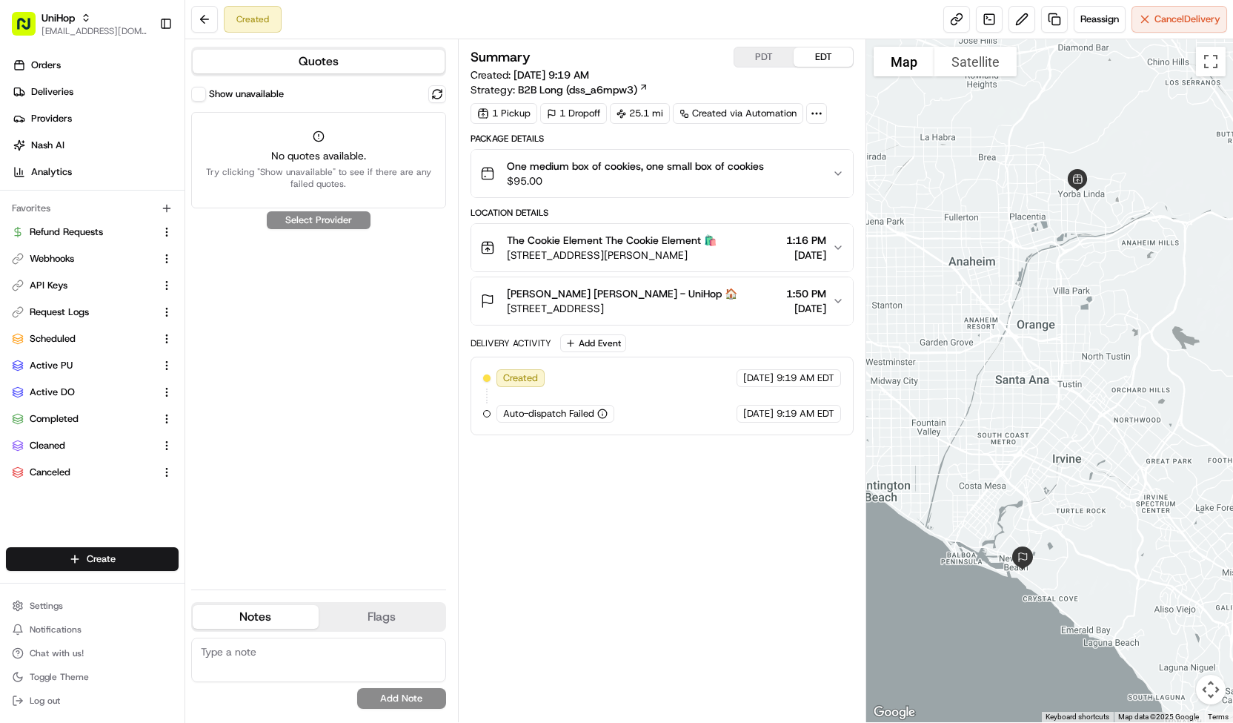
click at [195, 91] on button "Show unavailable" at bounding box center [198, 94] width 15 height 15
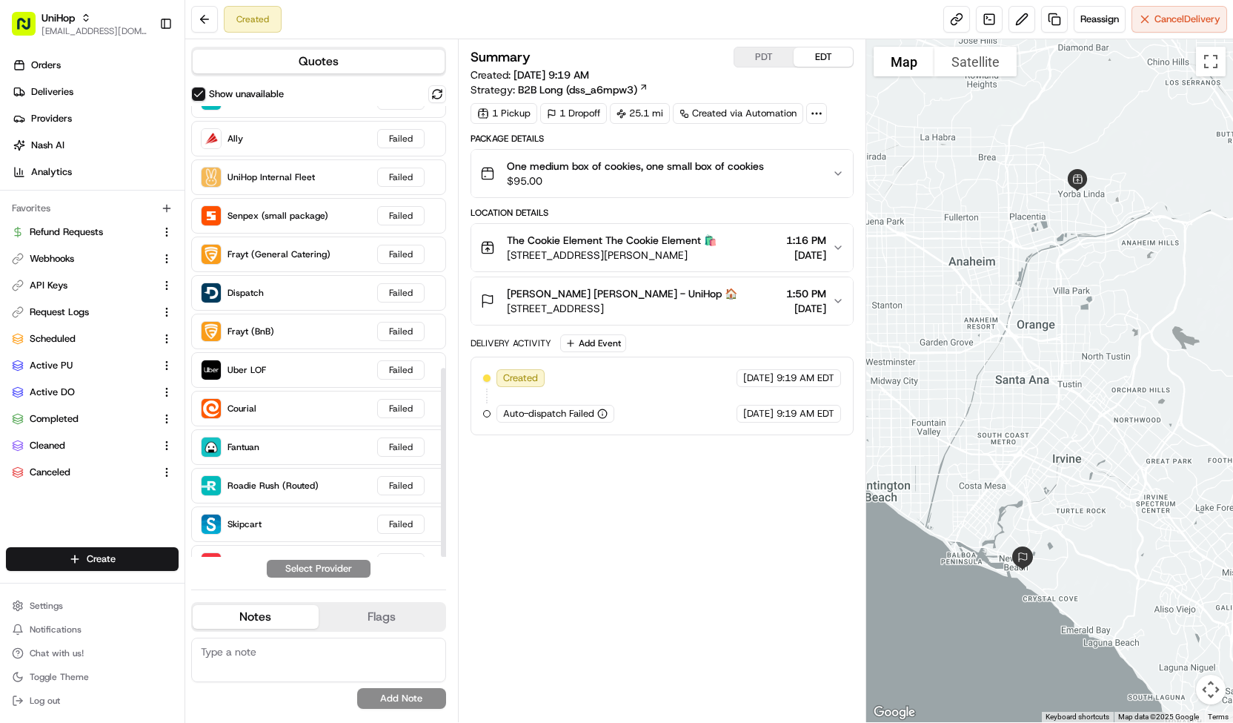
scroll to position [625, 0]
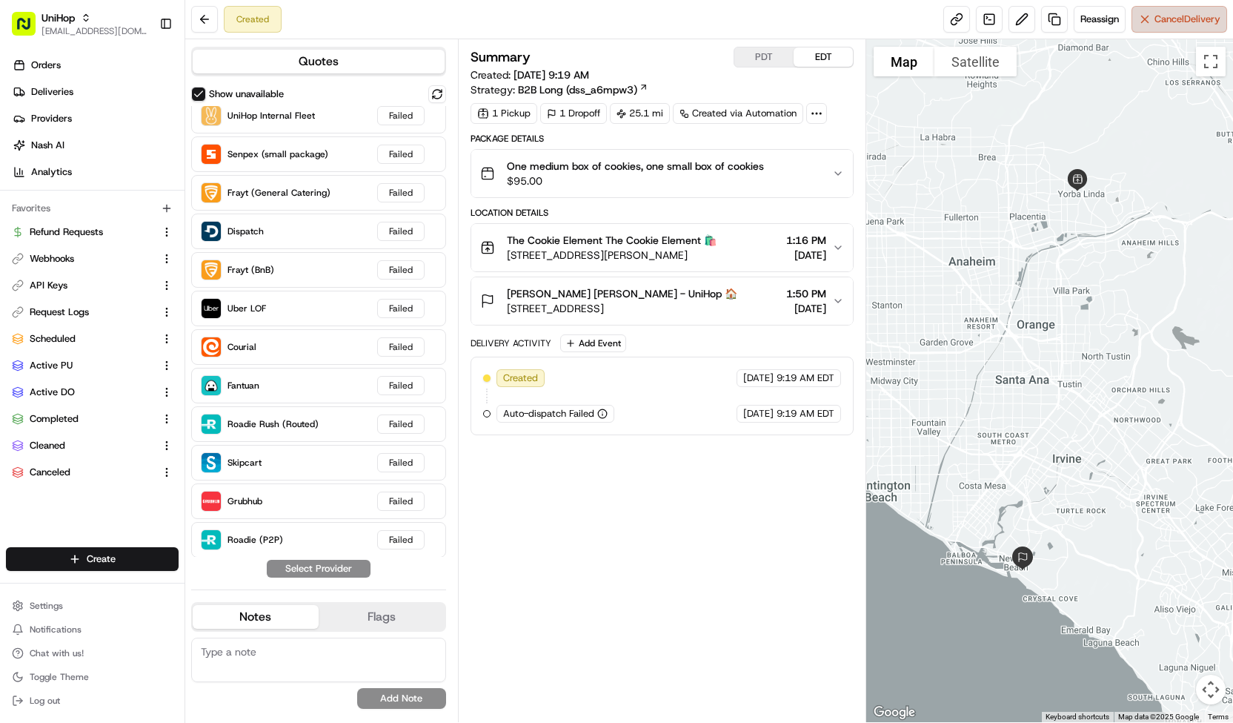
click at [1161, 24] on span "Cancel Delivery" at bounding box center [1188, 19] width 66 height 13
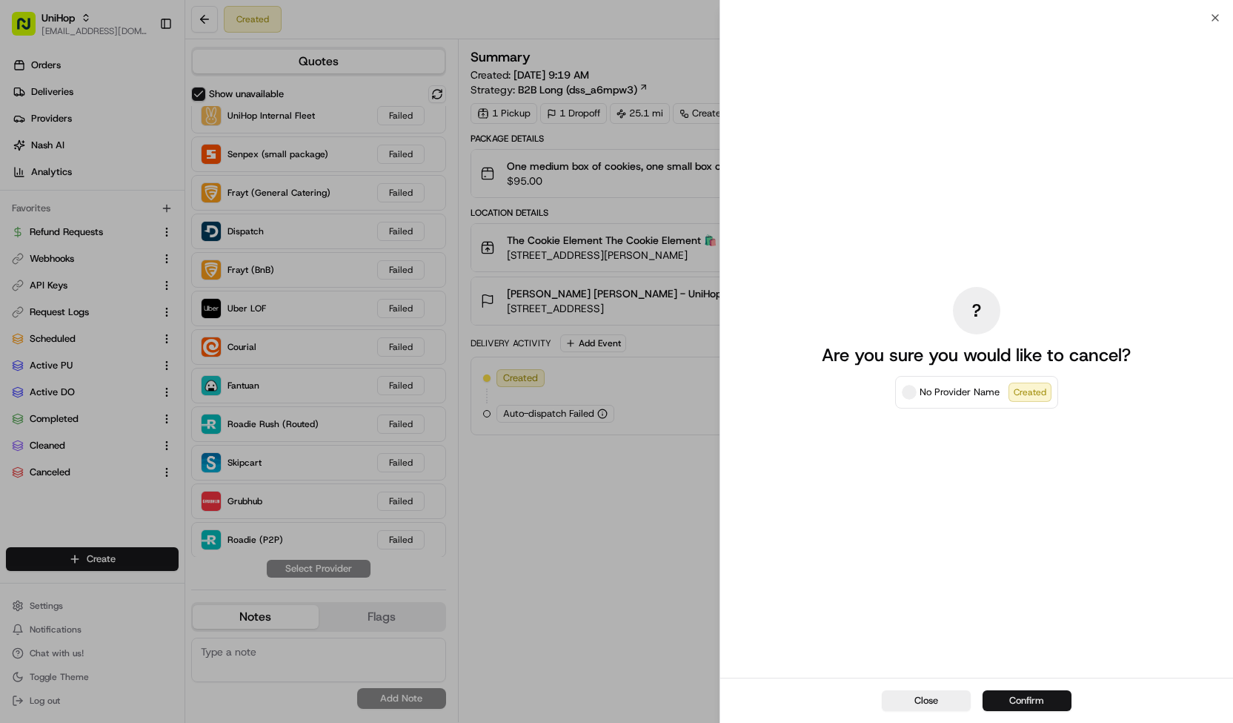
click at [1043, 696] on button "Confirm" at bounding box center [1027, 700] width 89 height 21
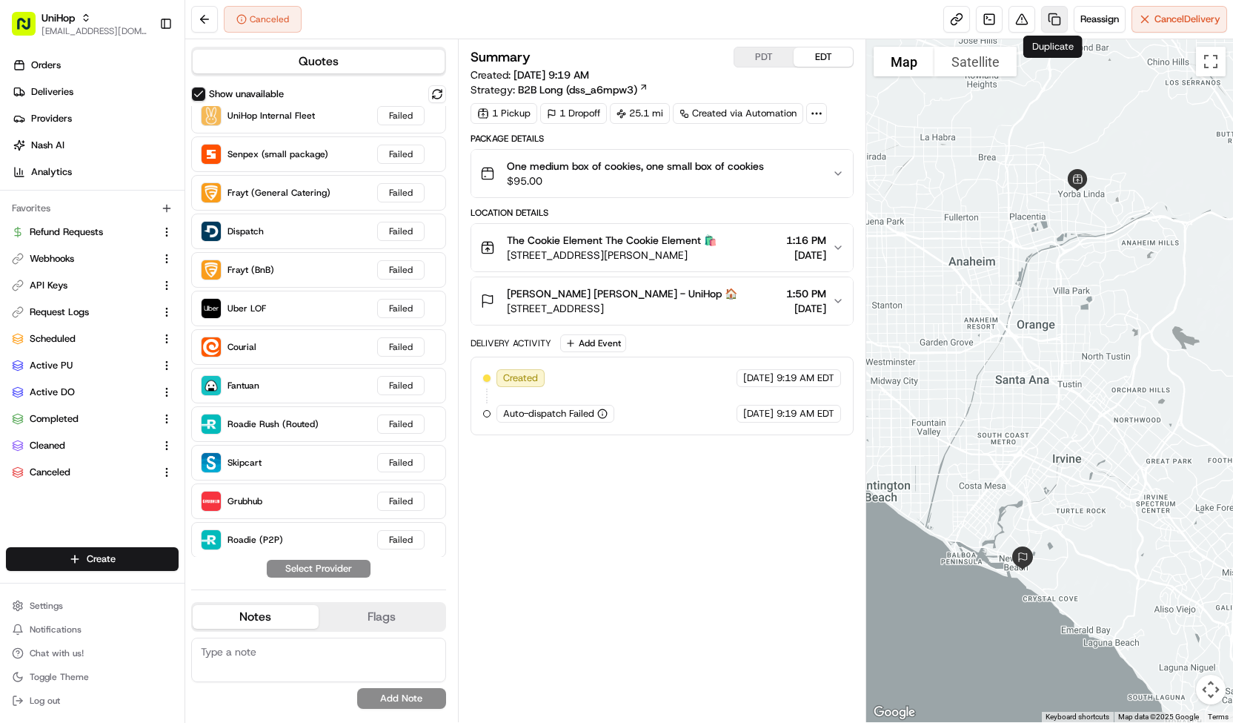
click at [1046, 20] on link at bounding box center [1054, 19] width 27 height 27
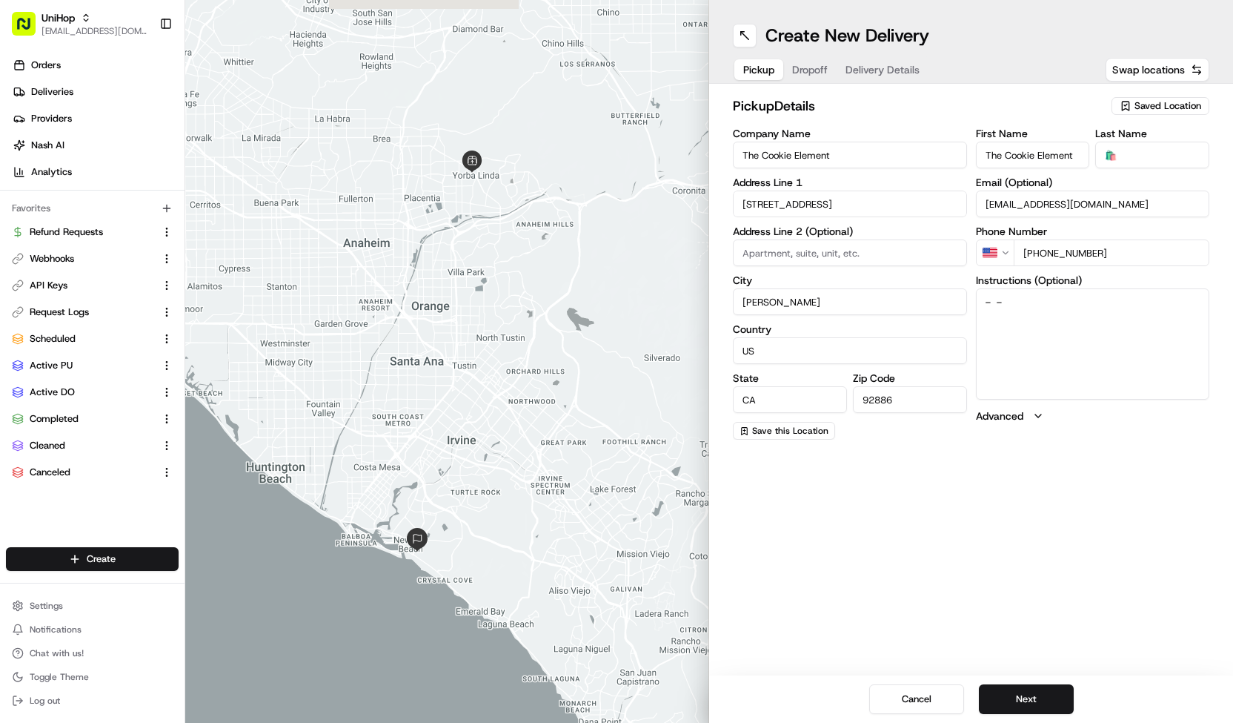
click at [897, 59] on button "Delivery Details" at bounding box center [883, 69] width 92 height 21
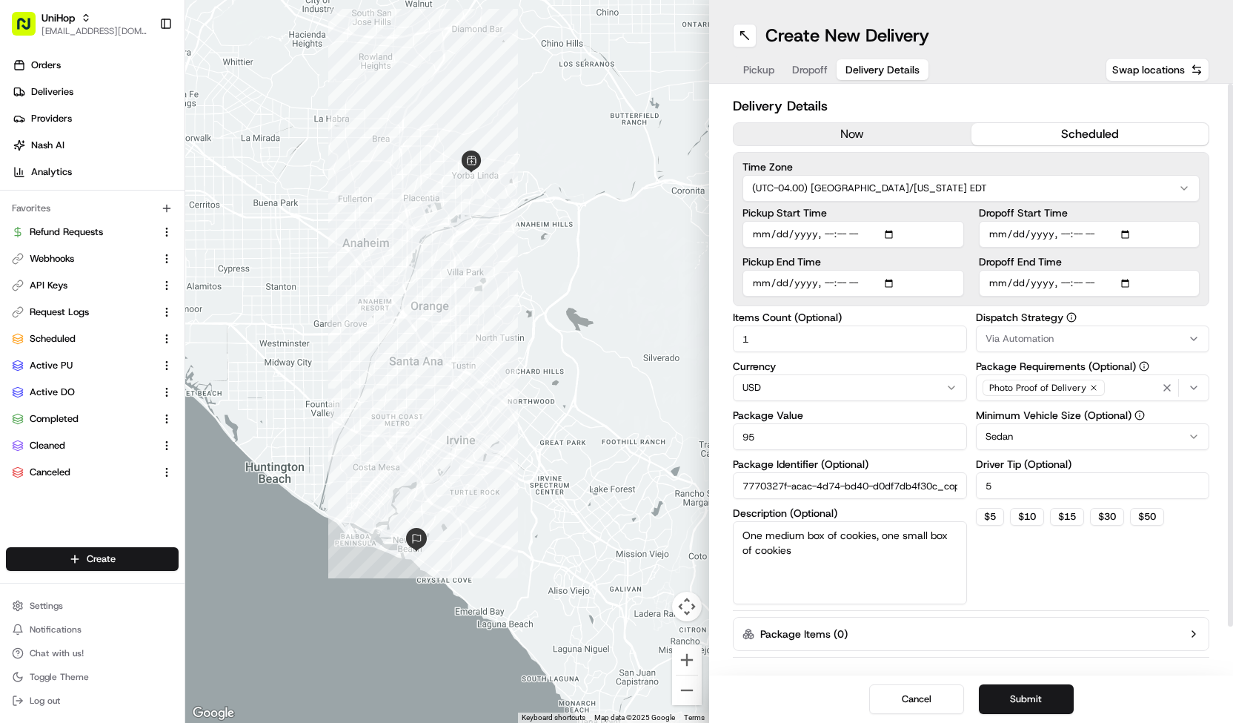
click at [837, 234] on input "Pickup Start Time" at bounding box center [854, 234] width 222 height 27
type input "2025-08-16T13:00"
click at [998, 283] on input "Dropoff End Time" at bounding box center [1090, 283] width 222 height 27
type input "2025-08-16T16:00"
click at [1021, 694] on button "Submit" at bounding box center [1026, 699] width 95 height 30
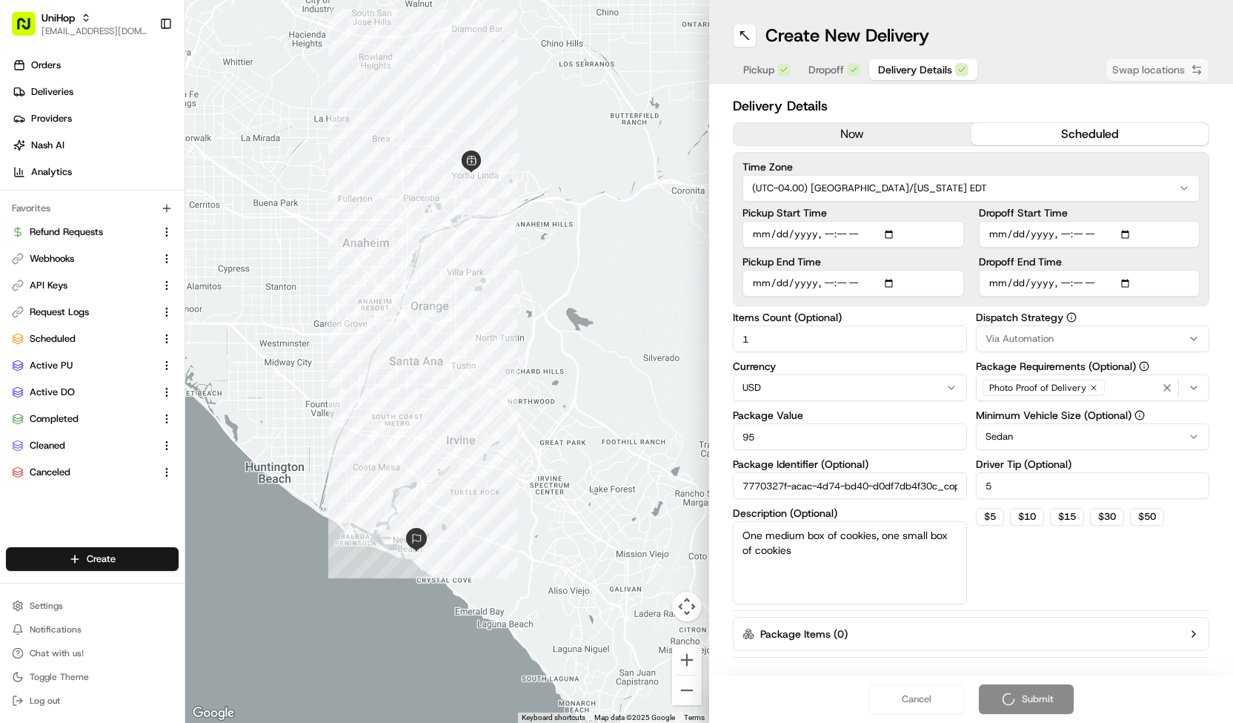
click at [1021, 694] on div "Cancel Submit" at bounding box center [971, 698] width 524 height 47
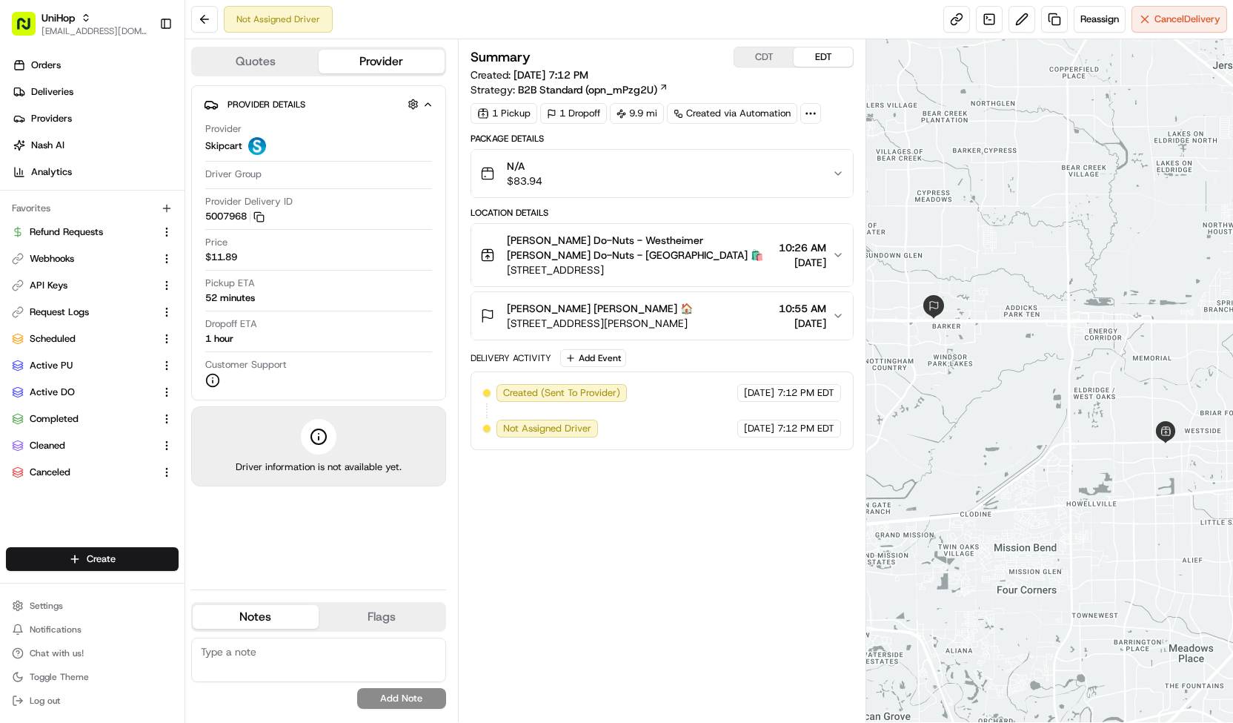
click at [302, 63] on button "Quotes" at bounding box center [256, 62] width 126 height 24
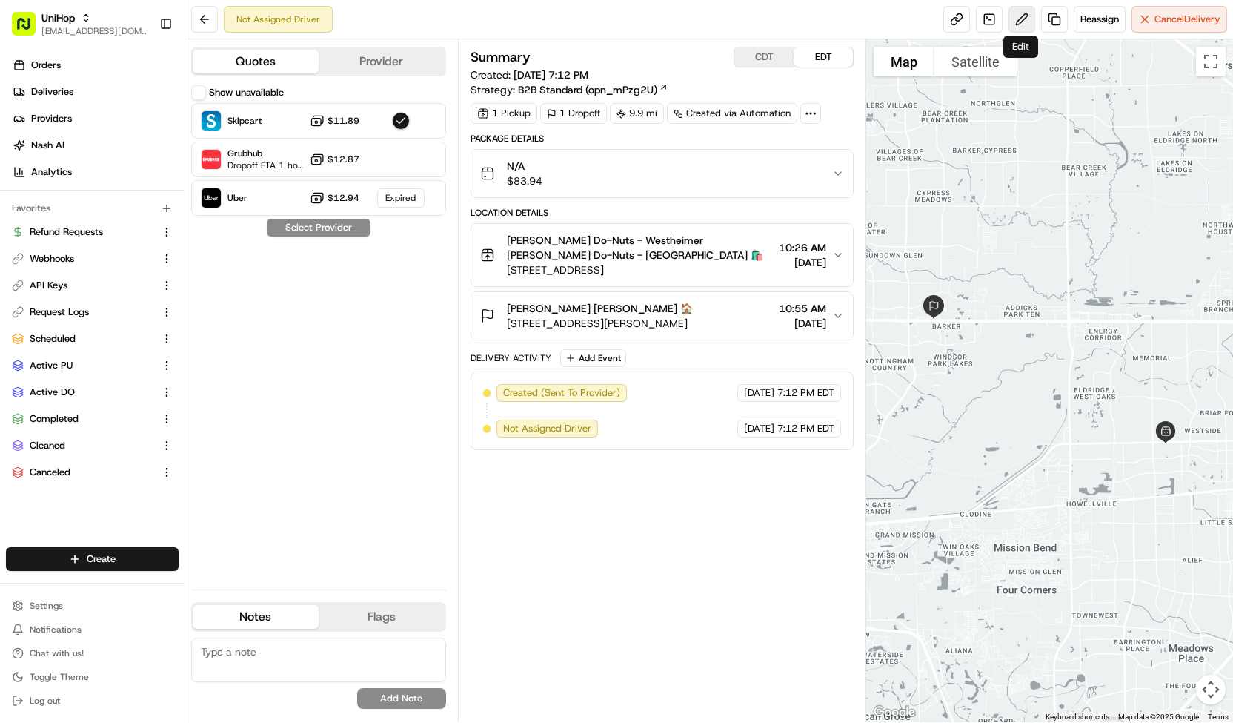
click at [1010, 24] on button at bounding box center [1022, 19] width 27 height 27
click at [679, 174] on div "N/A $83.94" at bounding box center [656, 174] width 352 height 30
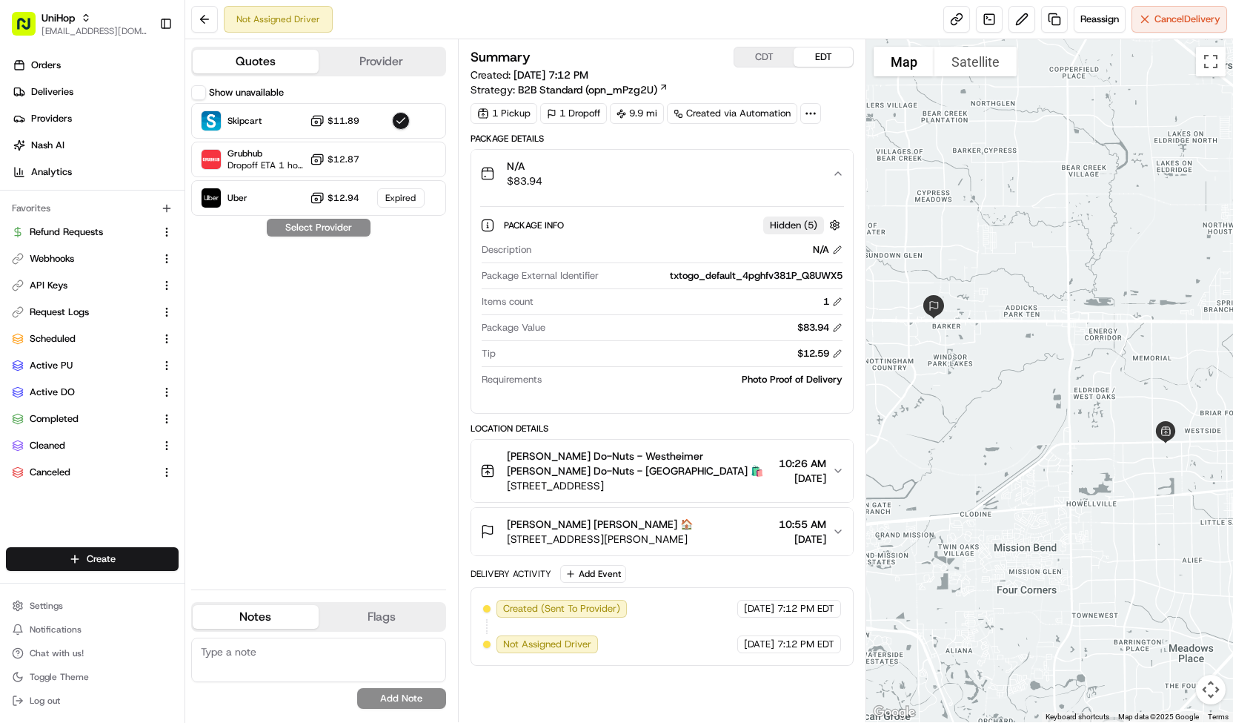
click at [816, 272] on div "txtogo_default_4pghfv381P_Q8UWX5" at bounding box center [724, 275] width 238 height 13
drag, startPoint x: 802, startPoint y: 273, endPoint x: 843, endPoint y: 277, distance: 41.7
click at [843, 277] on div "Description N/A Package External Identifier txtogo_default_4pghfv381P_Q8UWX5 It…" at bounding box center [662, 314] width 364 height 155
copy div "Q8UWX5"
click at [1026, 11] on button at bounding box center [1022, 19] width 27 height 27
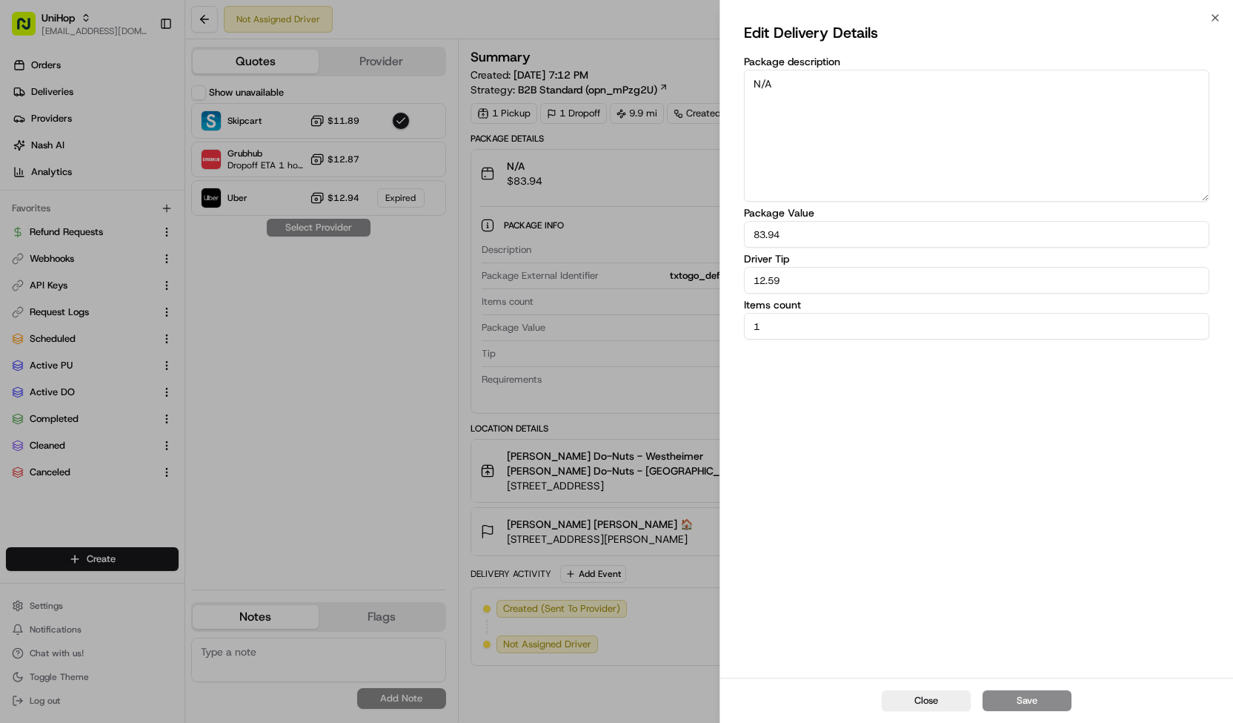
click at [873, 112] on textarea "N/A" at bounding box center [976, 136] width 465 height 132
paste textarea "Q8UWX5"
type textarea "Q8UWX5"
click at [1012, 701] on button "Save" at bounding box center [1027, 700] width 89 height 21
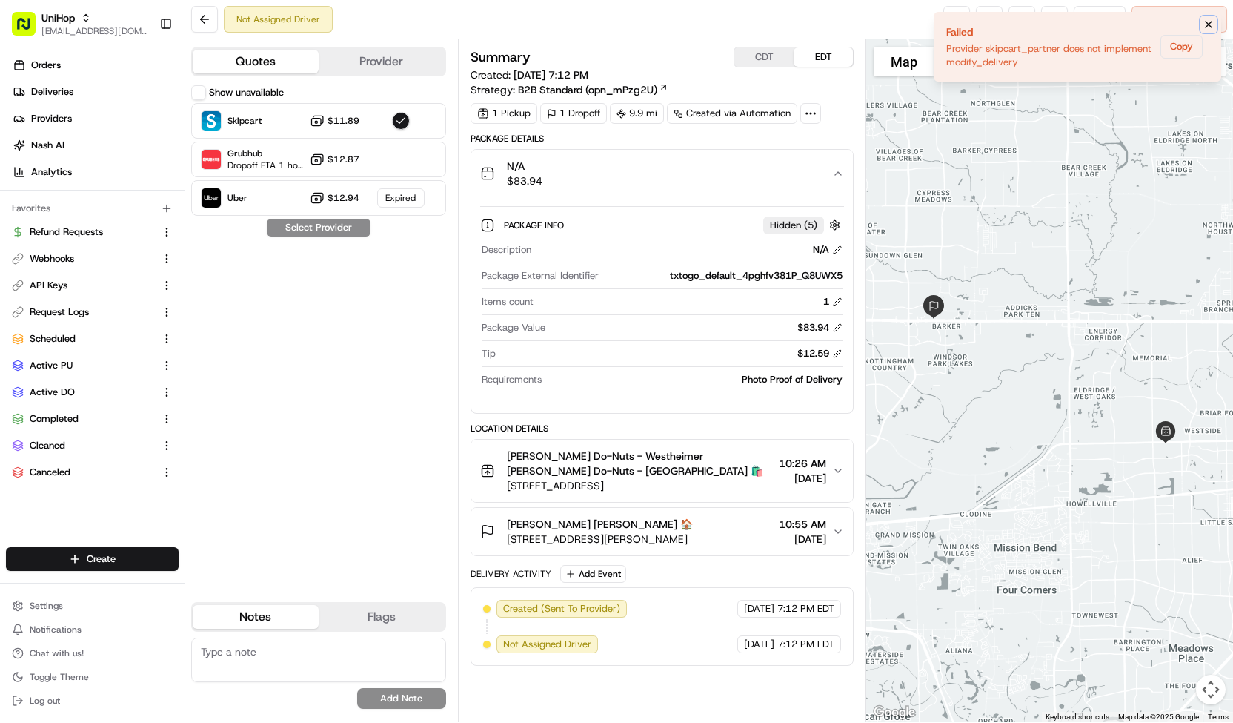
click at [1211, 20] on icon "Notifications (F8)" at bounding box center [1209, 25] width 12 height 12
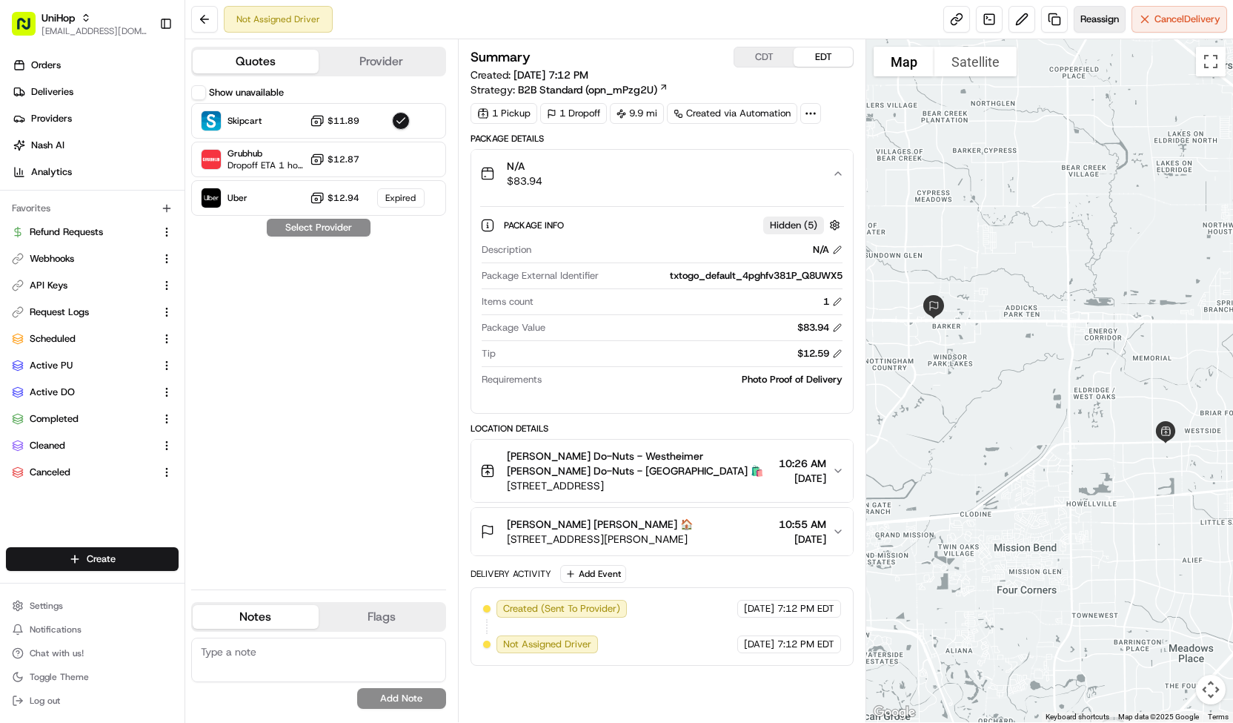
click at [1100, 21] on span "Reassign" at bounding box center [1100, 19] width 39 height 13
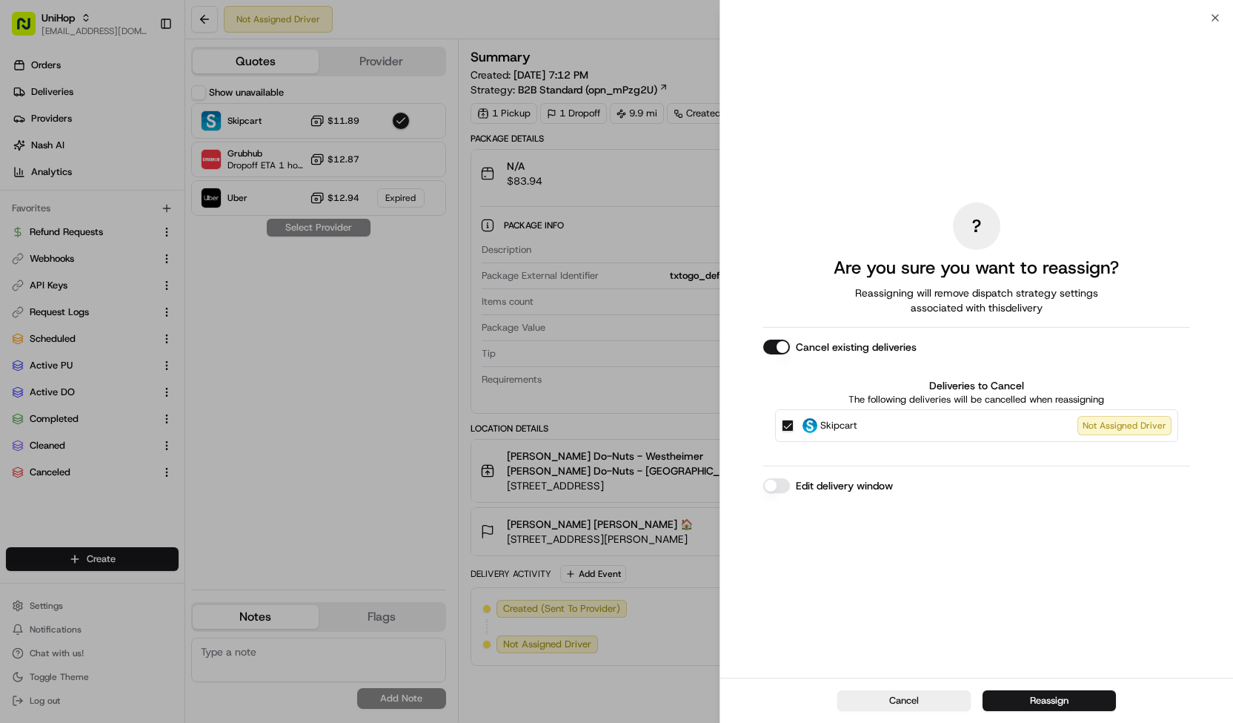
click at [839, 421] on span "Skipcart" at bounding box center [838, 425] width 37 height 15
click at [794, 421] on button "Skipcart Not Assigned Driver" at bounding box center [788, 425] width 12 height 12
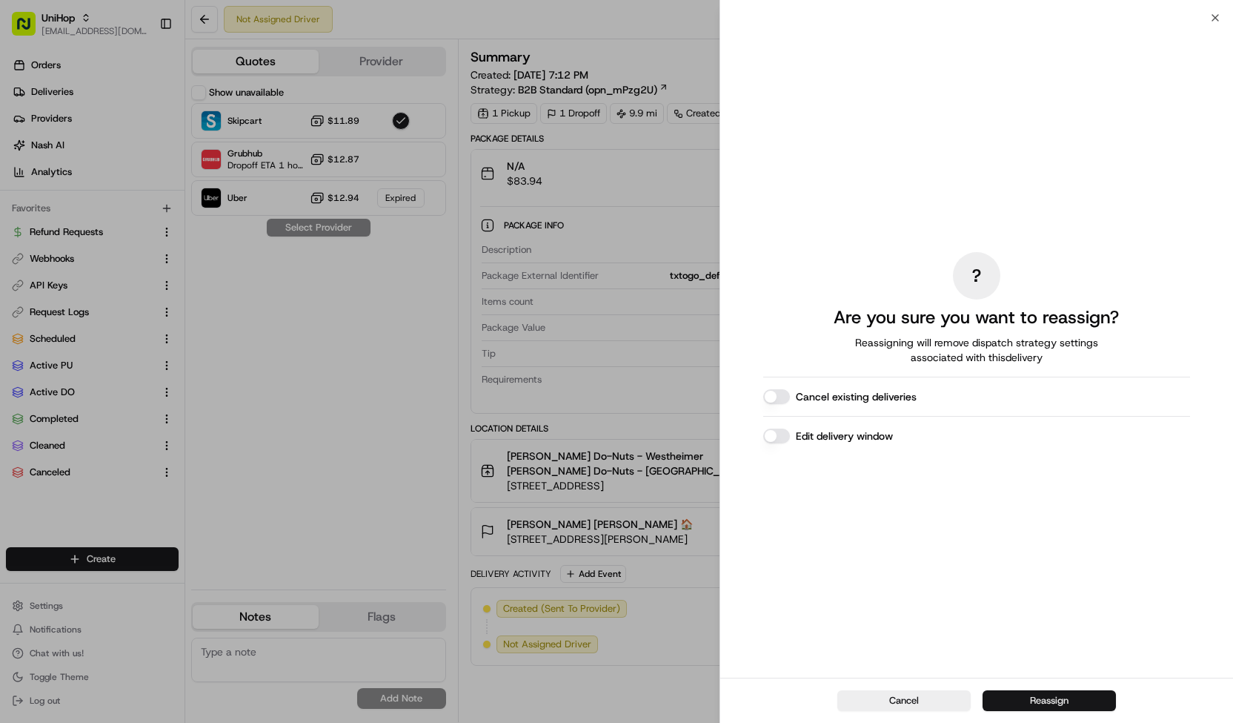
click at [1014, 711] on button "Reassign" at bounding box center [1049, 700] width 133 height 21
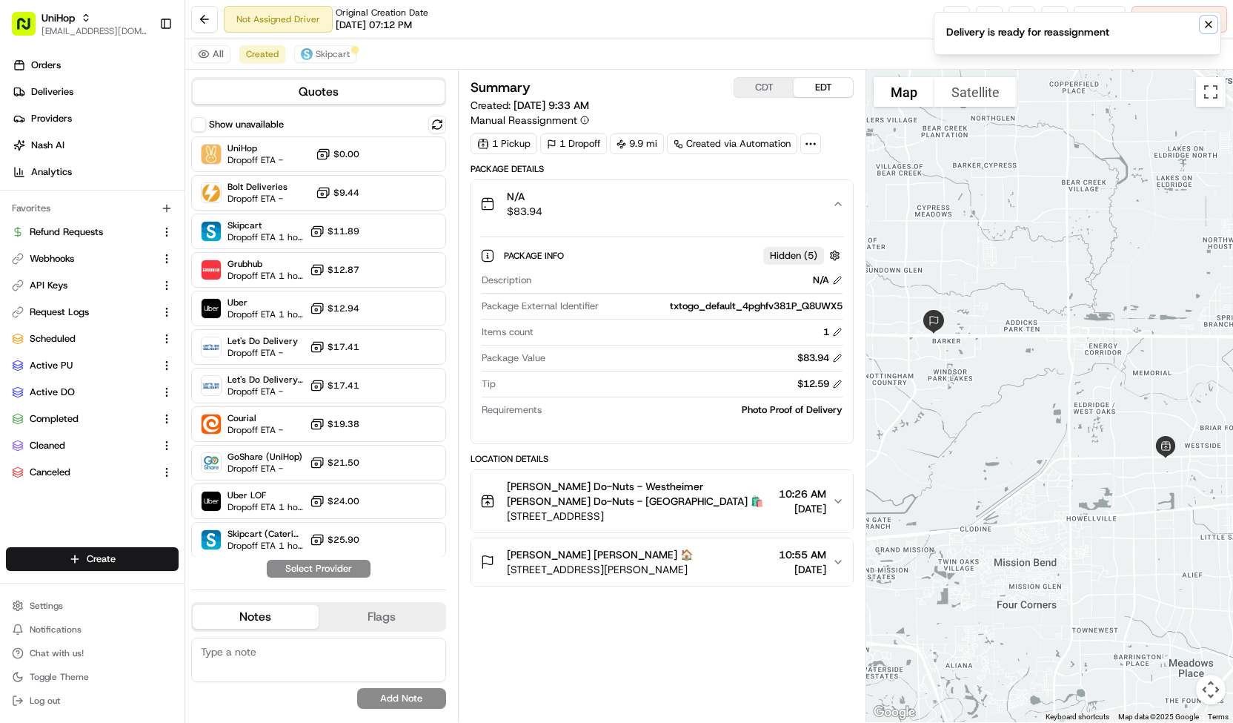
click at [1206, 23] on icon "Notifications (F8)" at bounding box center [1209, 25] width 12 height 12
click at [1015, 24] on button at bounding box center [1022, 19] width 27 height 27
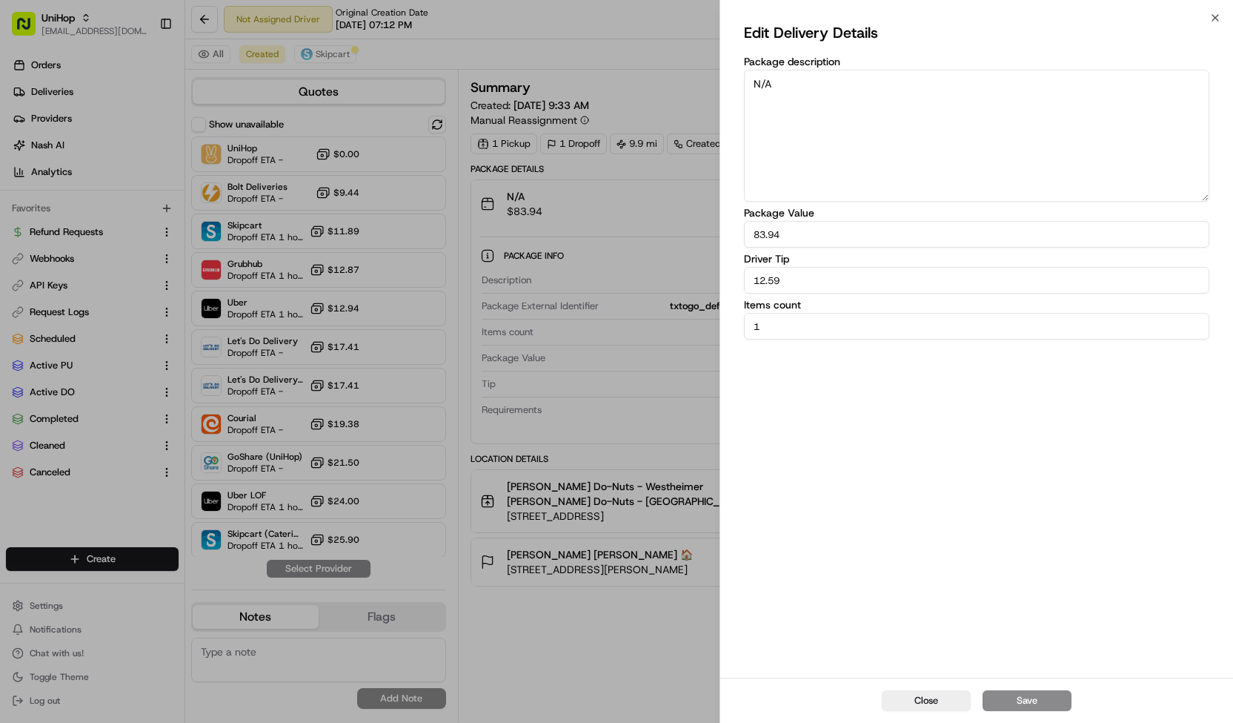
drag, startPoint x: 883, startPoint y: 152, endPoint x: 649, endPoint y: 144, distance: 234.3
click at [649, 144] on body "UniHop contact@unihop.app Toggle Sidebar Orders Deliveries Providers Nash AI An…" at bounding box center [616, 361] width 1233 height 723
paste textarea "Q8UWX5"
type textarea "Q8UWX5"
click at [1006, 709] on button "Save" at bounding box center [1027, 700] width 89 height 21
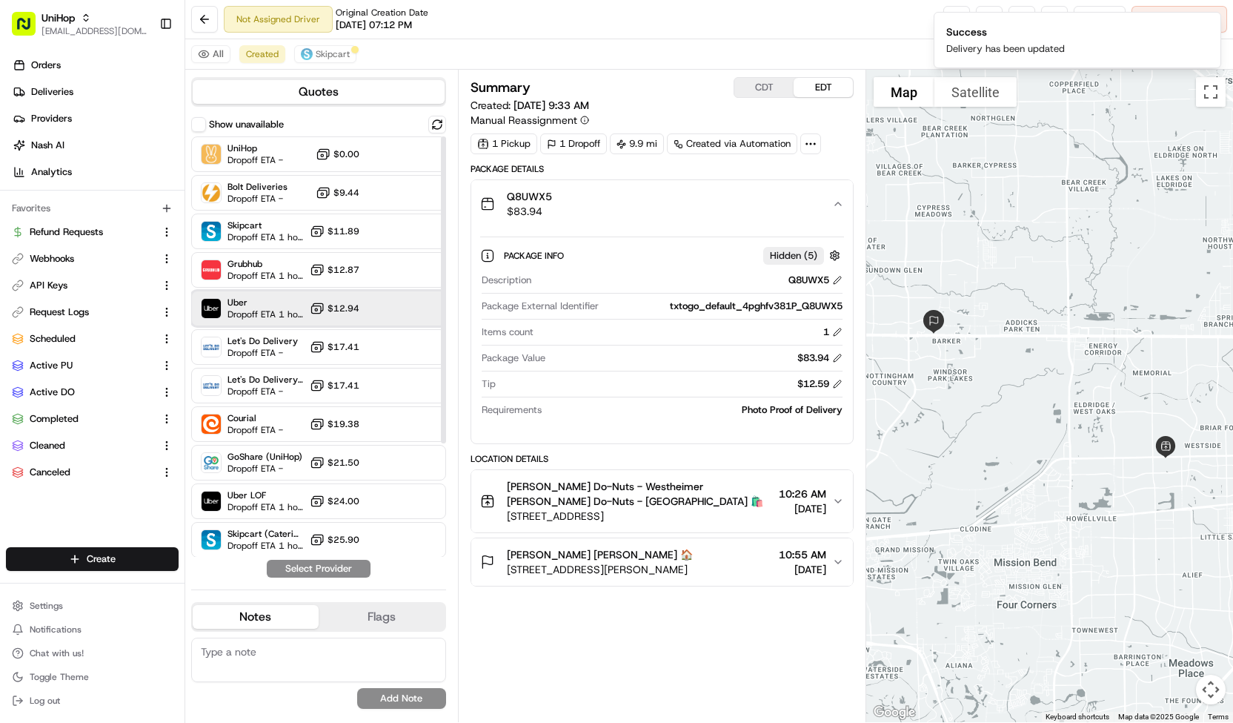
click at [391, 312] on div "Uber Dropoff ETA 1 hour $12.94" at bounding box center [318, 309] width 255 height 36
click at [346, 568] on button "Assign Provider" at bounding box center [318, 569] width 105 height 18
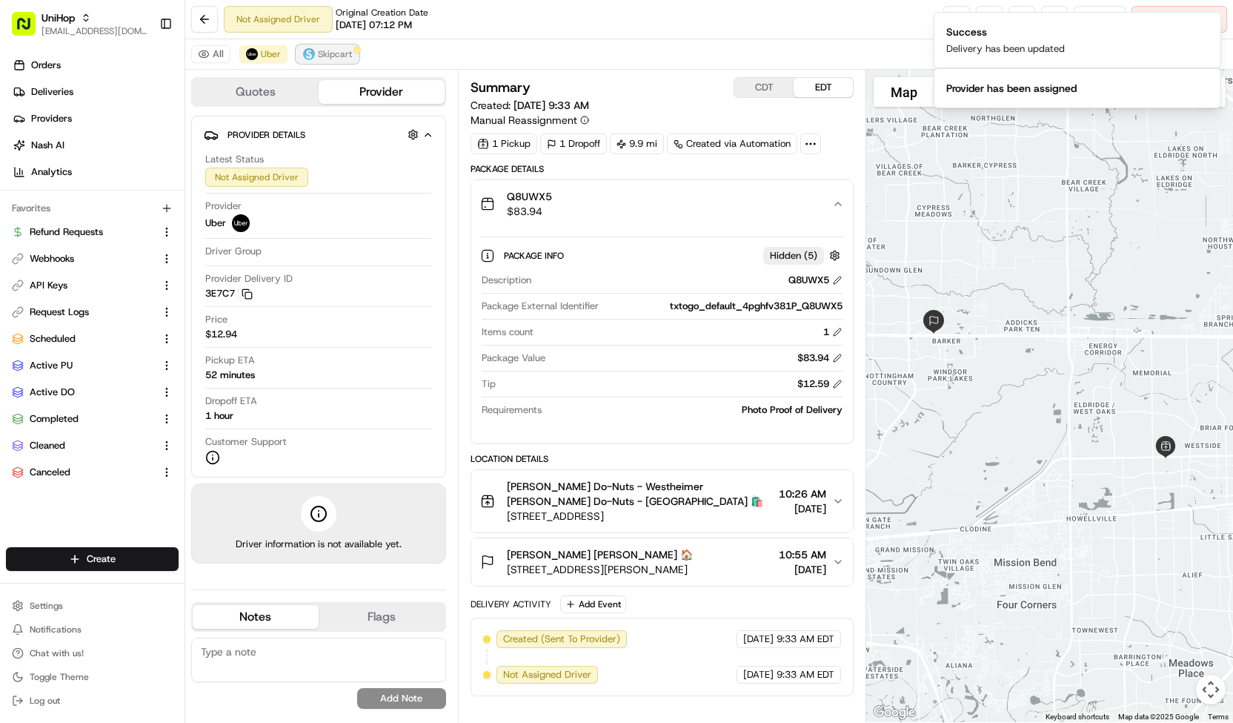
click at [350, 59] on button "Skipcart" at bounding box center [327, 54] width 62 height 18
click at [1215, 18] on button "Notifications (F8)" at bounding box center [1209, 25] width 18 height 18
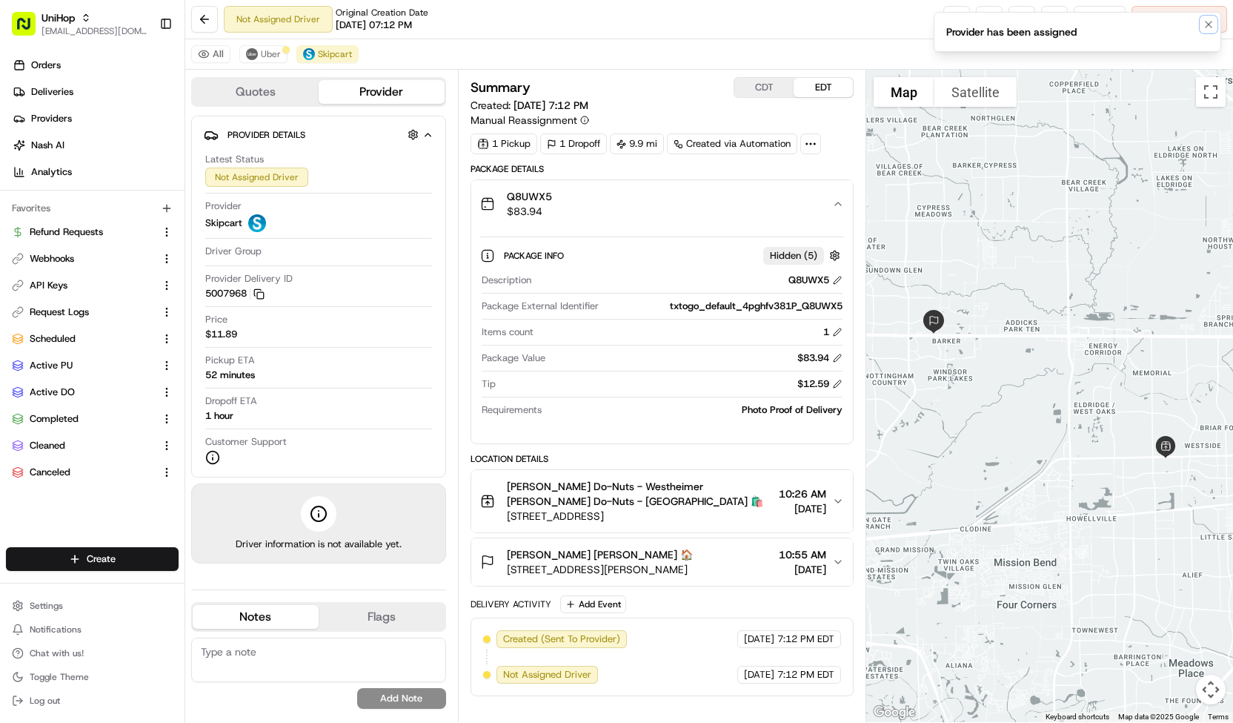
click at [1215, 18] on button "Notifications (F8)" at bounding box center [1209, 25] width 18 height 18
click at [1215, 18] on span "Cancel Delivery" at bounding box center [1188, 19] width 66 height 13
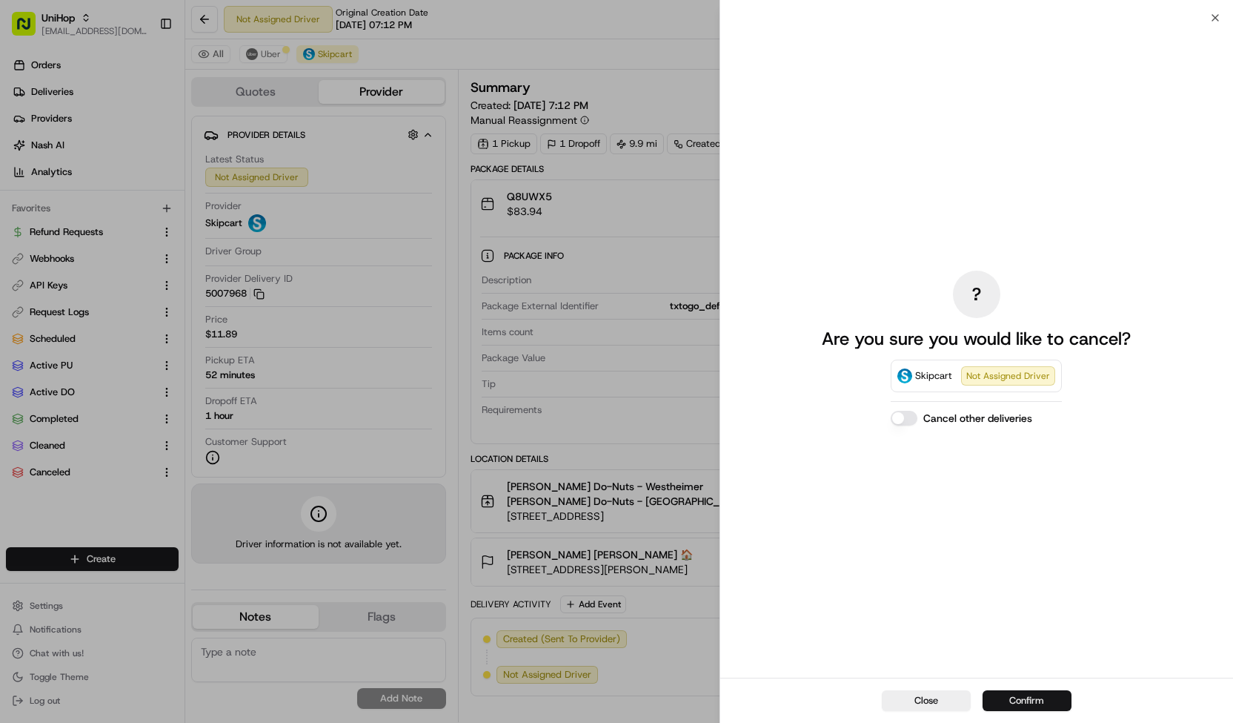
click at [999, 697] on button "Confirm" at bounding box center [1027, 700] width 89 height 21
